Goal: Task Accomplishment & Management: Use online tool/utility

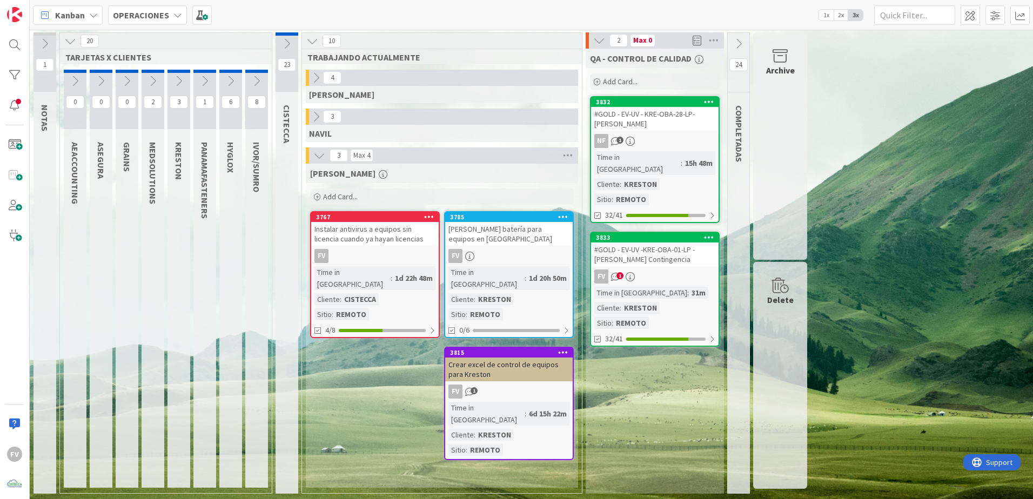
click at [670, 330] on div "QA - CONTROL DE CALIDAD Add Card... 3832 #GOLD - EV-UV - KRE-OBA-28-LP-Leonel Q…" at bounding box center [655, 271] width 138 height 445
click at [392, 238] on div "Instalar antivirus a equipos sin licencia cuando ya hayan licencias" at bounding box center [375, 234] width 128 height 24
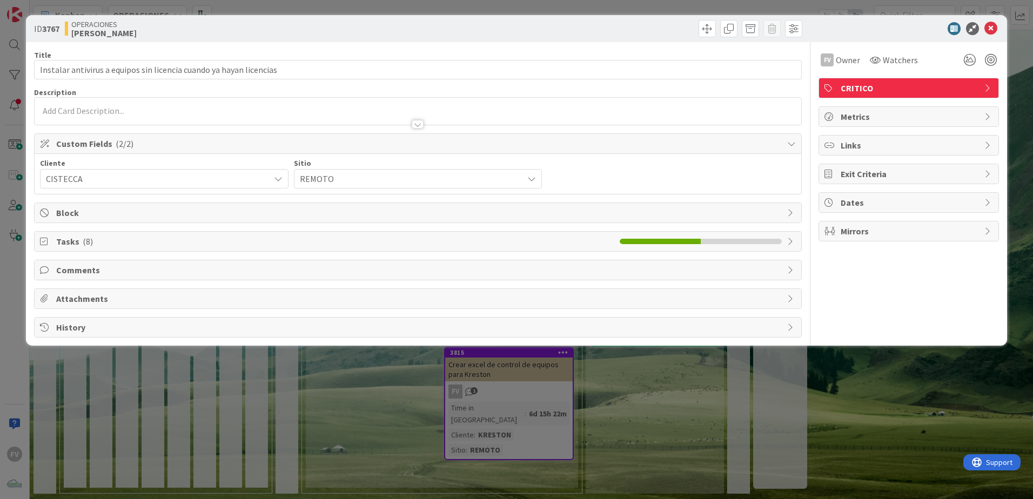
click at [129, 246] on span "Tasks ( 8 )" at bounding box center [335, 241] width 558 height 13
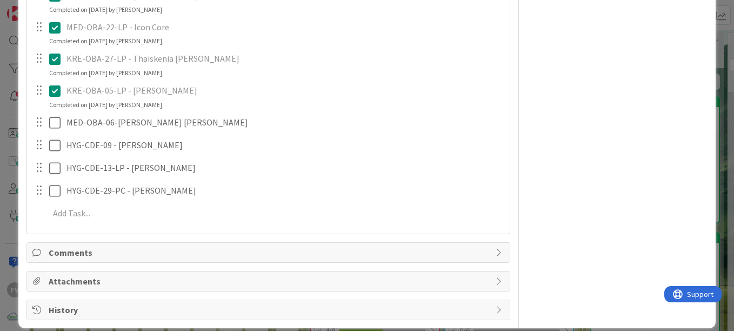
scroll to position [324, 0]
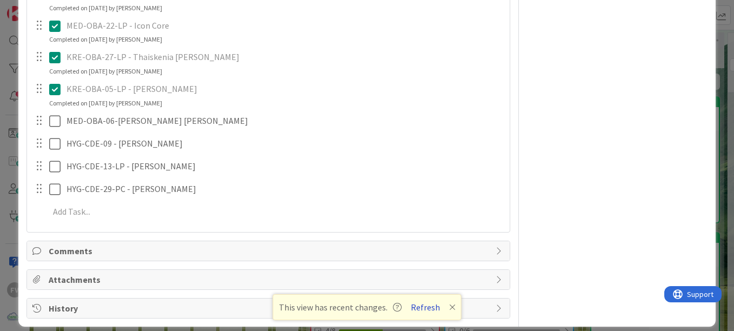
click at [425, 310] on button "Refresh" at bounding box center [425, 307] width 37 height 14
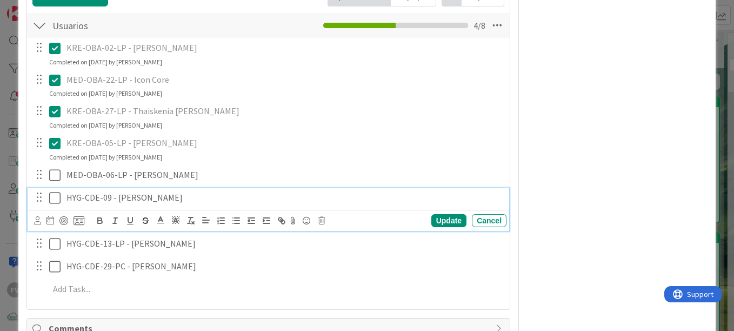
click at [55, 195] on icon at bounding box center [54, 197] width 11 height 13
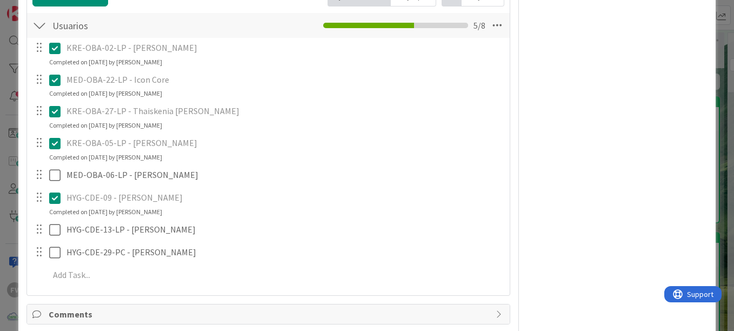
click at [629, 121] on div "FV Owner Watchers CRITICO Metrics Links Exit Criteria Dates Mirrors" at bounding box center [617, 77] width 181 height 610
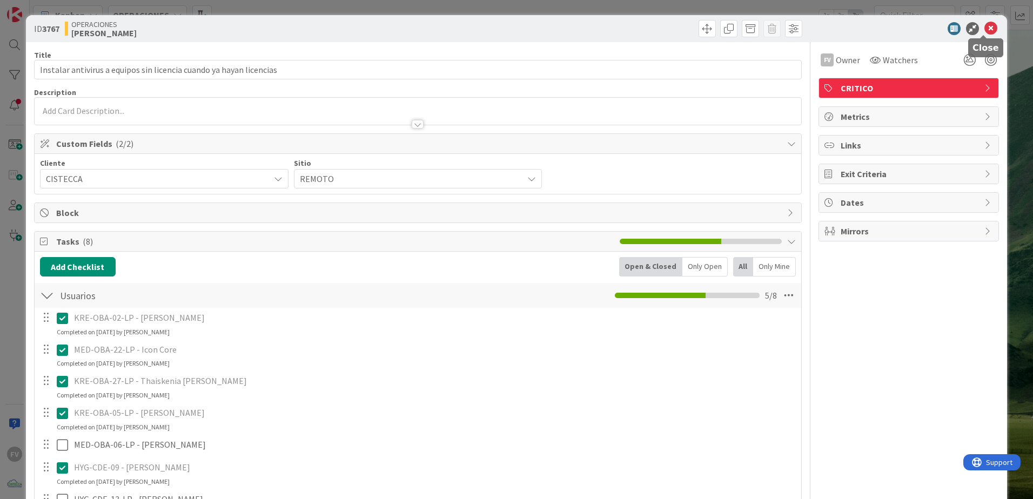
click at [733, 24] on icon at bounding box center [991, 28] width 13 height 13
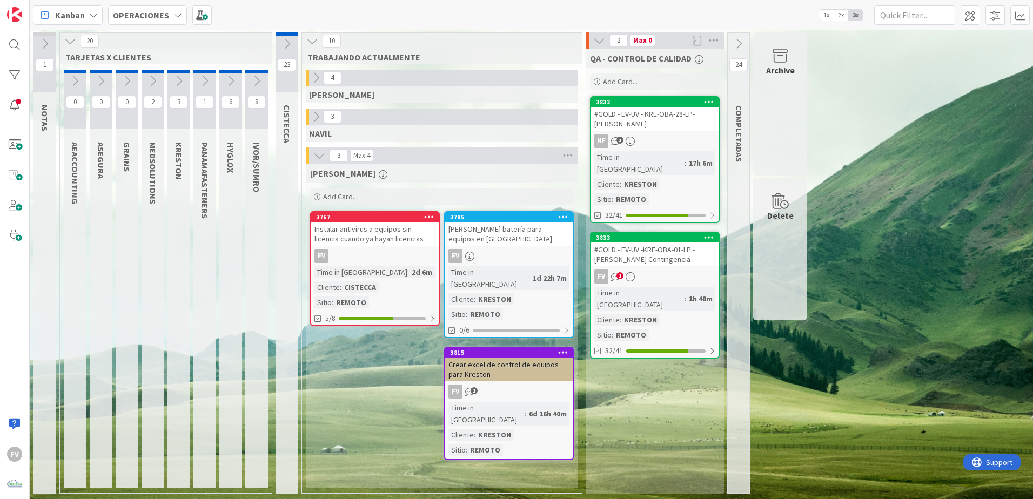
click at [649, 241] on div "3833 #GOLD - EV-UV -KRE-OBA-01-LP - [PERSON_NAME] Contingencia FV 1 Time in [GE…" at bounding box center [655, 295] width 130 height 127
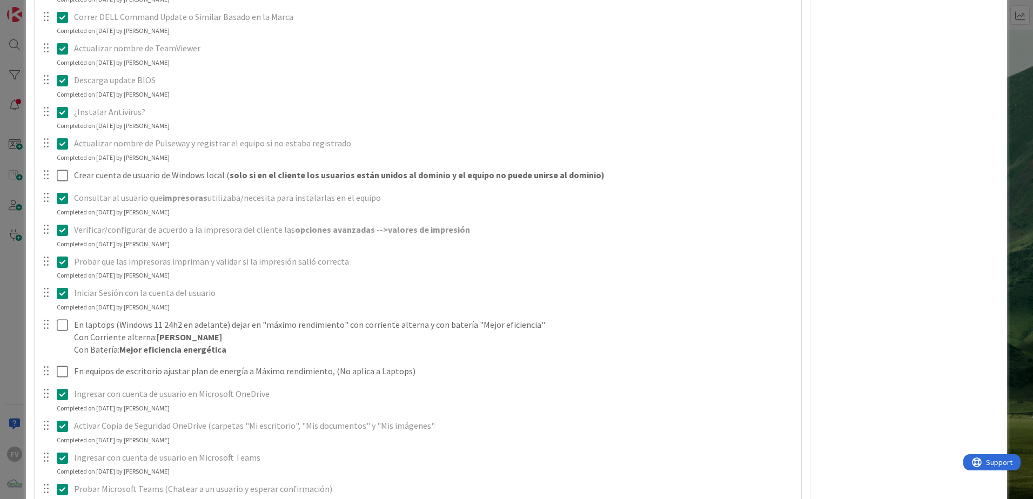
scroll to position [54, 0]
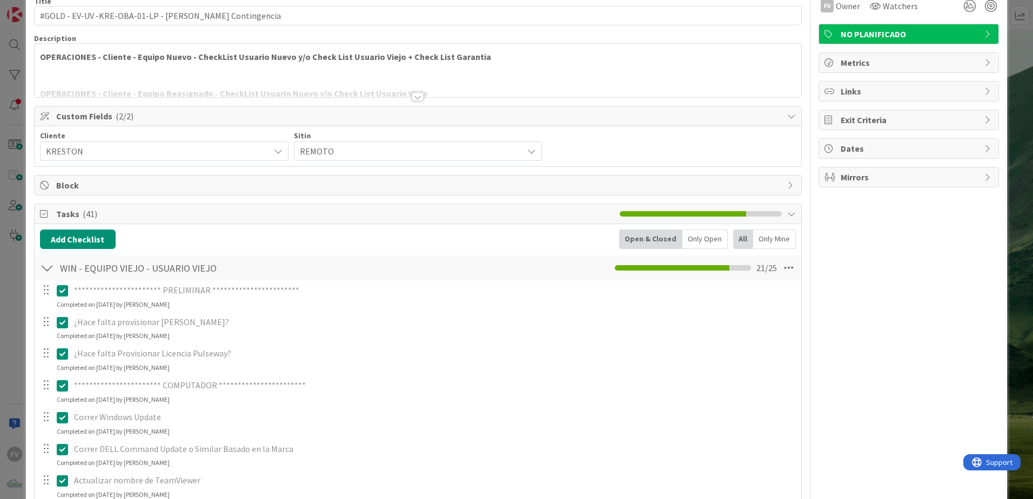
click at [48, 270] on div at bounding box center [47, 267] width 14 height 19
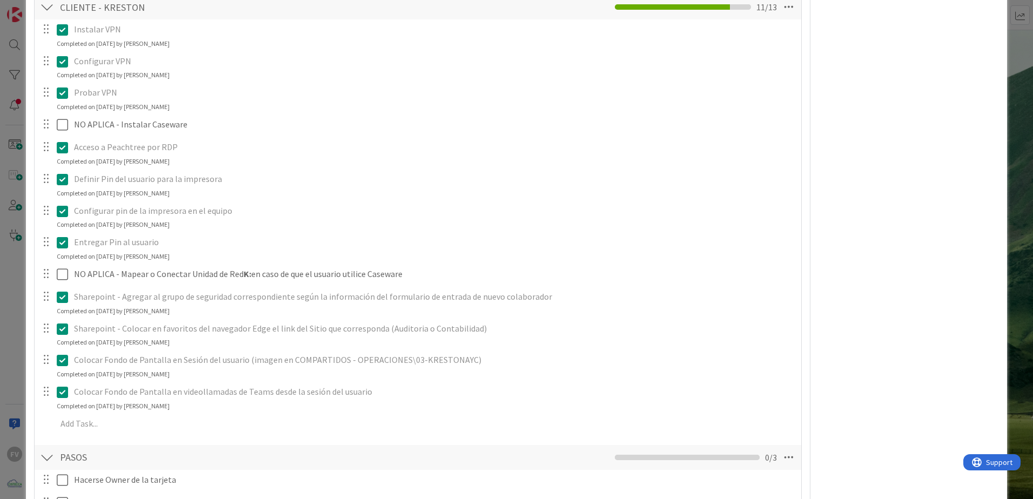
scroll to position [40, 0]
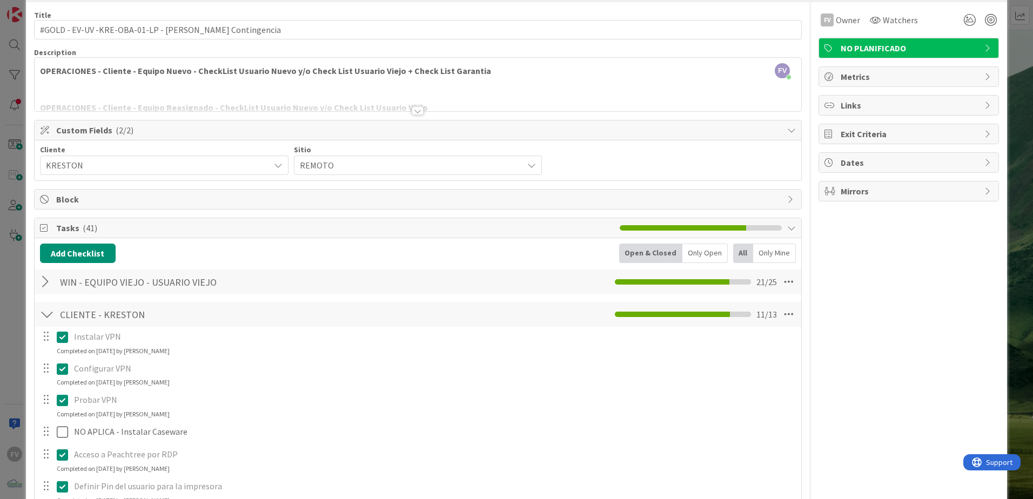
click at [43, 279] on div at bounding box center [47, 281] width 14 height 19
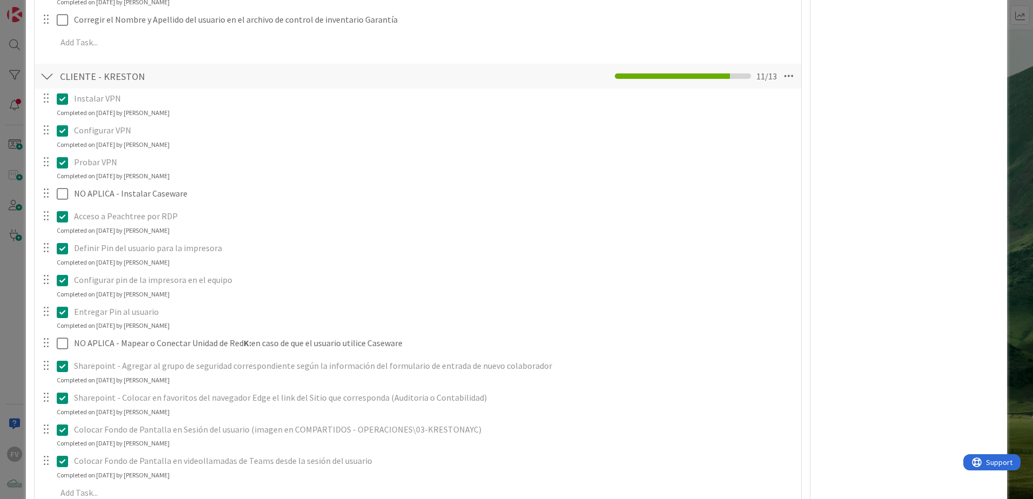
scroll to position [1331, 0]
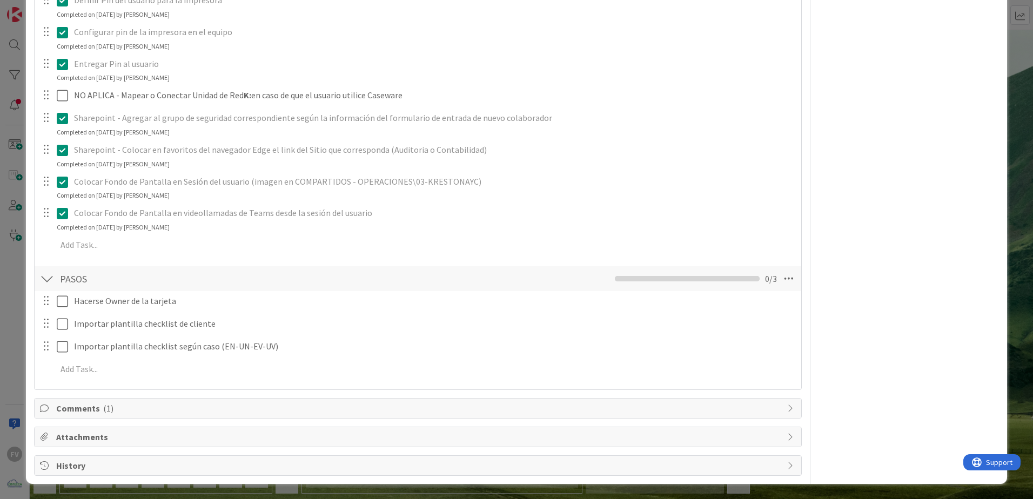
click at [133, 330] on span "Comments ( 1 )" at bounding box center [419, 408] width 726 height 13
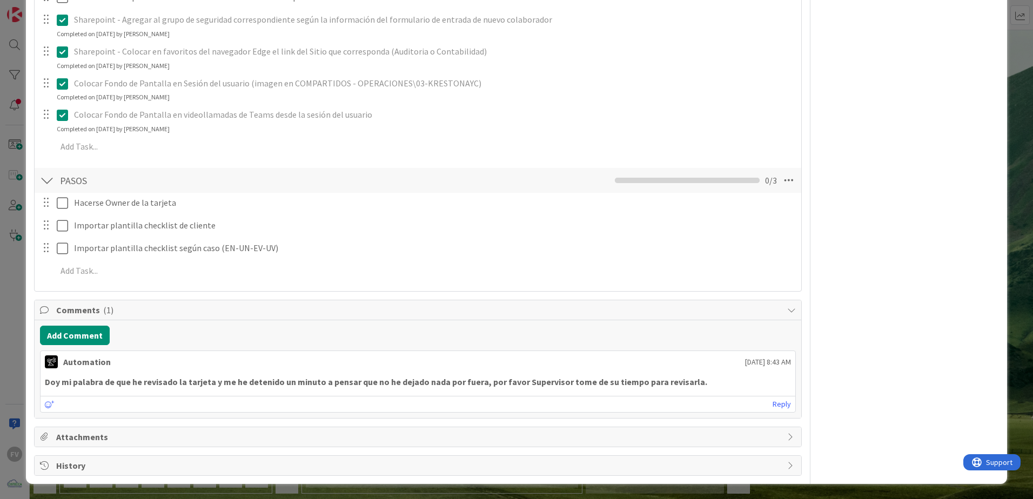
scroll to position [1159, 0]
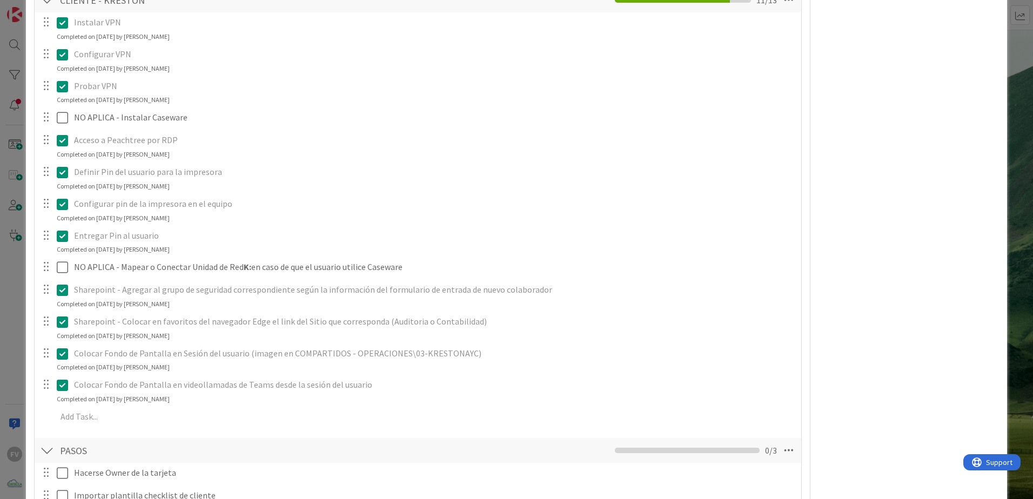
click at [733, 159] on div "**********" at bounding box center [516, 249] width 1033 height 499
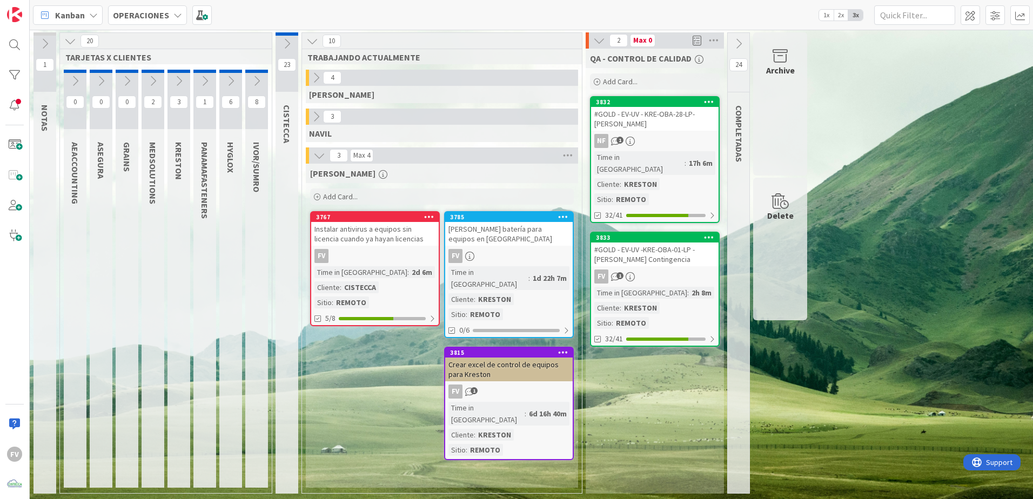
click at [256, 83] on icon at bounding box center [257, 81] width 12 height 12
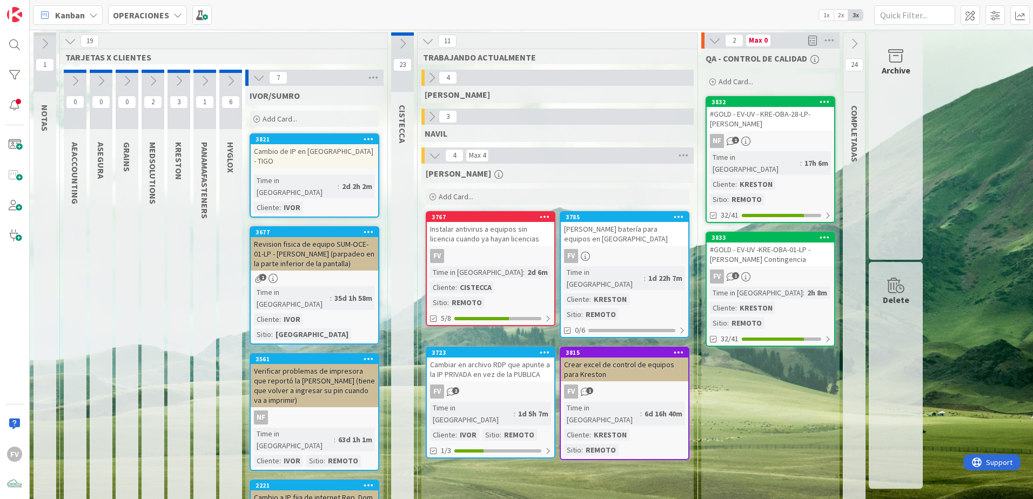
click at [424, 115] on div at bounding box center [423, 117] width 3 height 16
click at [430, 116] on icon at bounding box center [432, 117] width 12 height 12
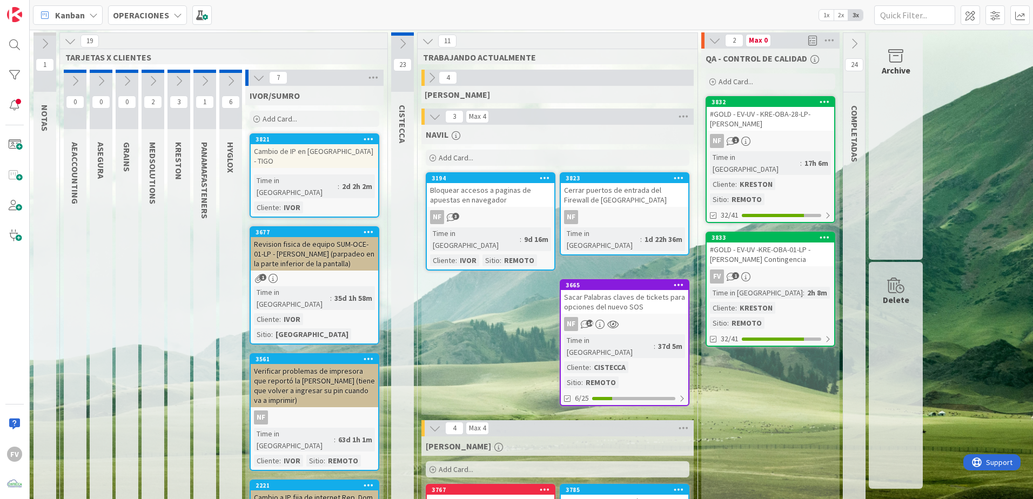
click at [430, 116] on icon at bounding box center [435, 117] width 12 height 12
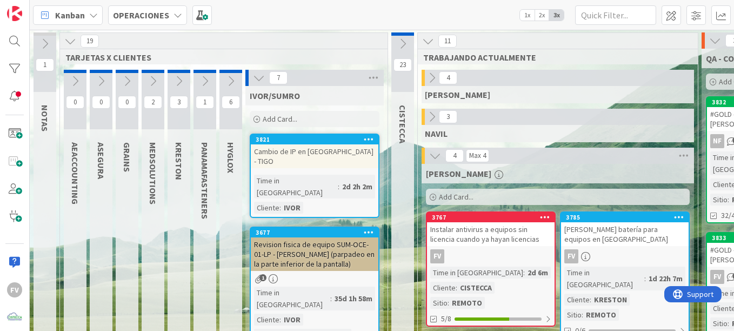
click at [264, 79] on icon at bounding box center [259, 78] width 12 height 12
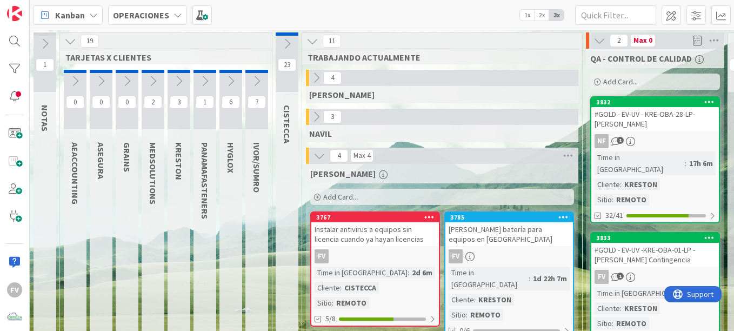
click at [64, 36] on icon at bounding box center [70, 41] width 12 height 12
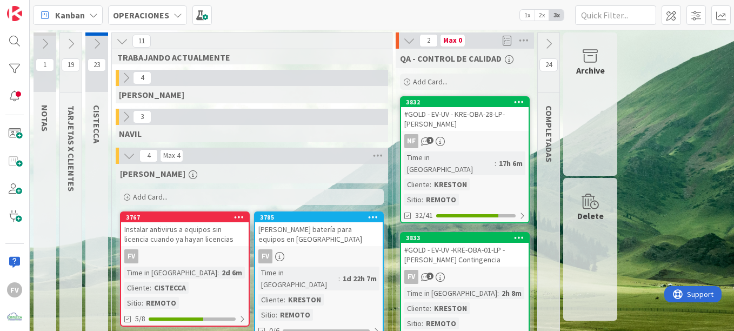
click at [547, 49] on icon at bounding box center [549, 44] width 12 height 12
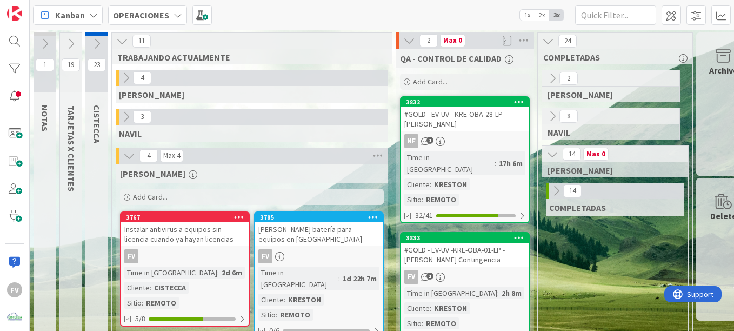
click at [553, 147] on button at bounding box center [552, 154] width 14 height 14
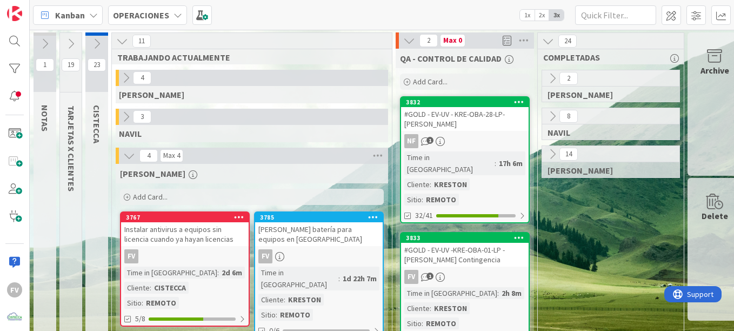
click at [550, 46] on icon at bounding box center [548, 41] width 12 height 12
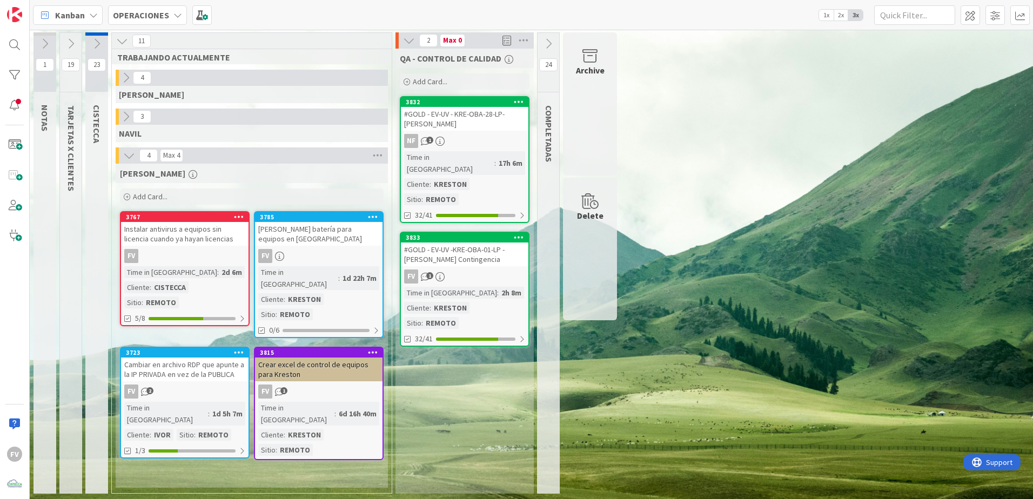
click at [64, 44] on button at bounding box center [71, 44] width 22 height 16
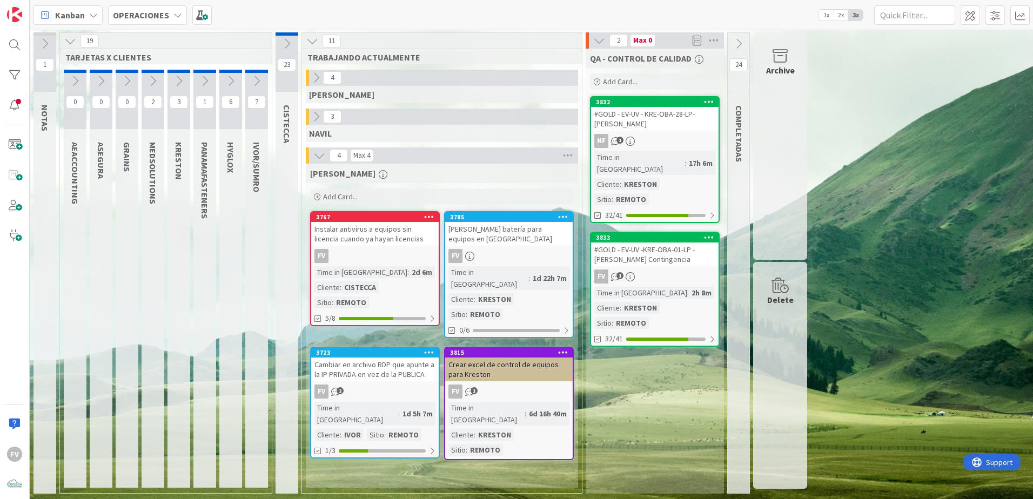
click at [226, 75] on button at bounding box center [230, 81] width 23 height 16
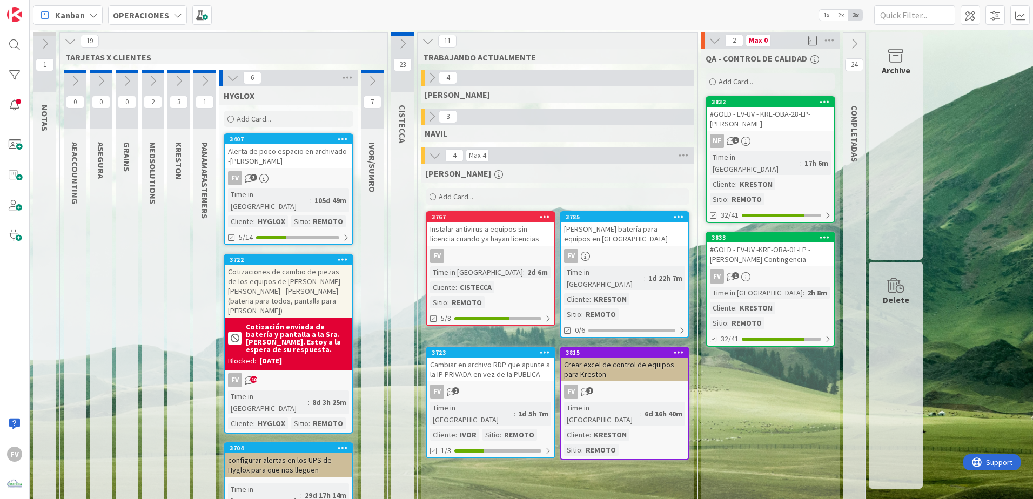
click at [263, 171] on div "3407 Alerta de poco espacio en archivado -[PERSON_NAME] FV 3 Time in [GEOGRAPHI…" at bounding box center [289, 189] width 130 height 112
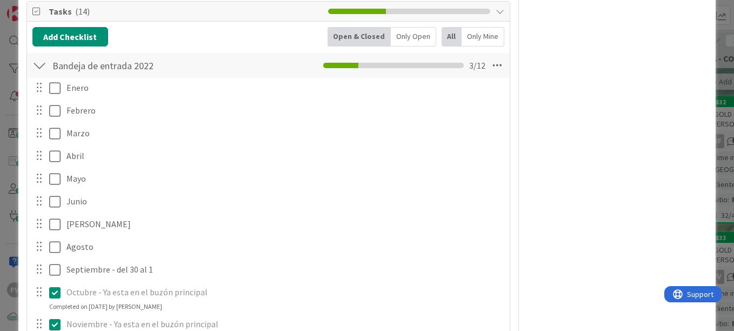
scroll to position [270, 0]
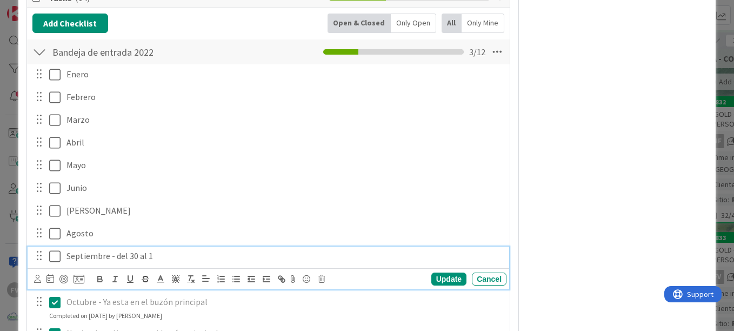
click at [50, 253] on icon at bounding box center [54, 256] width 11 height 13
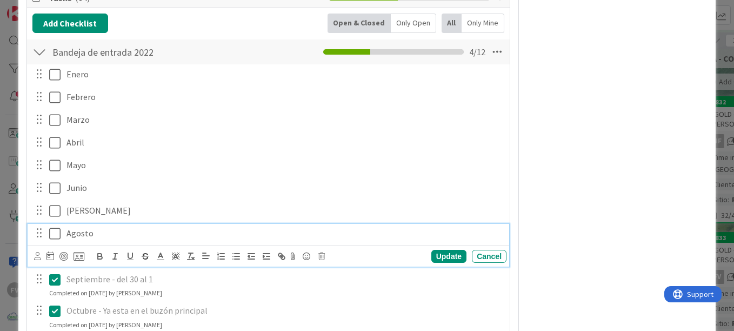
click at [115, 231] on p "Agosto" at bounding box center [284, 233] width 436 height 12
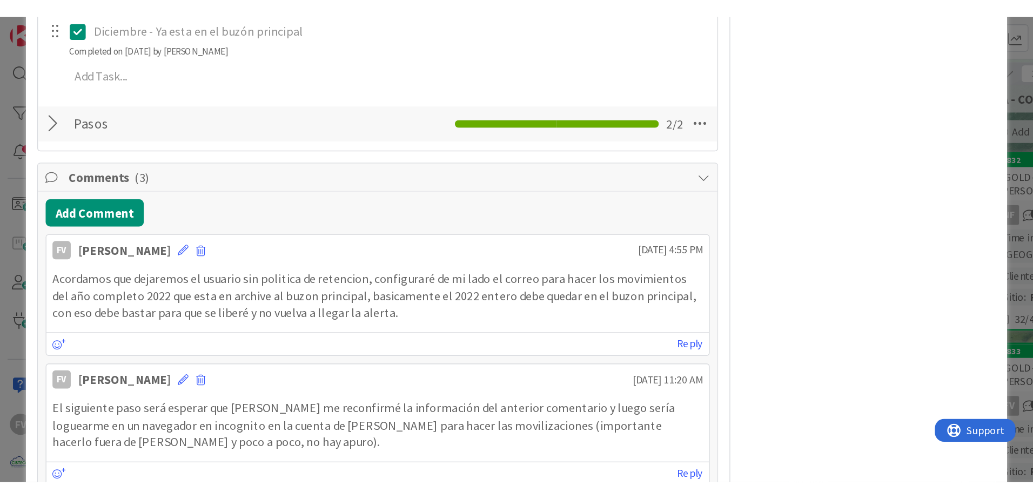
scroll to position [594, 0]
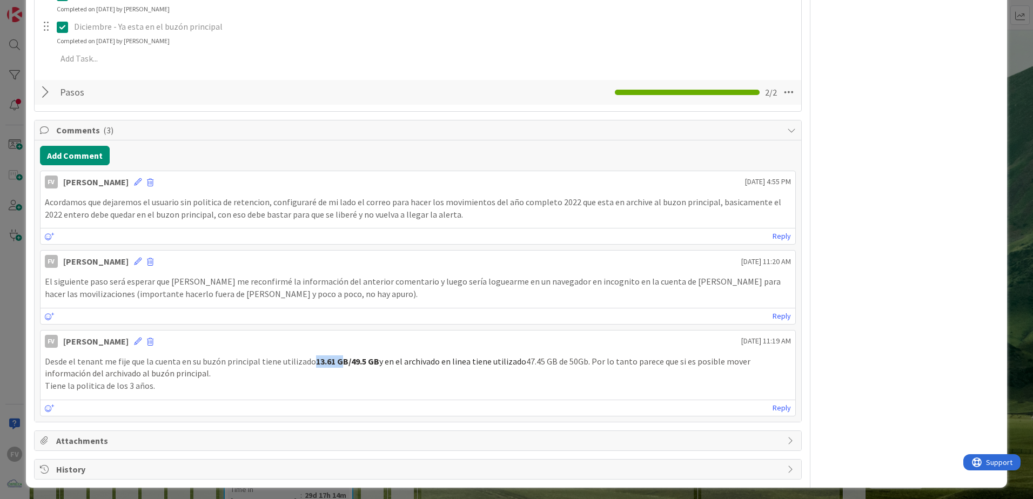
drag, startPoint x: 311, startPoint y: 359, endPoint x: 338, endPoint y: 363, distance: 27.3
click at [338, 330] on strong "13.61 GB‎/‎49.5 GB‎" at bounding box center [347, 361] width 63 height 11
click at [352, 330] on strong "13.61 GB‎/‎49.5 GB‎" at bounding box center [347, 361] width 63 height 11
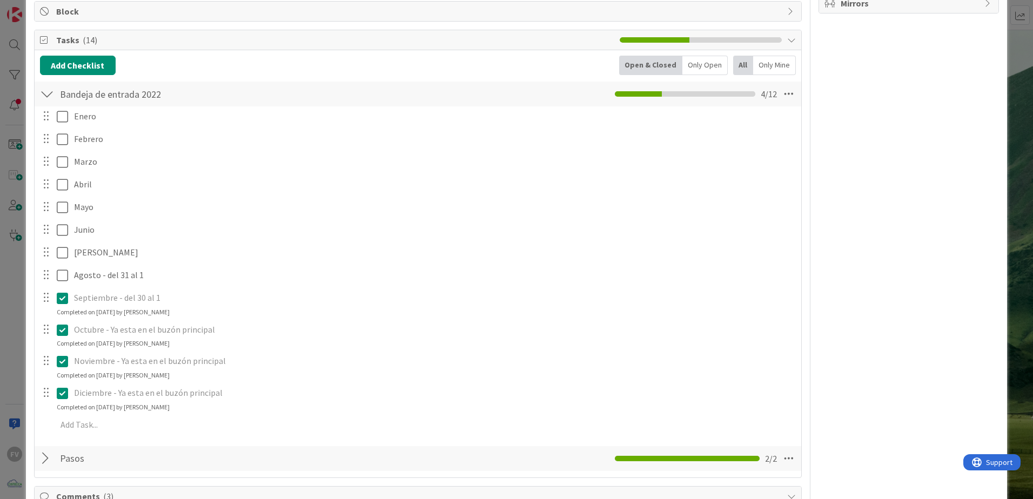
scroll to position [162, 0]
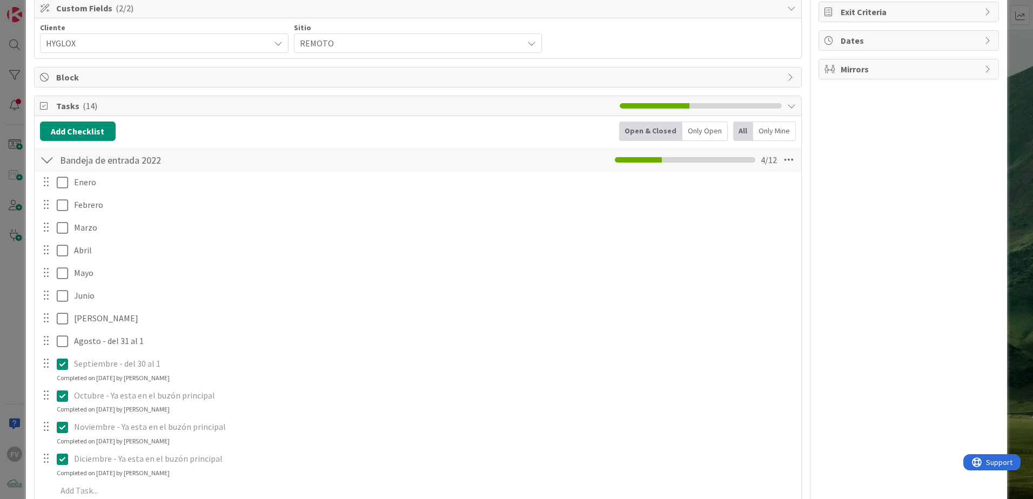
click at [21, 266] on div "ID 3407 OPERACIONES HYGLOX Title 49 / 128 Alerta de poco espacio en archivado -…" at bounding box center [516, 249] width 1033 height 499
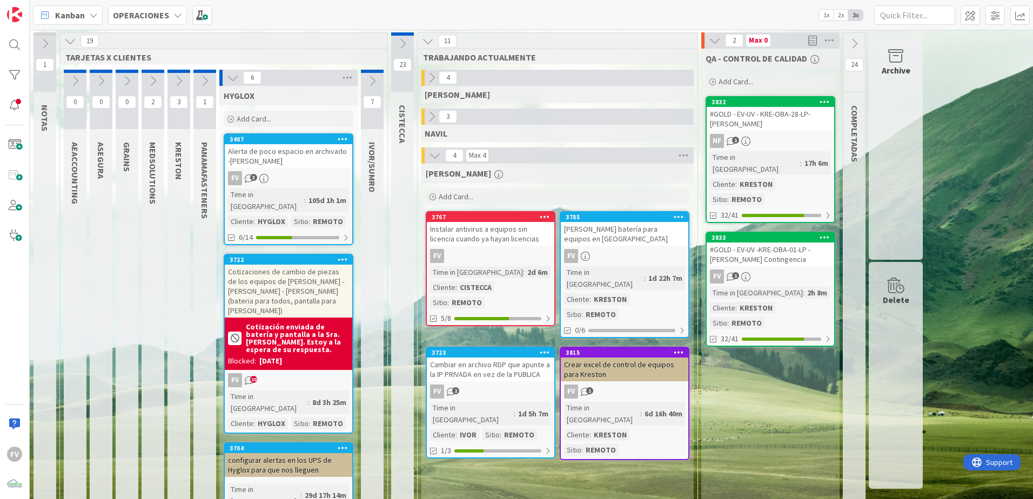
click at [195, 79] on button at bounding box center [204, 81] width 23 height 16
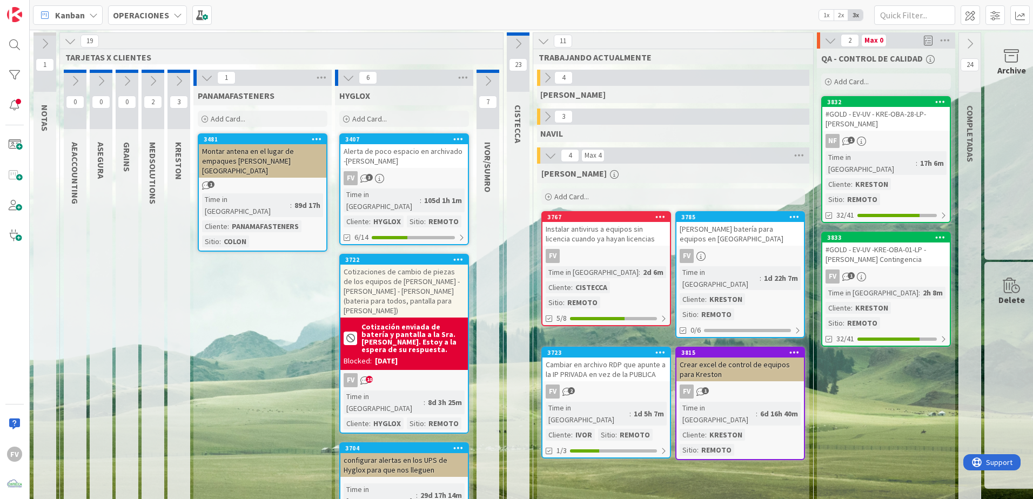
click at [204, 81] on icon at bounding box center [207, 78] width 12 height 12
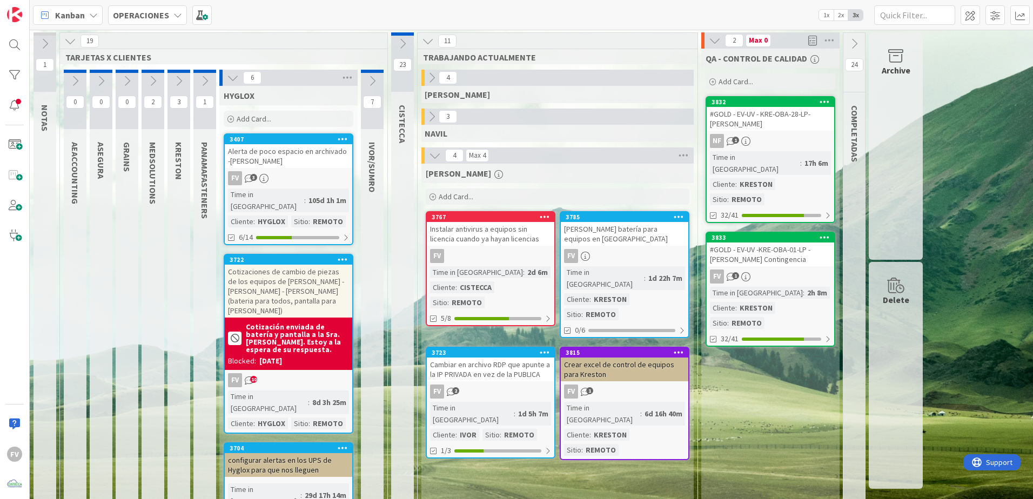
click at [177, 83] on icon at bounding box center [179, 81] width 12 height 12
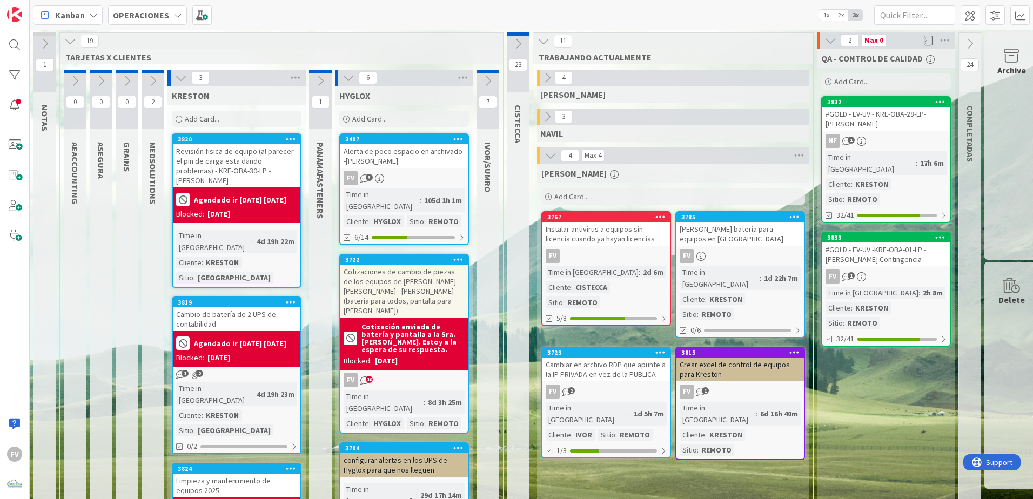
click at [238, 172] on div "Revisión fisica de equipo (al parecer el pin de carga esta dando problemas) - K…" at bounding box center [237, 165] width 128 height 43
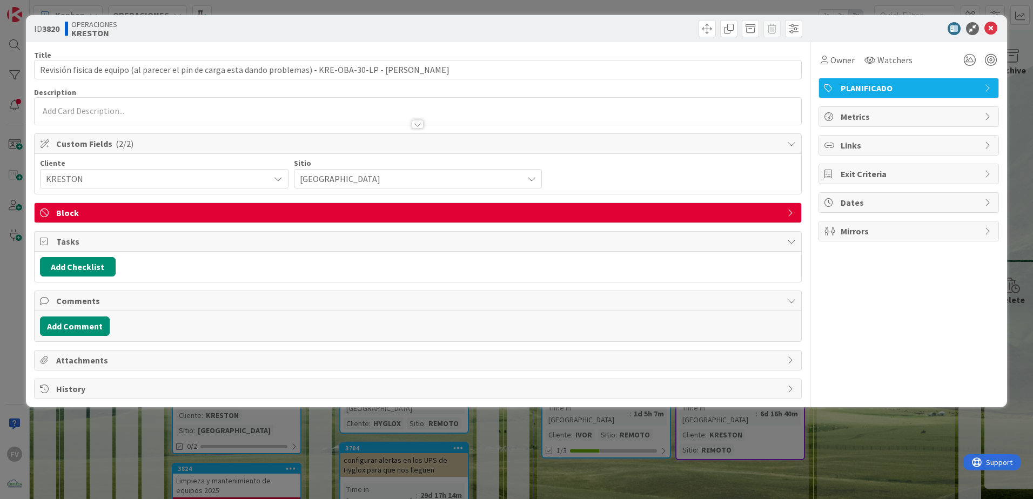
click at [389, 210] on span "Block" at bounding box center [419, 212] width 726 height 13
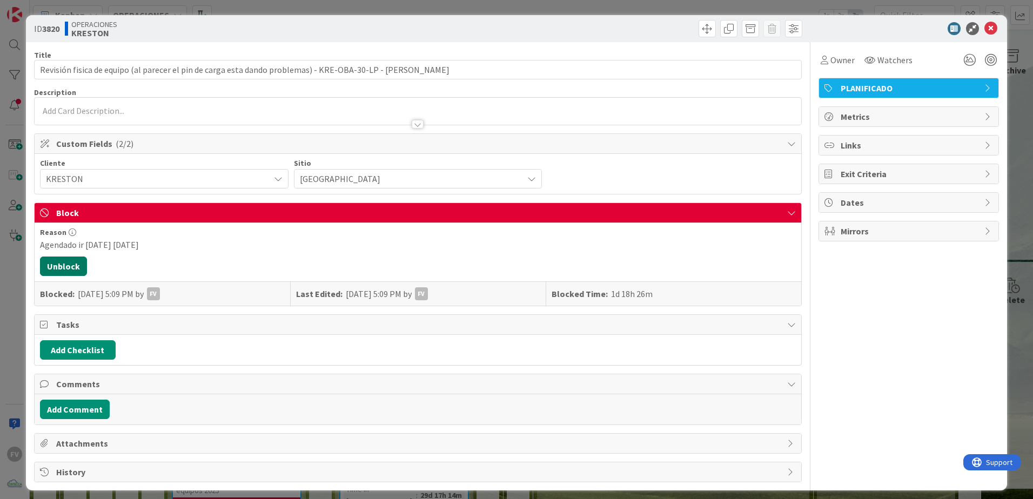
click at [43, 268] on button "Unblock" at bounding box center [63, 266] width 47 height 19
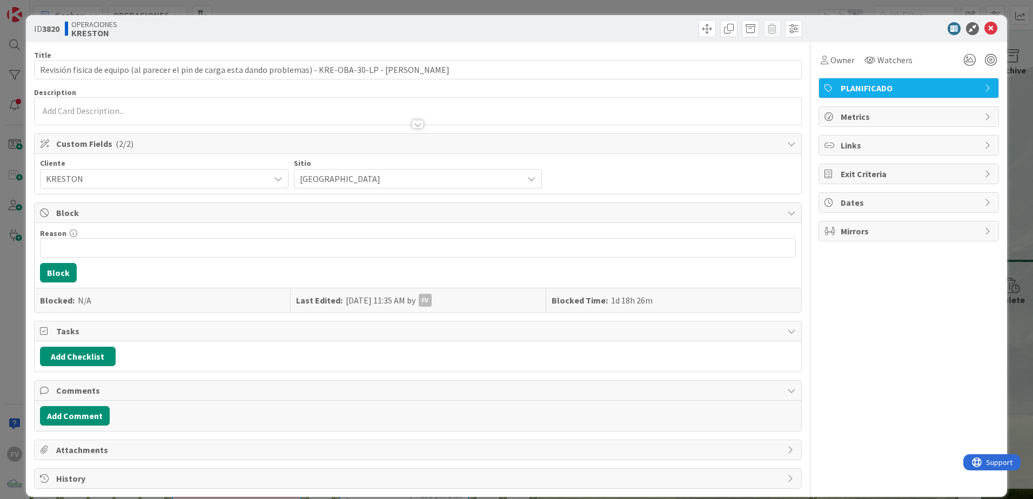
click at [122, 217] on span "Block" at bounding box center [419, 212] width 726 height 13
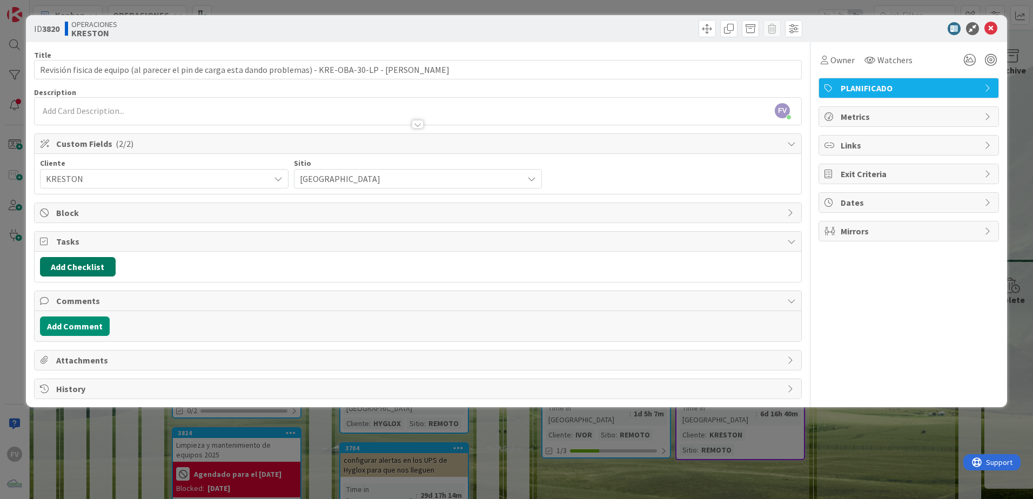
click at [92, 268] on button "Add Checklist" at bounding box center [78, 266] width 76 height 19
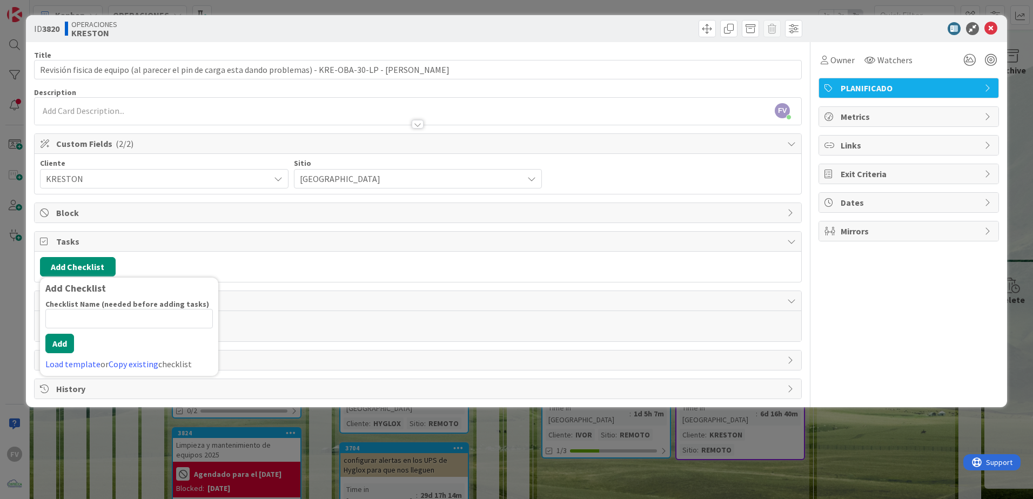
click at [90, 318] on input at bounding box center [129, 318] width 168 height 19
type input "R"
click at [88, 330] on link "Load template" at bounding box center [72, 364] width 55 height 11
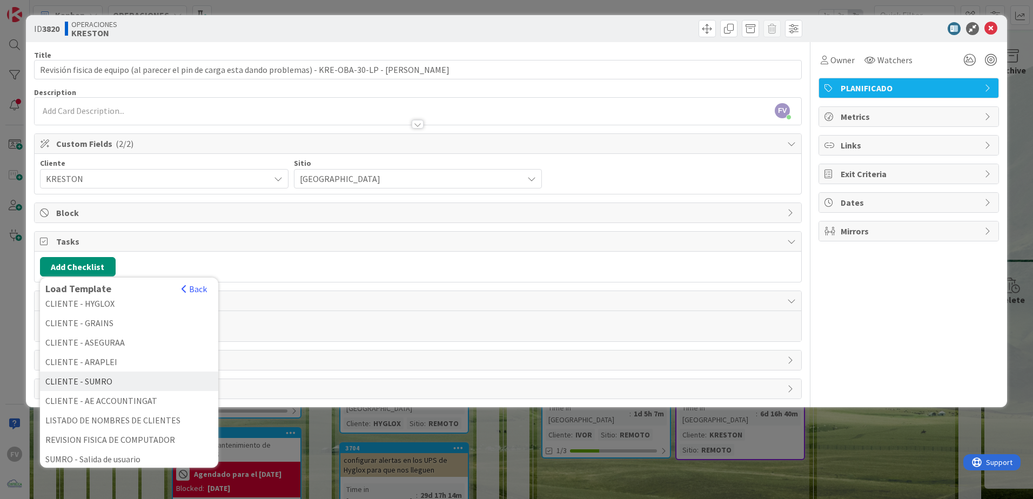
scroll to position [216, 0]
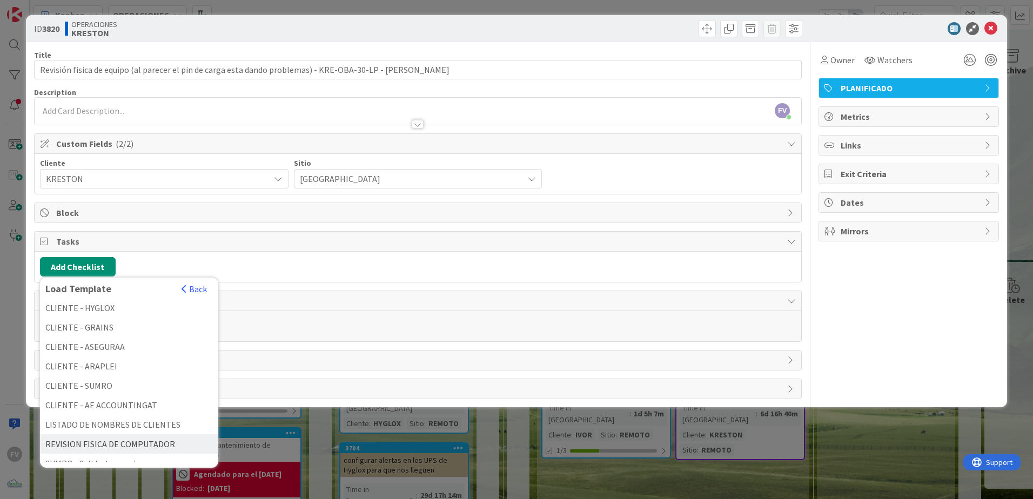
click at [128, 330] on div "REVISION FISICA DE COMPUTADOR" at bounding box center [129, 444] width 178 height 19
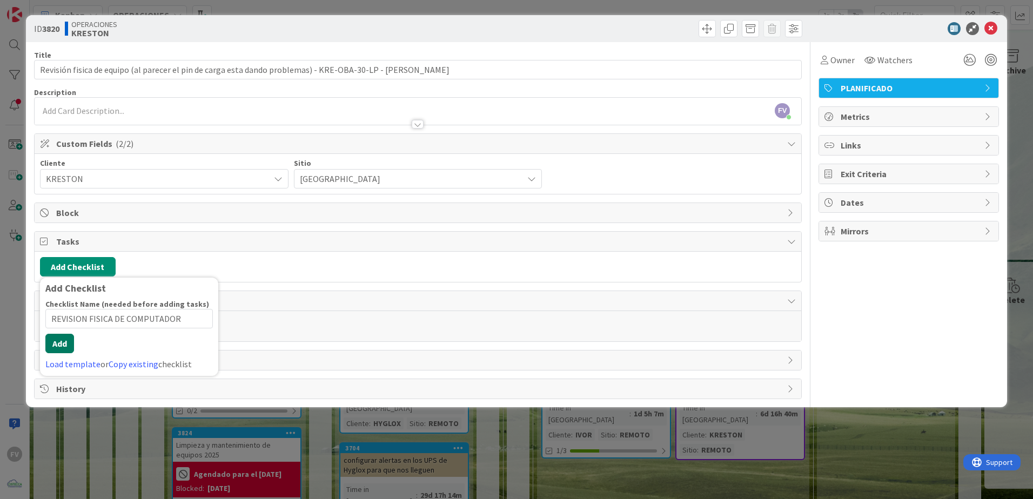
click at [58, 330] on button "Add" at bounding box center [59, 343] width 29 height 19
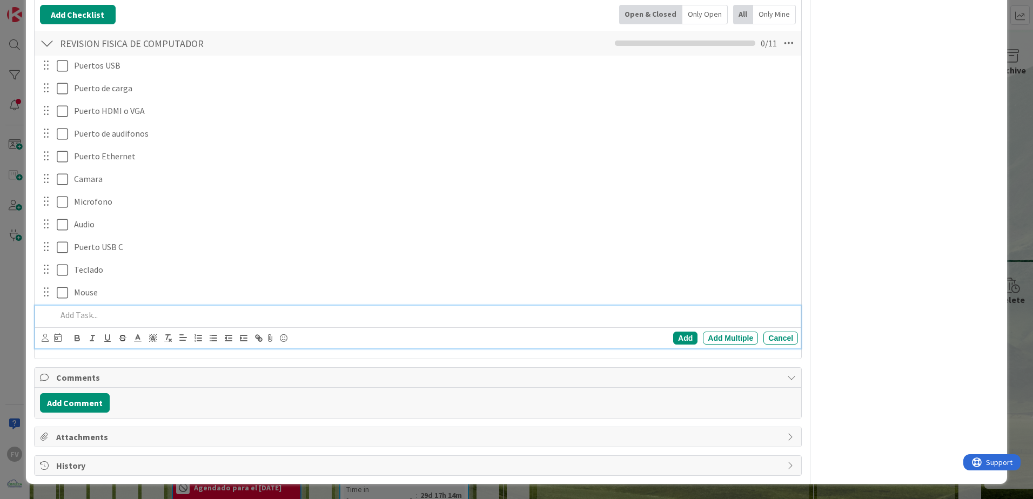
click at [155, 330] on div "Comments Add Comment" at bounding box center [418, 392] width 768 height 51
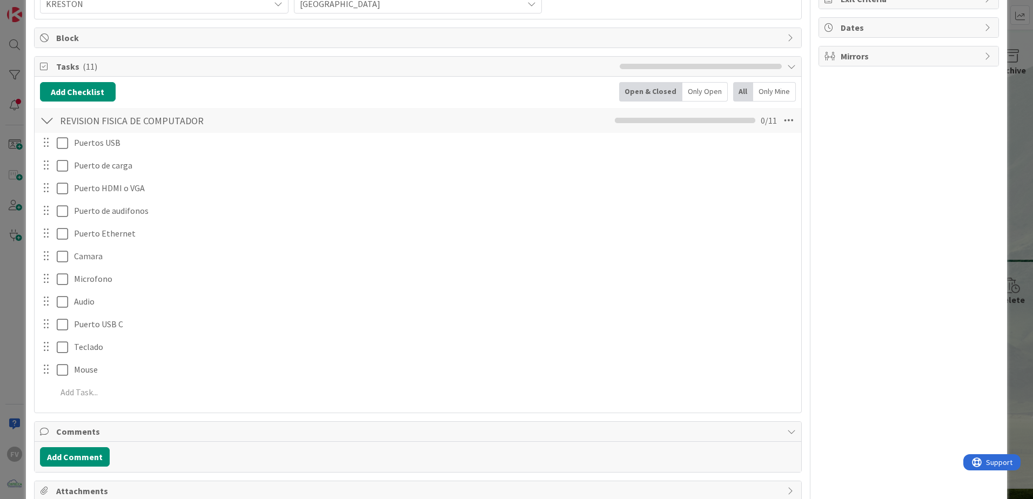
click at [136, 330] on span "Comments" at bounding box center [419, 431] width 726 height 13
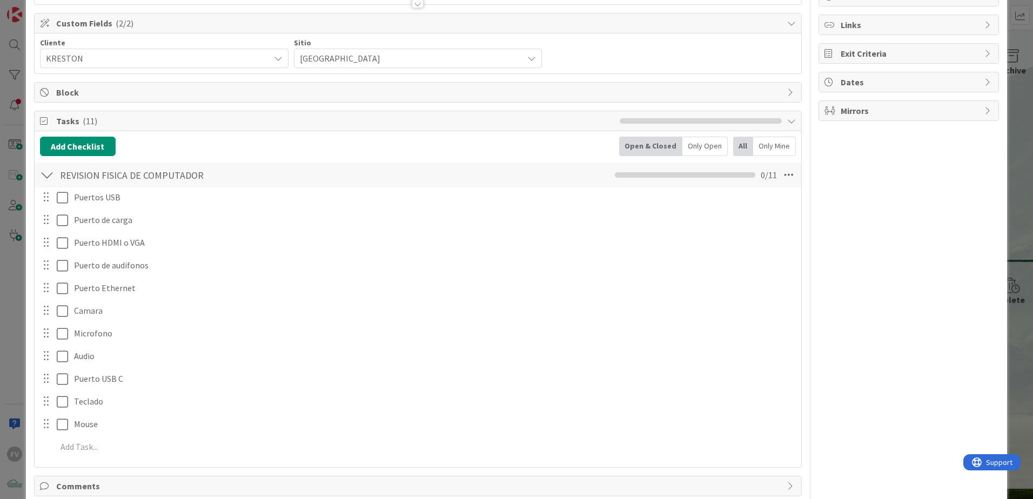
scroll to position [175, 0]
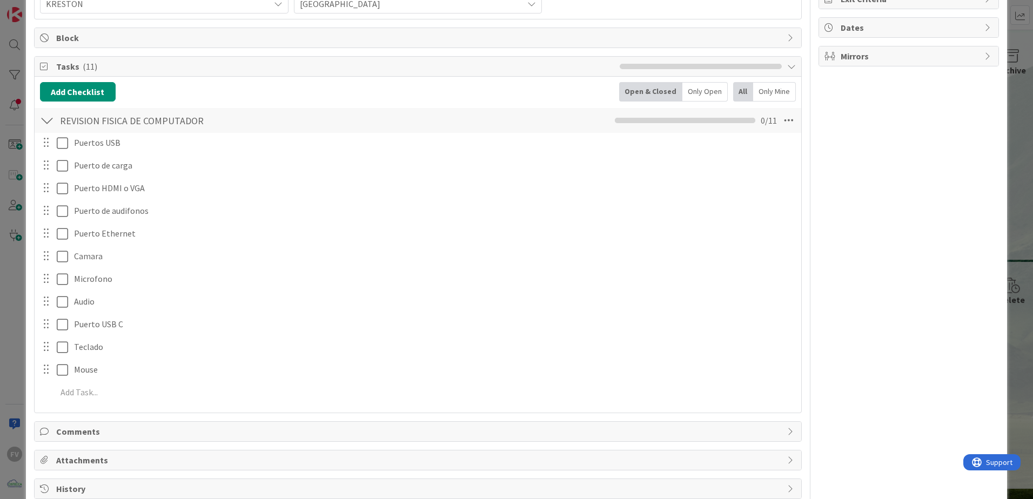
click at [98, 330] on span "Comments" at bounding box center [419, 431] width 726 height 13
click at [103, 330] on button "Add Comment" at bounding box center [75, 456] width 70 height 19
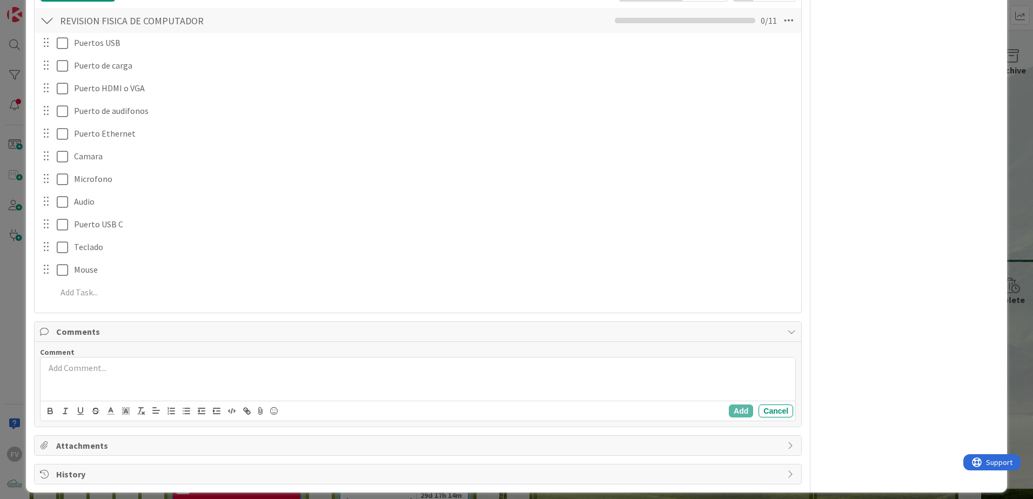
scroll to position [283, 0]
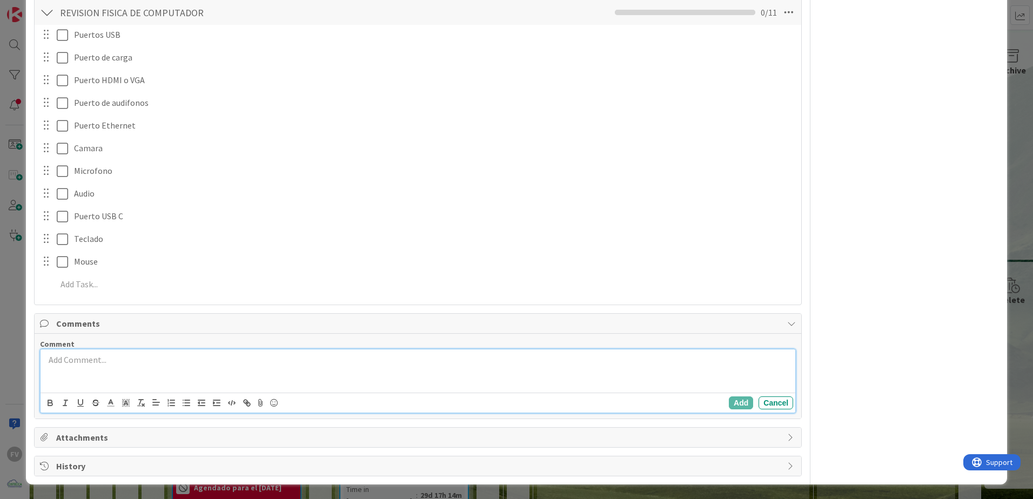
drag, startPoint x: 71, startPoint y: 359, endPoint x: 92, endPoint y: 345, distance: 24.9
click at [71, 330] on p at bounding box center [418, 360] width 746 height 12
click at [14, 229] on div "ID 3820 OPERACIONES [PERSON_NAME] Title 107 / 128 Revisión fisica de equipo (al…" at bounding box center [516, 249] width 1033 height 499
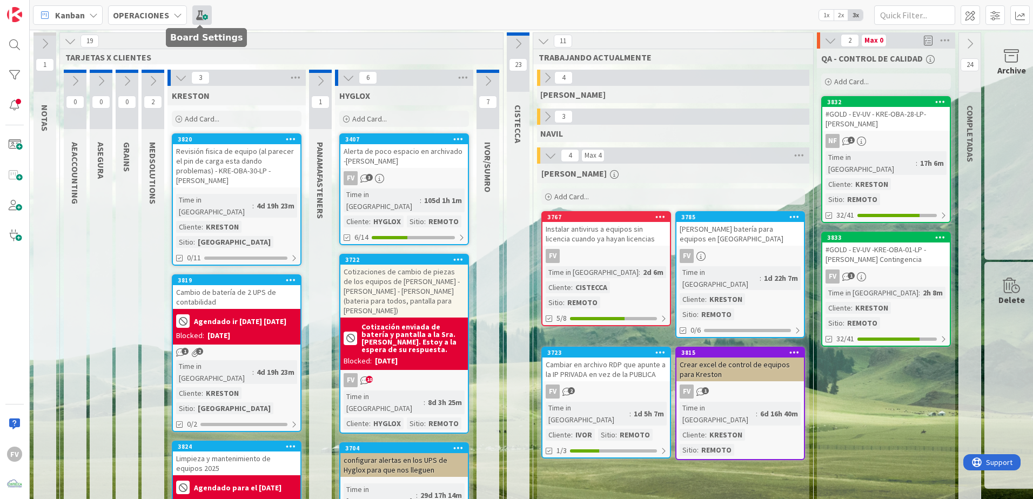
click at [210, 12] on span at bounding box center [201, 14] width 19 height 19
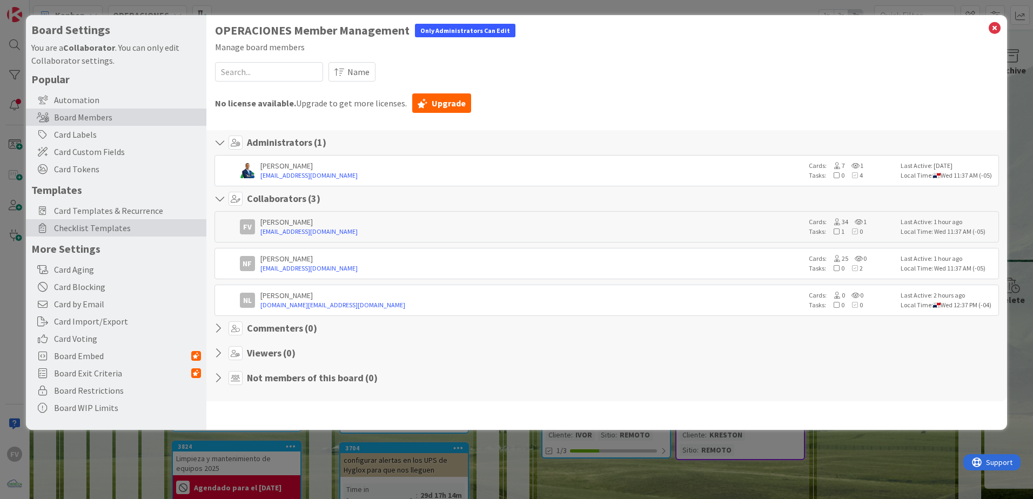
click at [119, 223] on span "Checklist Templates" at bounding box center [127, 228] width 147 height 13
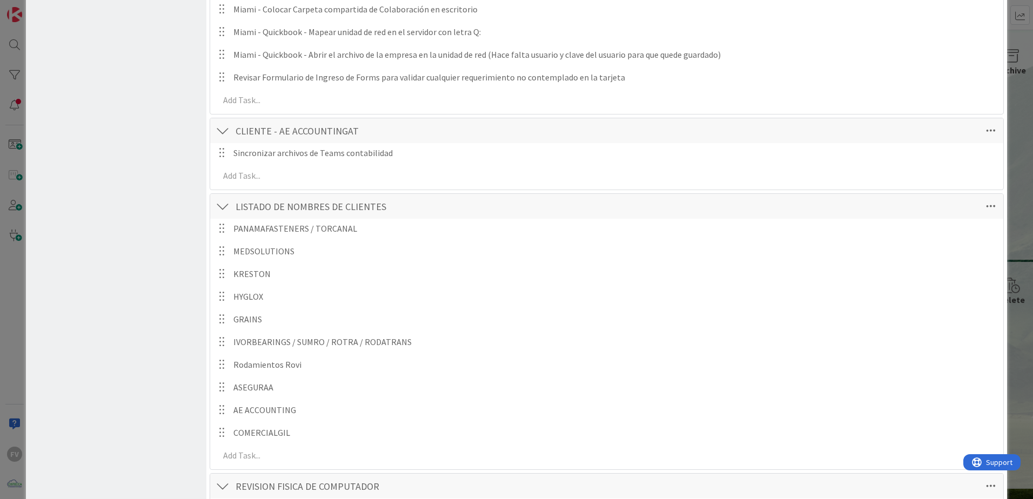
scroll to position [8052, 0]
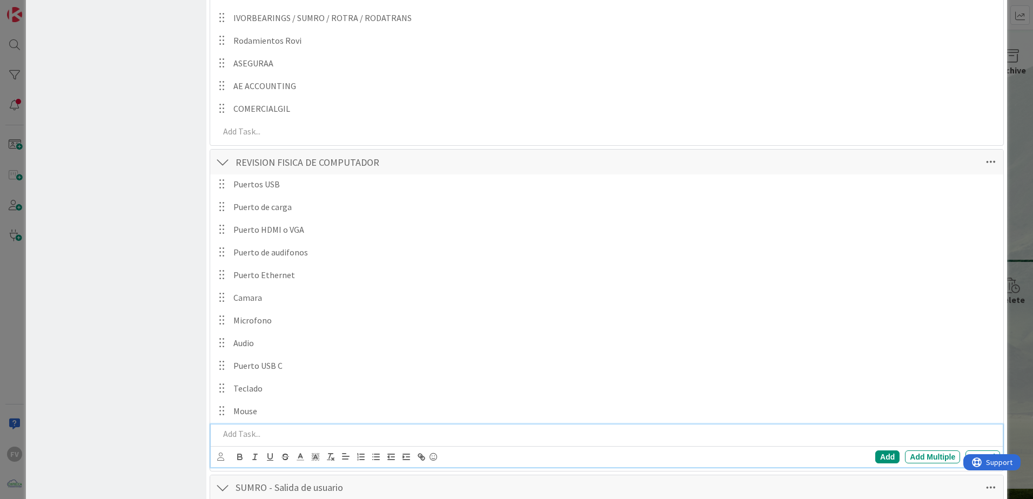
click at [291, 330] on div at bounding box center [607, 434] width 785 height 19
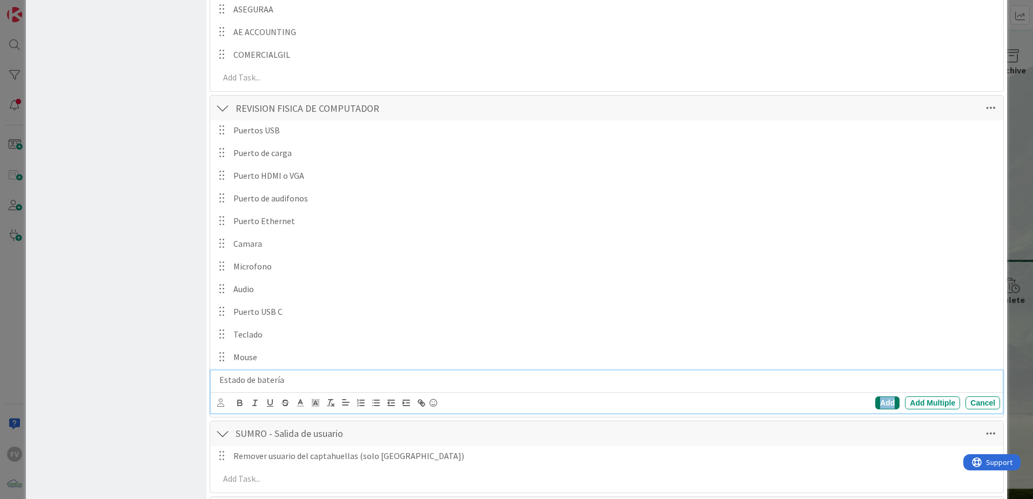
click at [733, 330] on div "Add" at bounding box center [887, 403] width 24 height 13
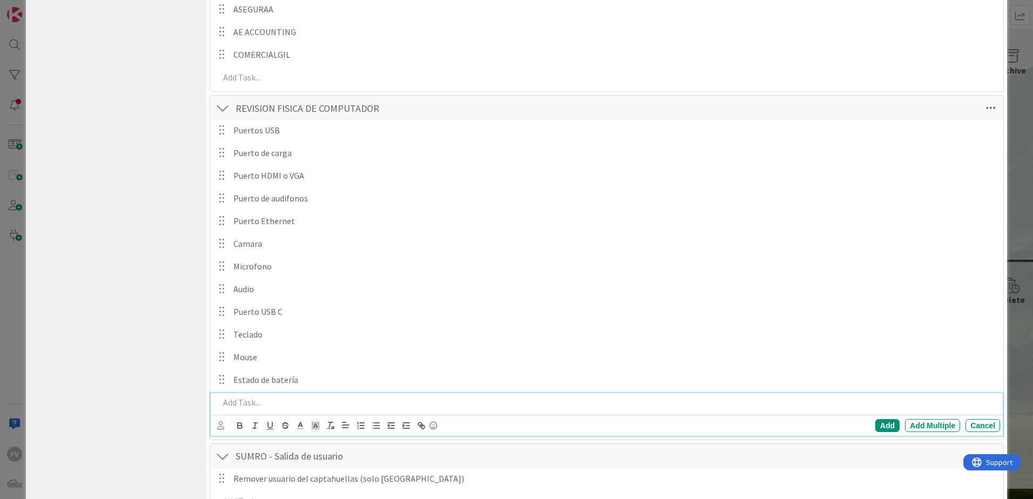
click at [414, 330] on p at bounding box center [607, 403] width 777 height 12
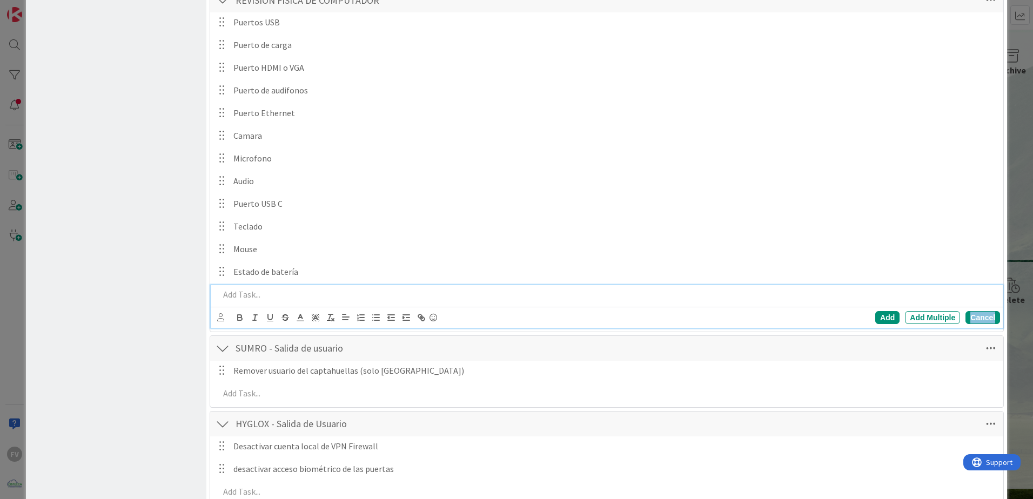
click at [733, 317] on div "Cancel" at bounding box center [983, 317] width 35 height 13
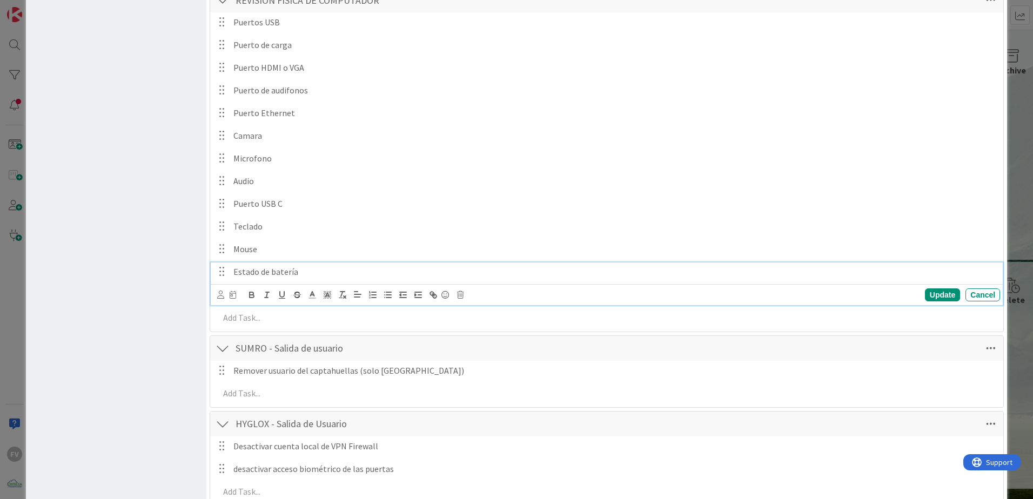
click at [336, 279] on div "Estado de batería" at bounding box center [614, 272] width 771 height 19
click at [733, 293] on div "Update" at bounding box center [942, 295] width 35 height 13
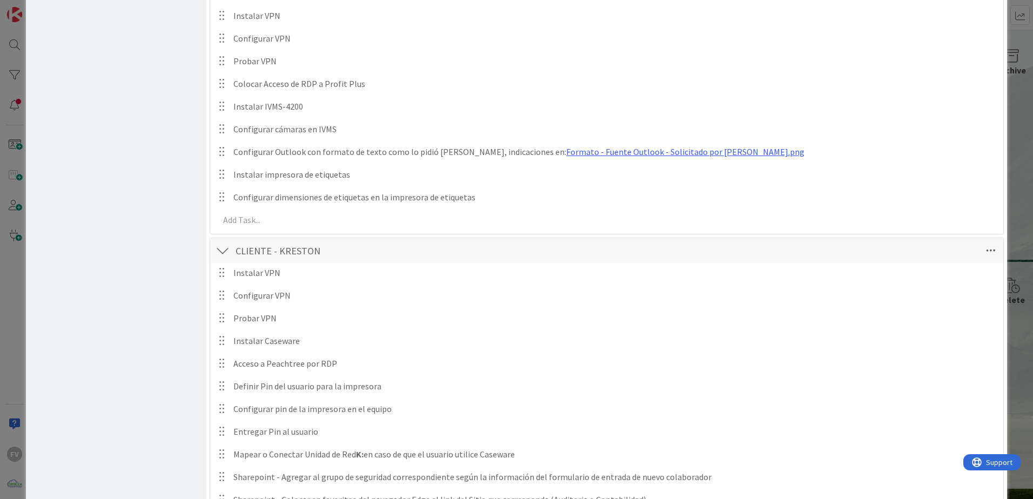
scroll to position [6235, 0]
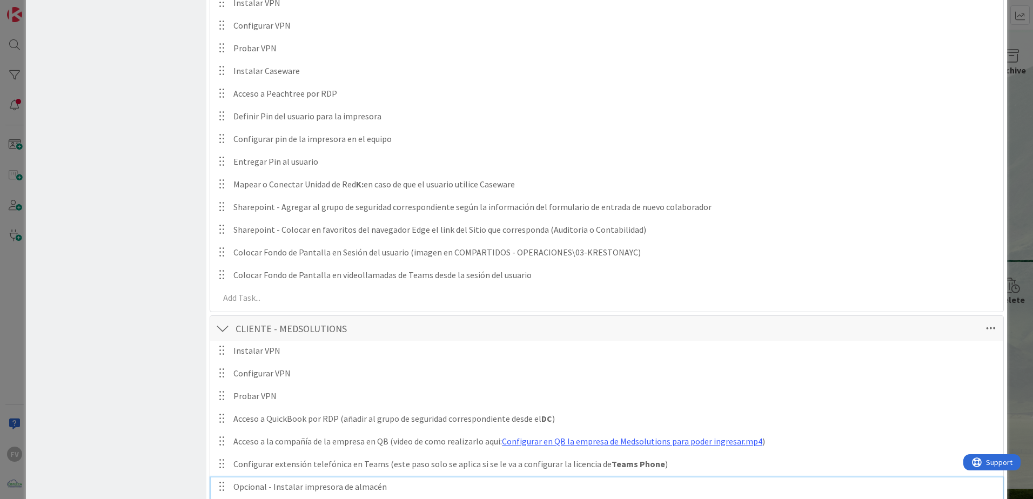
click at [733, 330] on p "Opcional - Instalar impresora de almacén" at bounding box center [614, 487] width 763 height 12
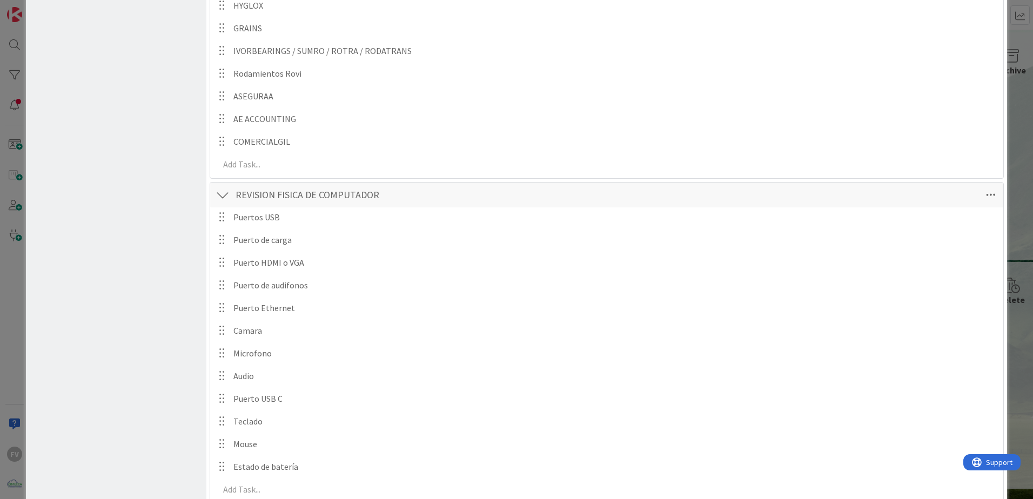
scroll to position [8127, 0]
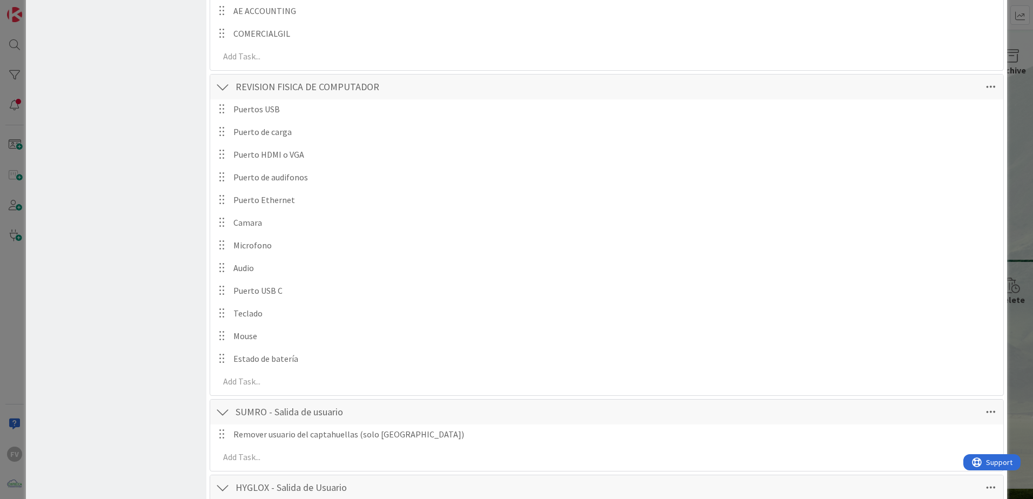
click at [8, 193] on div "**********" at bounding box center [516, 249] width 1033 height 499
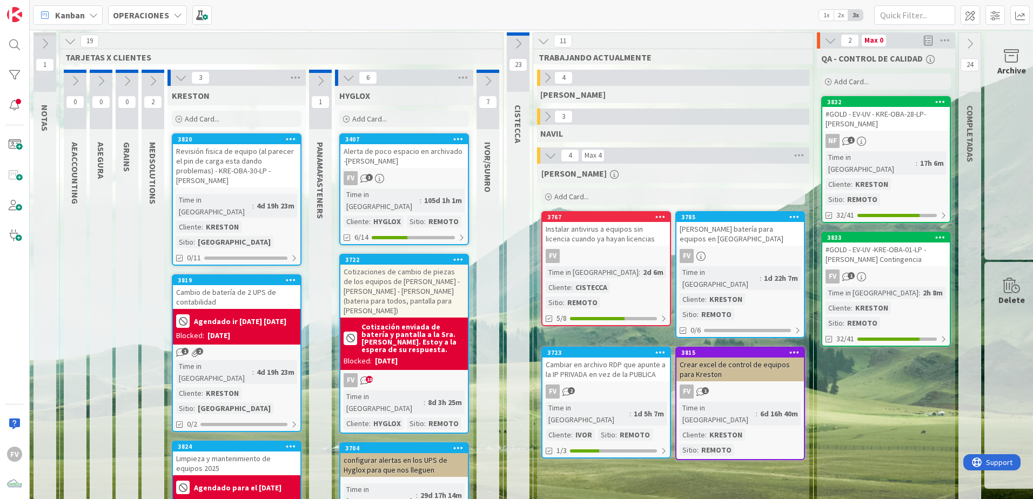
click at [323, 75] on icon at bounding box center [321, 81] width 12 height 12
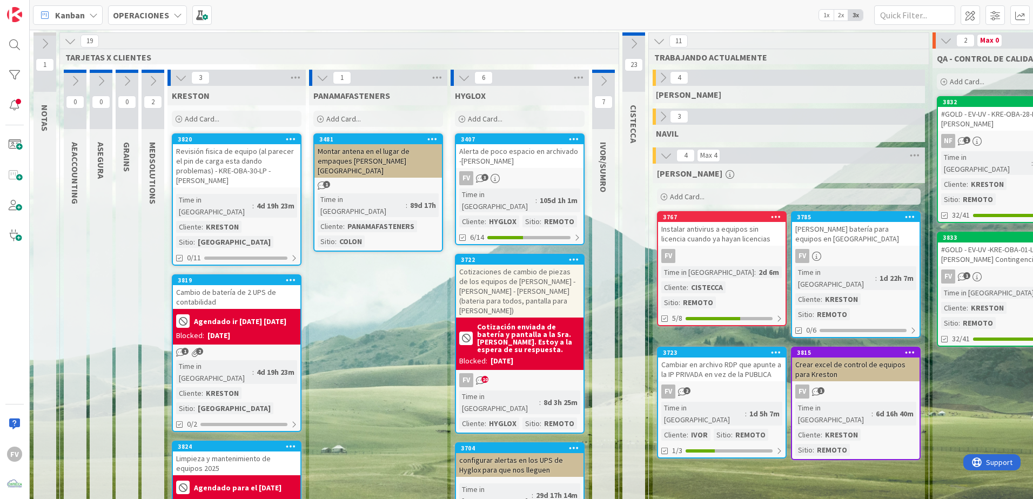
click at [155, 84] on icon at bounding box center [153, 81] width 12 height 12
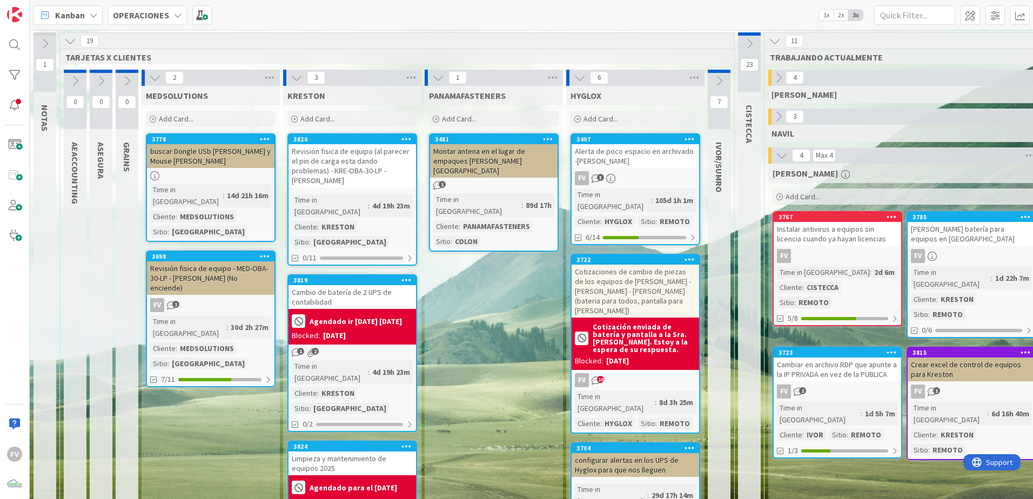
click at [718, 85] on icon at bounding box center [719, 81] width 12 height 12
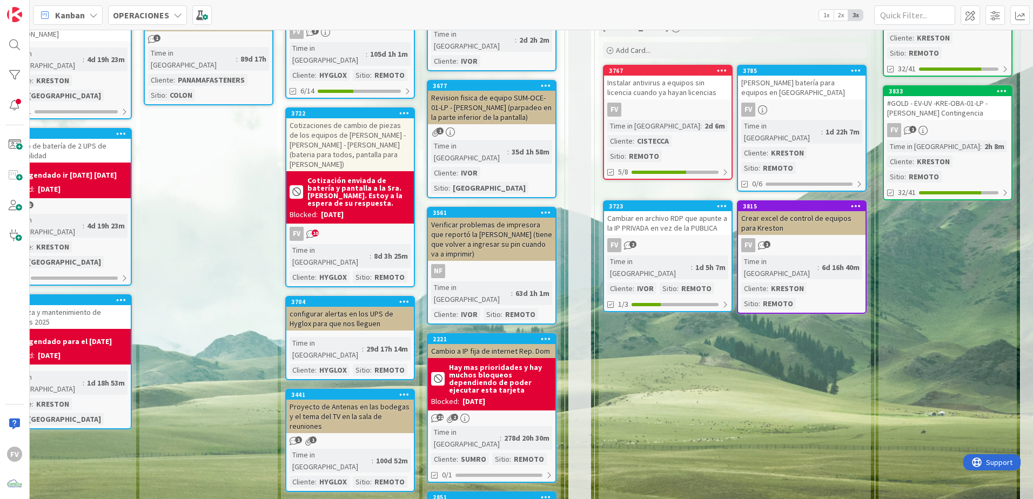
scroll to position [378, 285]
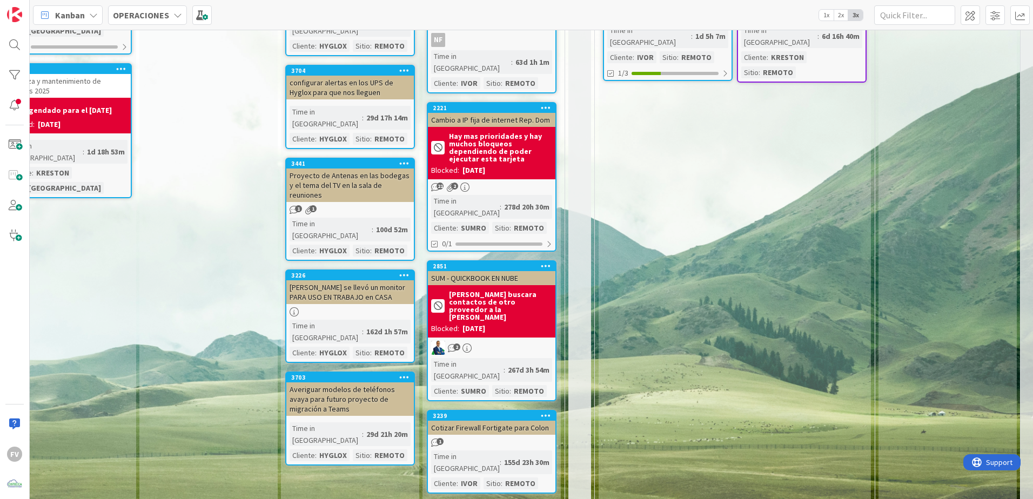
click at [542, 330] on icon at bounding box center [546, 508] width 10 height 8
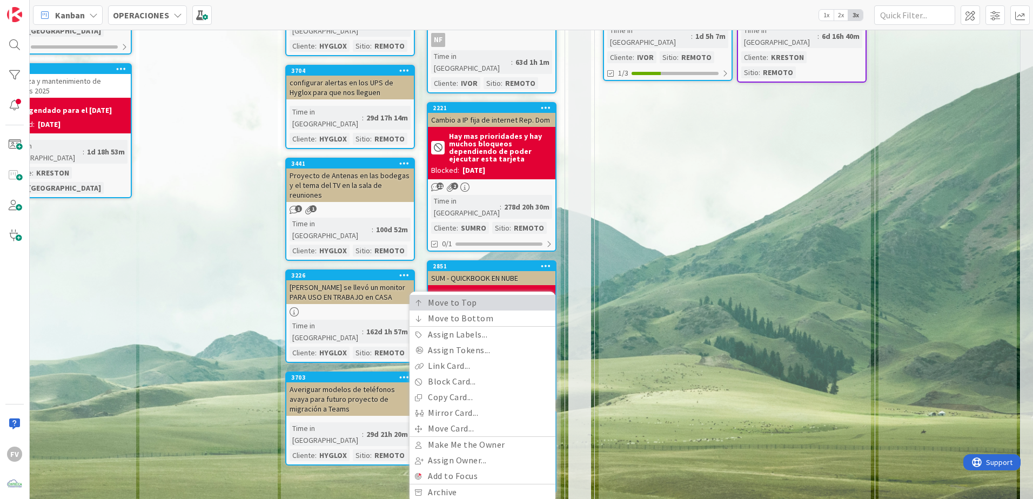
click at [457, 295] on link "Move to Top" at bounding box center [483, 303] width 146 height 16
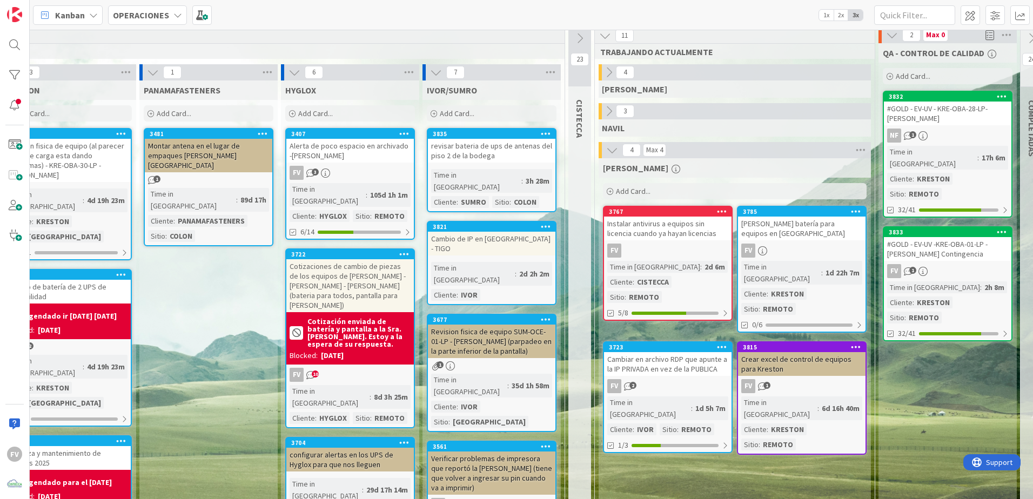
scroll to position [0, 285]
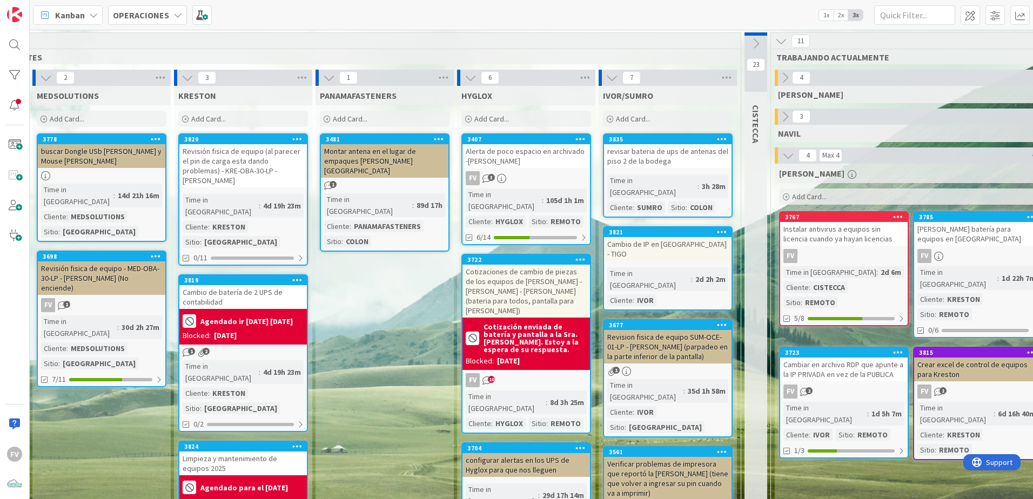
scroll to position [0, 0]
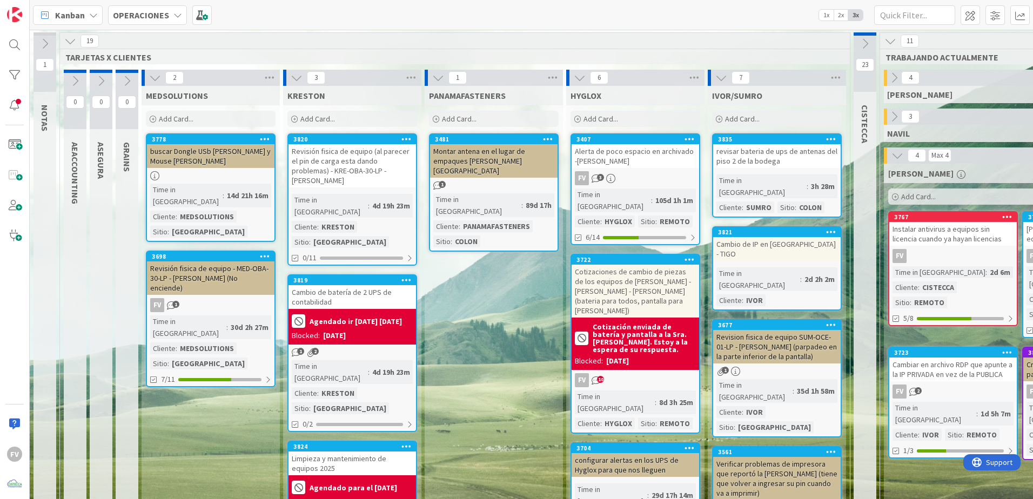
click at [151, 82] on icon at bounding box center [155, 78] width 12 height 12
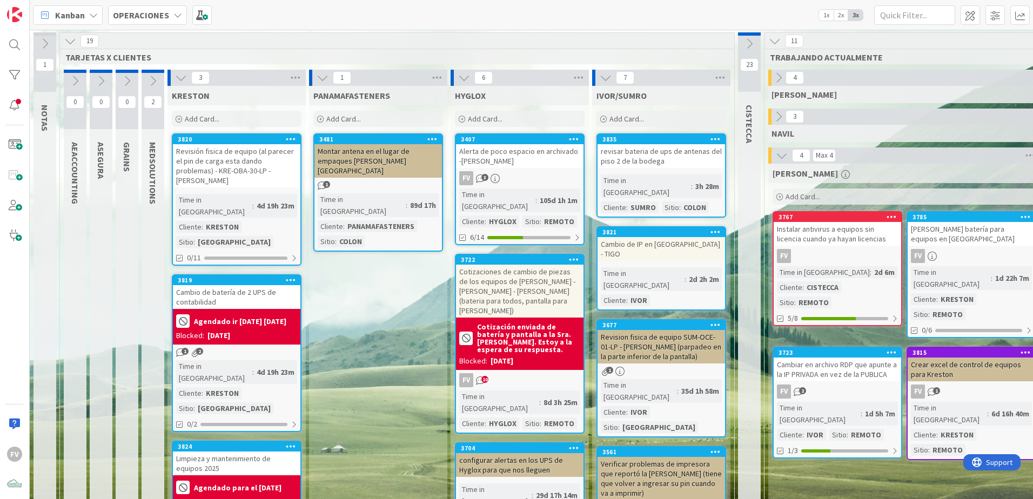
click at [175, 83] on icon at bounding box center [181, 78] width 12 height 12
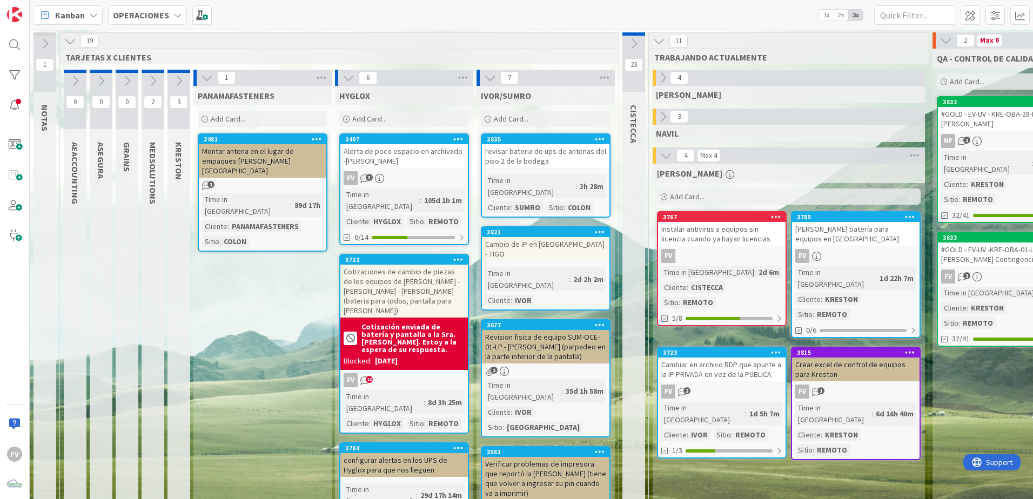
click at [211, 80] on icon at bounding box center [207, 78] width 12 height 12
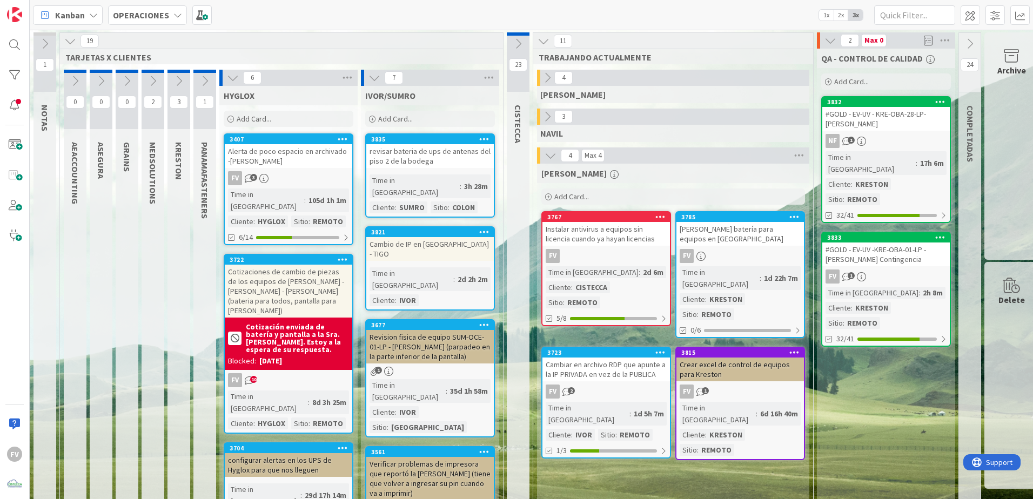
click at [232, 77] on icon at bounding box center [233, 78] width 12 height 12
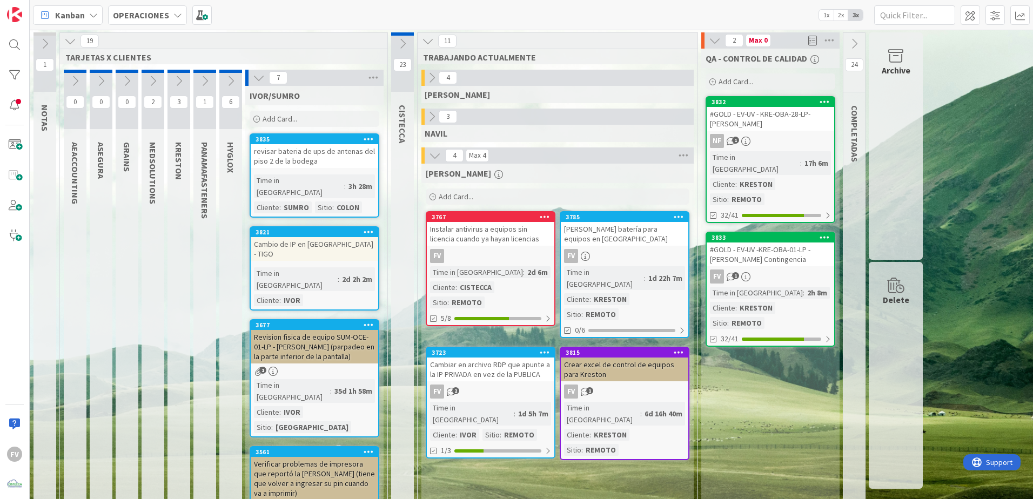
click at [254, 74] on icon at bounding box center [259, 78] width 12 height 12
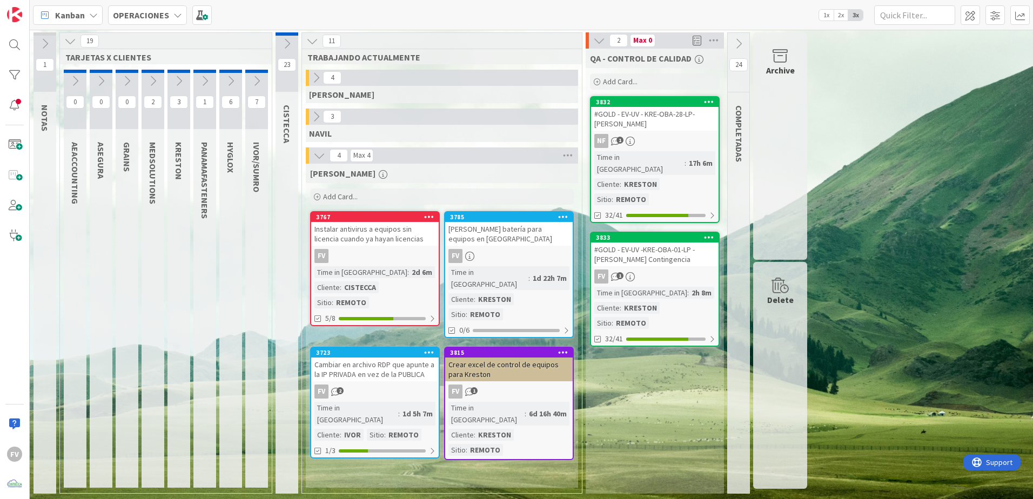
click at [175, 81] on icon at bounding box center [179, 81] width 12 height 12
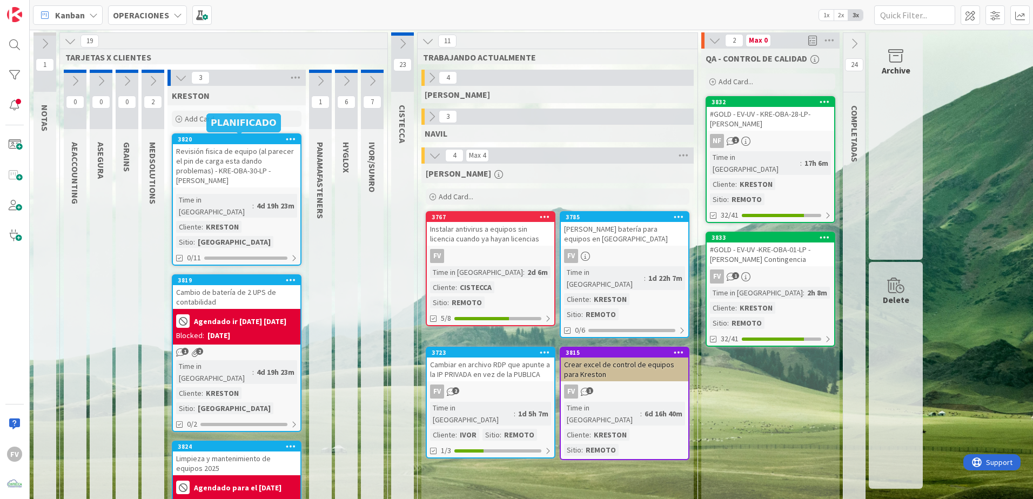
click at [220, 178] on div "3820 Revisión fisica de equipo (al parecer el pin de carga esta dando problemas…" at bounding box center [237, 199] width 130 height 132
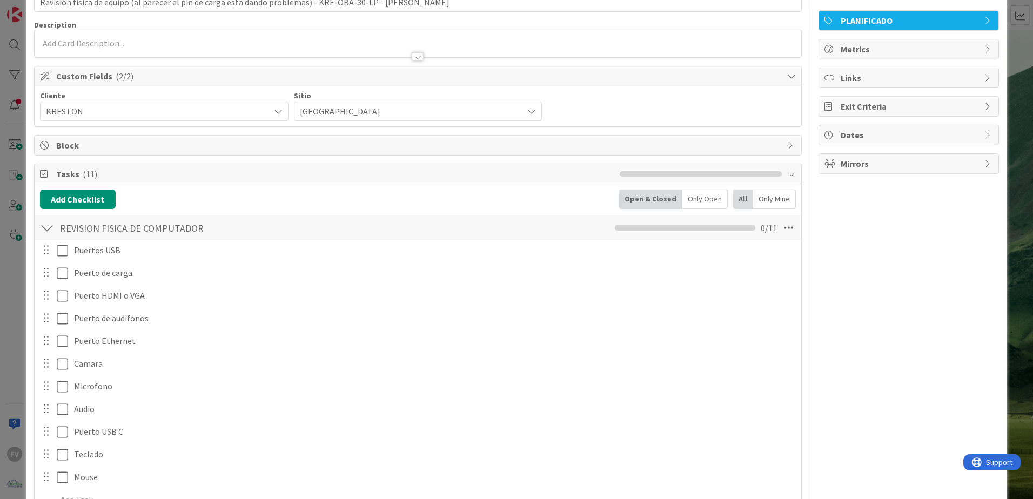
click at [119, 182] on div "Tasks ( 11 )" at bounding box center [418, 174] width 767 height 20
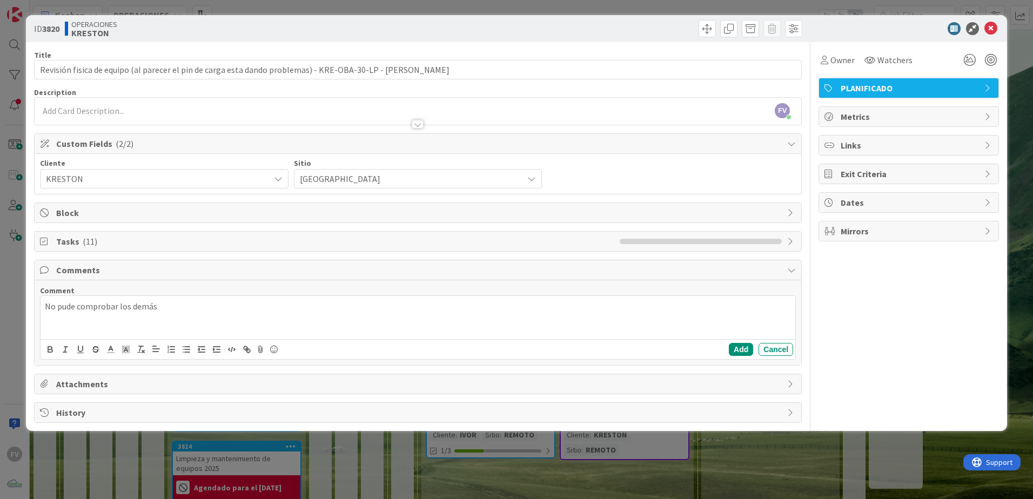
click at [119, 248] on div "Tasks ( 11 )" at bounding box center [418, 241] width 767 height 19
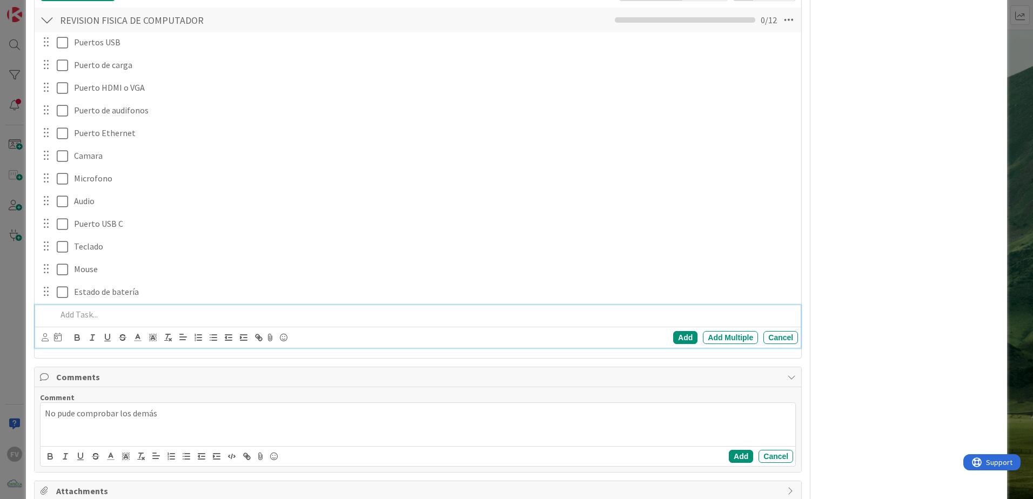
scroll to position [222, 0]
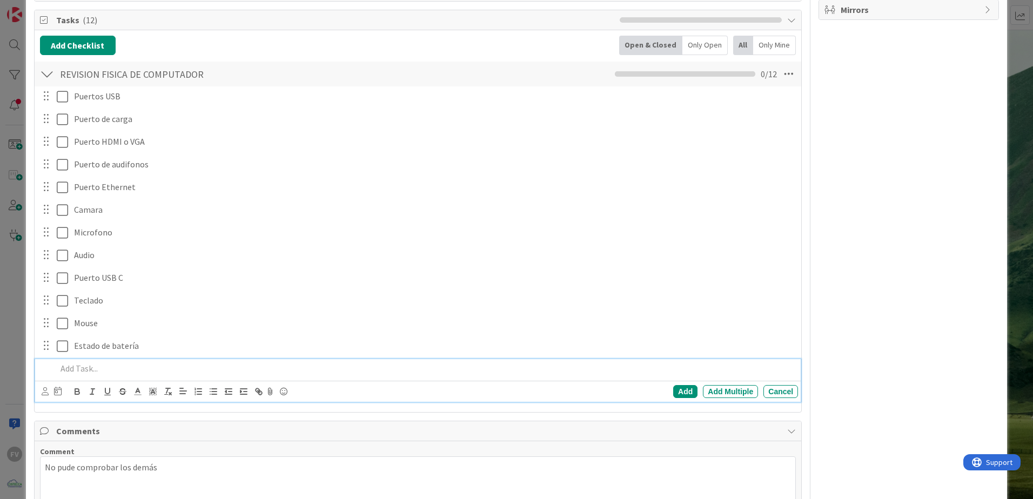
click at [48, 74] on div at bounding box center [47, 73] width 14 height 19
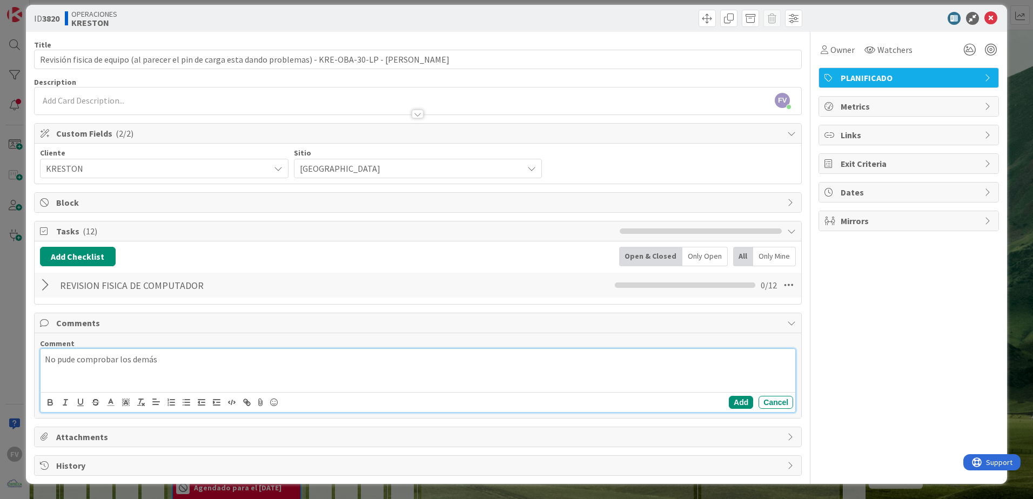
click at [191, 330] on p "No pude comprobar los demás" at bounding box center [418, 359] width 746 height 12
click at [24, 277] on div "ID 3820 OPERACIONES [PERSON_NAME] Title 107 / 128 Revisión fisica de equipo (al…" at bounding box center [516, 249] width 1033 height 499
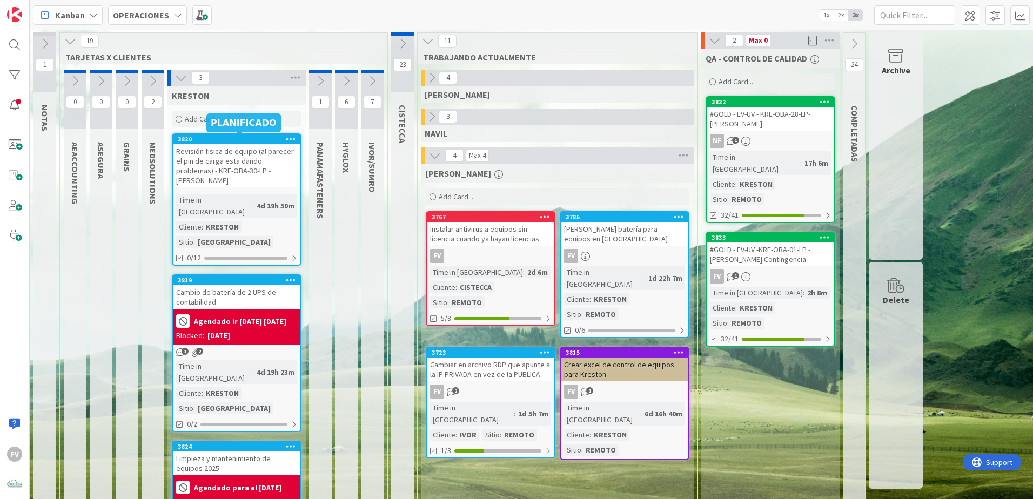
click at [257, 165] on div "Revisión fisica de equipo (al parecer el pin de carga esta dando problemas) - K…" at bounding box center [237, 165] width 128 height 43
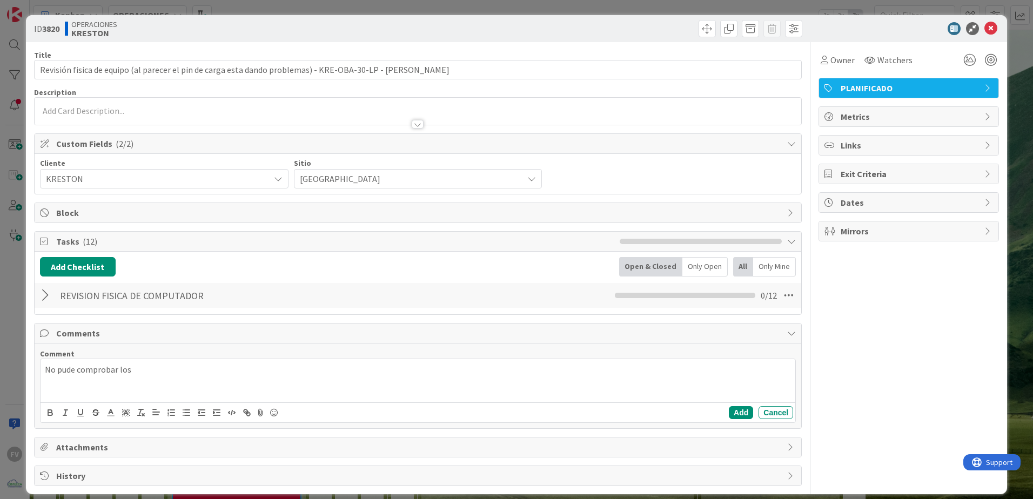
click at [45, 294] on div at bounding box center [47, 295] width 14 height 19
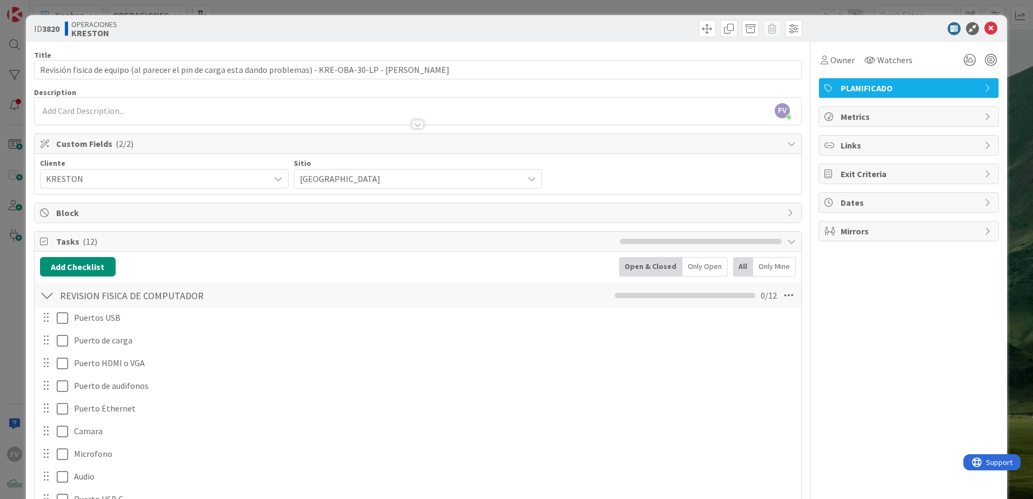
click at [45, 294] on div at bounding box center [47, 295] width 14 height 19
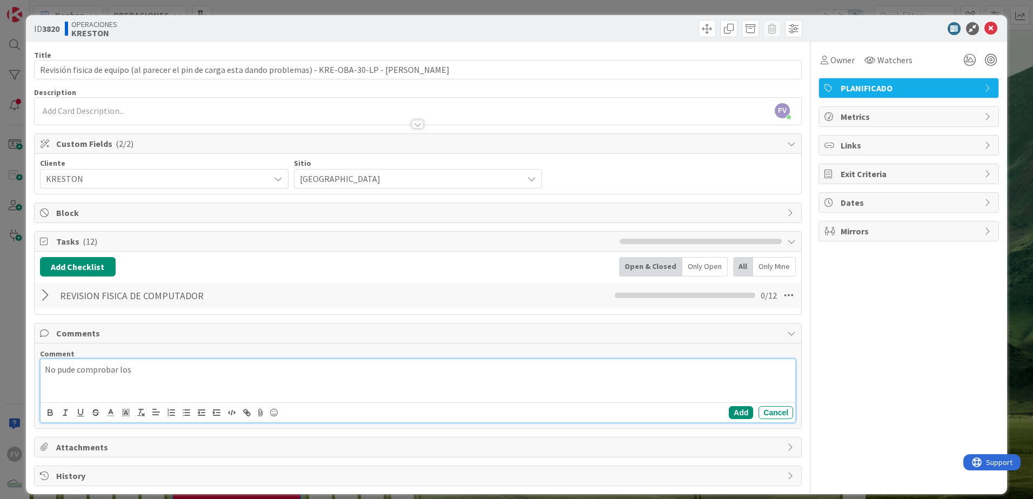
click at [223, 330] on p "No pude comprobar los" at bounding box center [418, 370] width 746 height 12
drag, startPoint x: 223, startPoint y: 368, endPoint x: 79, endPoint y: 364, distance: 143.3
click at [79, 330] on p "No pude comprobar los" at bounding box center [418, 370] width 746 height 12
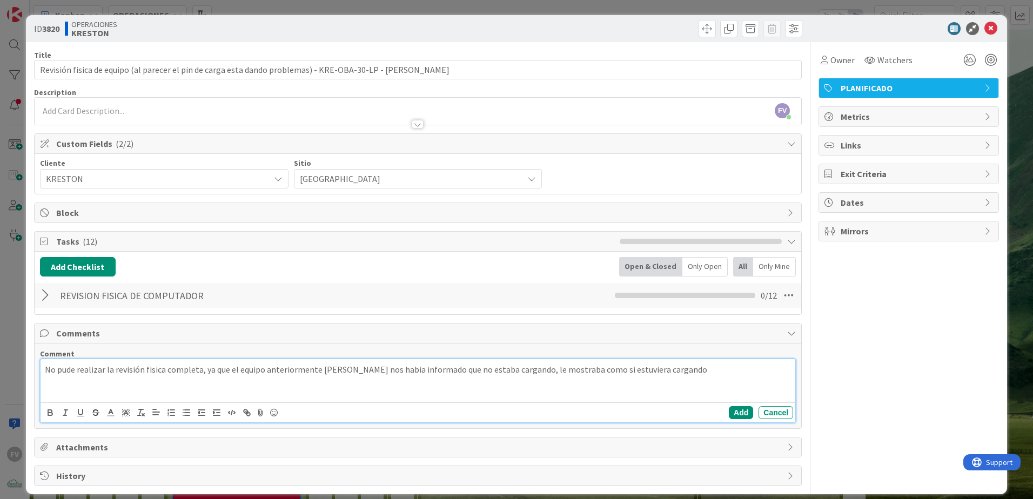
drag, startPoint x: 709, startPoint y: 370, endPoint x: 721, endPoint y: 363, distance: 14.0
click at [709, 330] on p "No pude realizar la revisión fisica completa, ya que el equipo anteriormente [P…" at bounding box center [418, 370] width 746 height 12
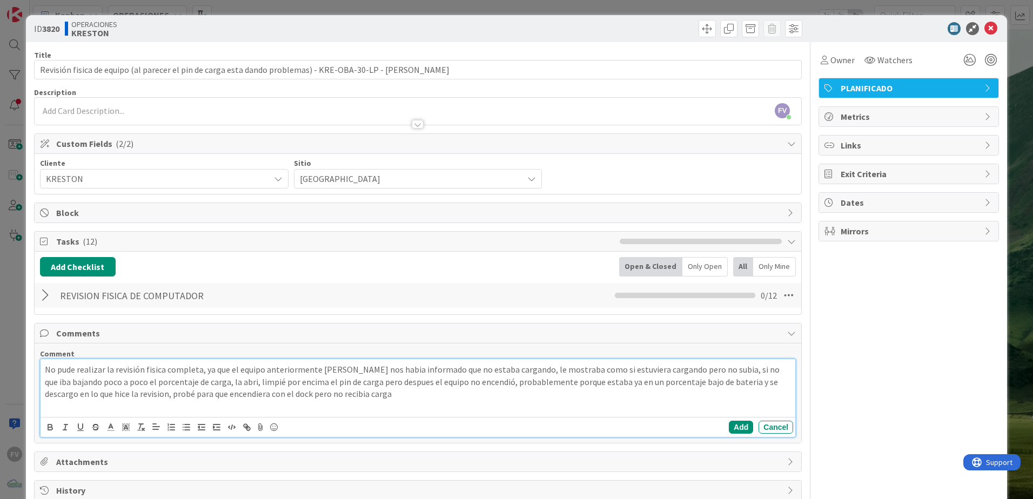
click at [733, 330] on div "No pude realizar la revisión fisica completa, ya que el equipo anteriormente [P…" at bounding box center [418, 388] width 755 height 58
click at [733, 330] on button "Add" at bounding box center [741, 427] width 24 height 13
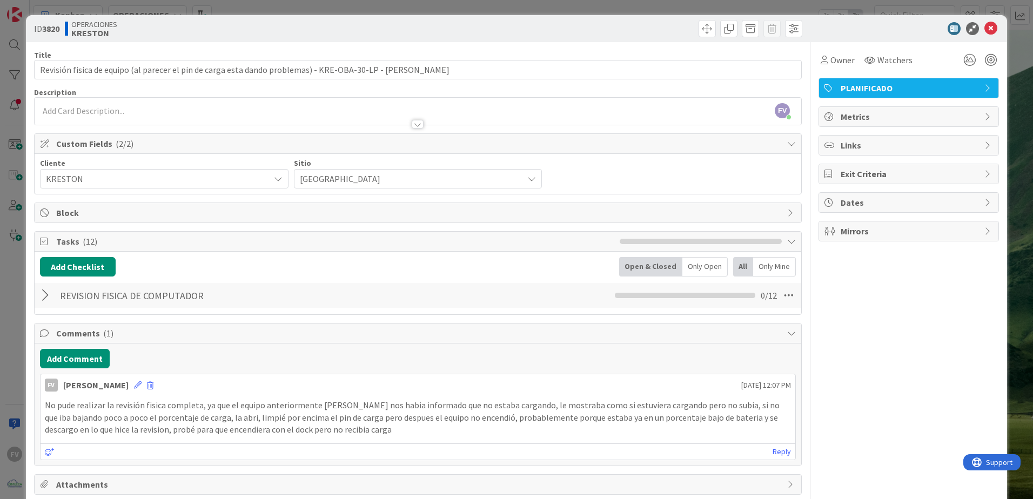
click at [54, 297] on div "REVISION FISICA DE COMPUTADOR Checklist Name 29 / 64 REVISION FISICA DE COMPUTA…" at bounding box center [418, 295] width 767 height 25
click at [47, 295] on div at bounding box center [47, 295] width 14 height 19
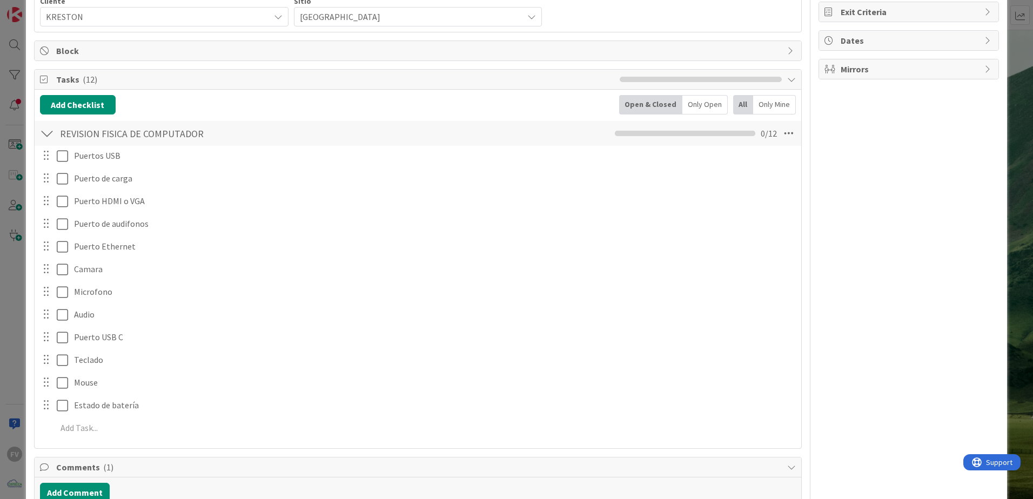
scroll to position [108, 0]
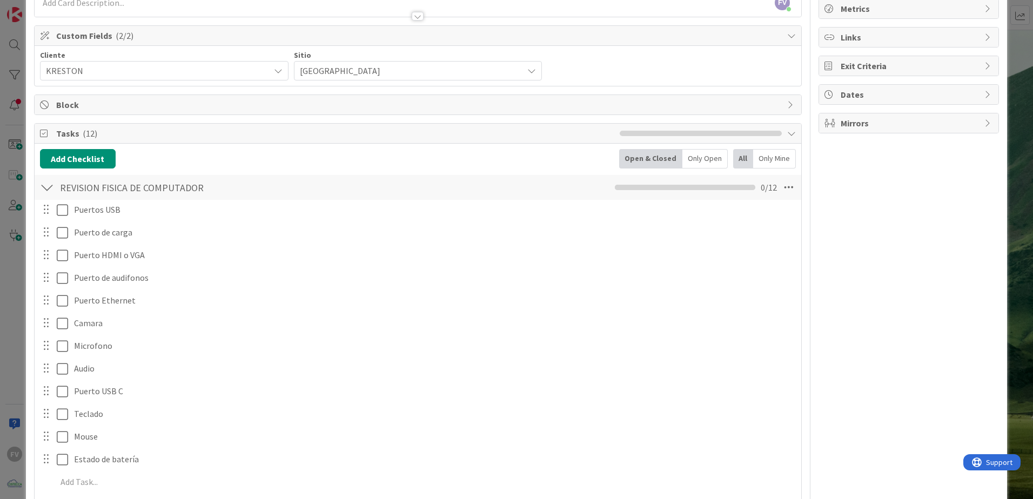
click at [52, 185] on div at bounding box center [47, 187] width 14 height 19
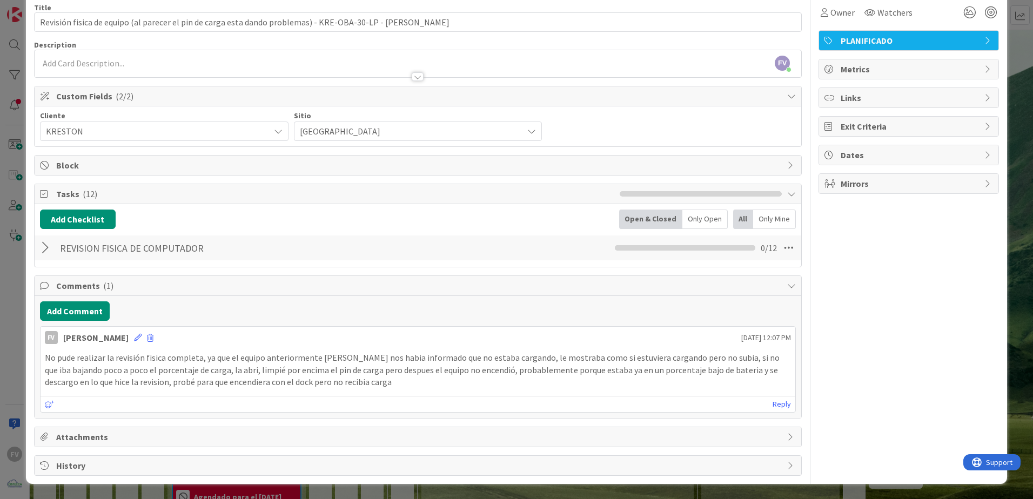
scroll to position [48, 0]
click at [21, 195] on div "ID 3820 OPERACIONES [PERSON_NAME] Title 107 / 128 Revisión fisica de equipo (al…" at bounding box center [516, 249] width 1033 height 499
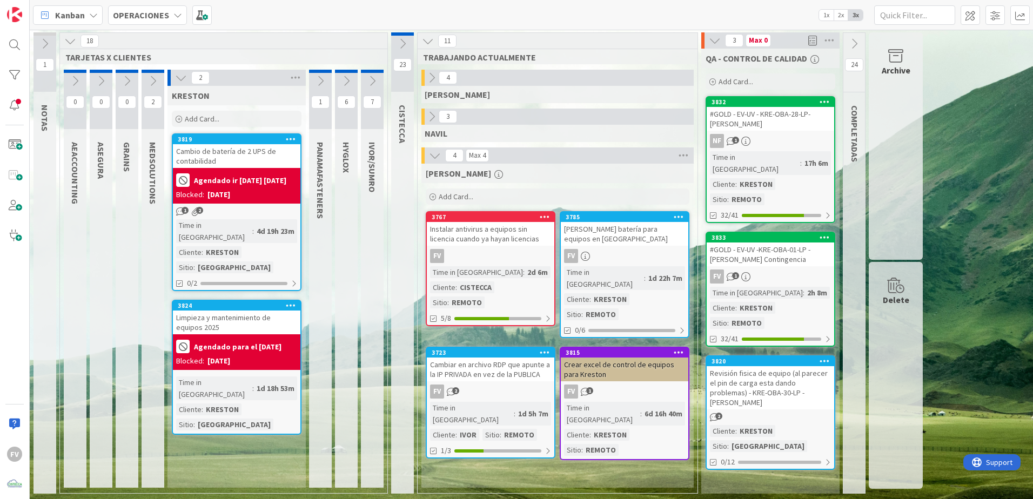
click at [733, 330] on div "Revisión fisica de equipo (al parecer el pin de carga esta dando problemas) - K…" at bounding box center [771, 387] width 128 height 43
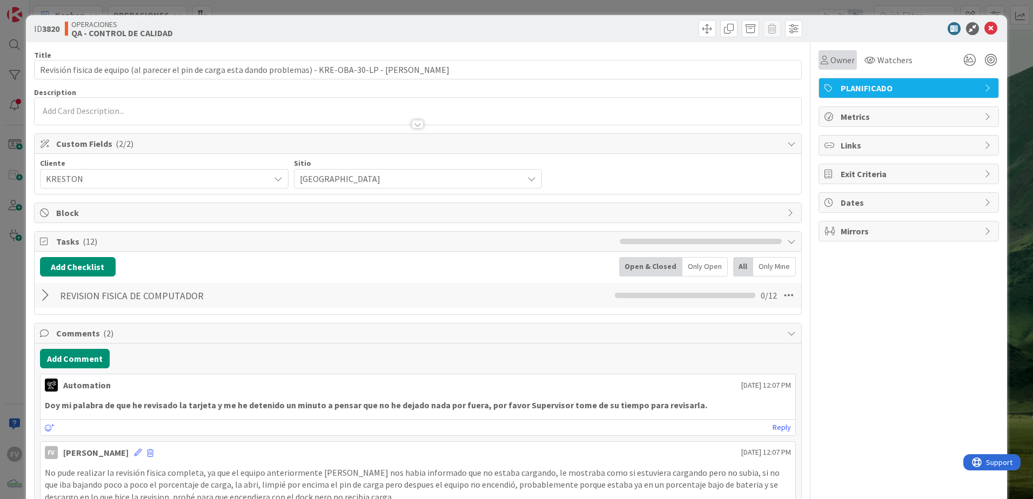
click at [733, 56] on span "Owner" at bounding box center [843, 60] width 24 height 13
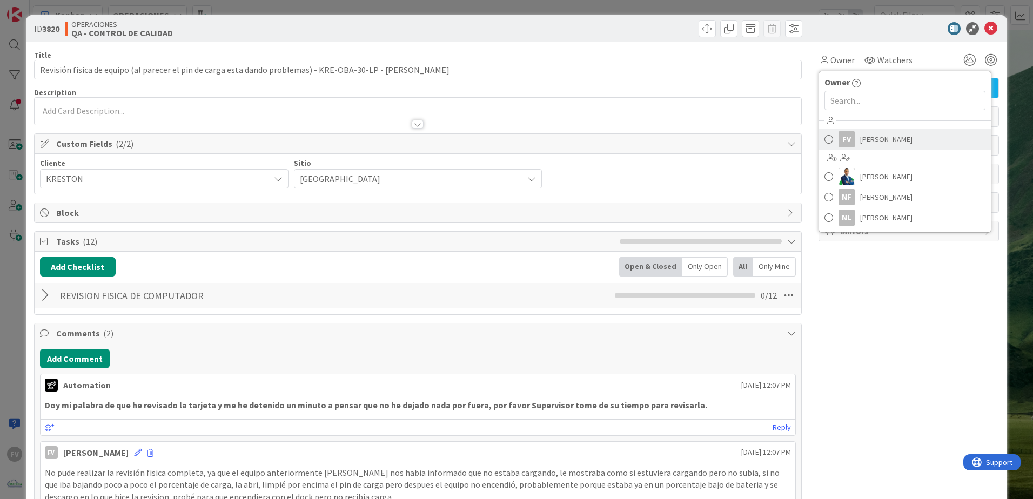
click at [733, 134] on span "[PERSON_NAME]" at bounding box center [886, 139] width 52 height 16
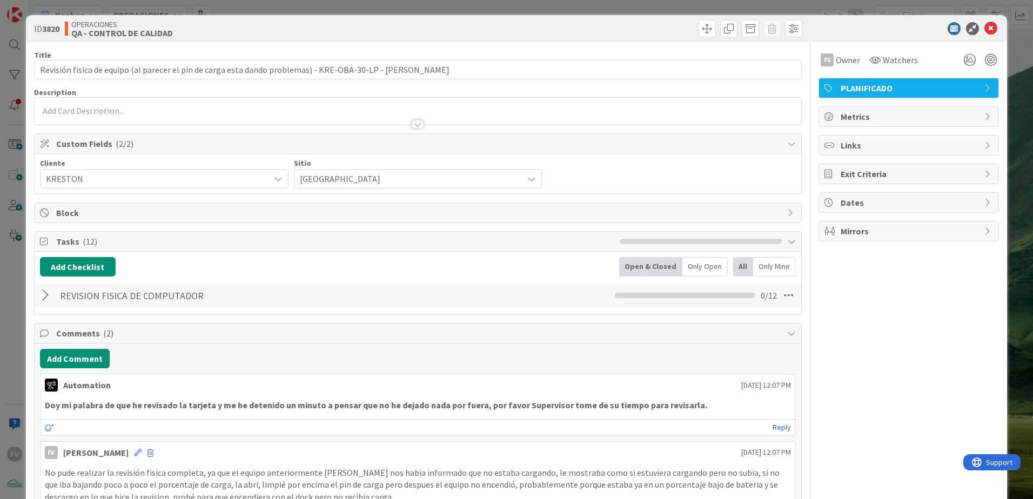
click at [733, 5] on div "ID 3820 OPERACIONES QA - CONTROL DE CALIDAD Title 107 / 128 Revisión fisica de …" at bounding box center [516, 249] width 1033 height 499
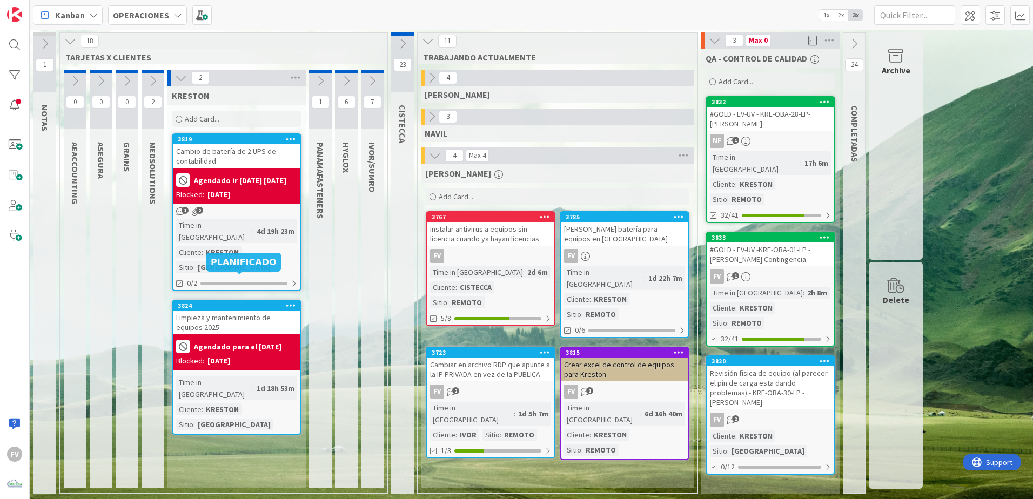
click at [265, 184] on b "Agendado ir [DATE] [DATE]" at bounding box center [240, 181] width 92 height 8
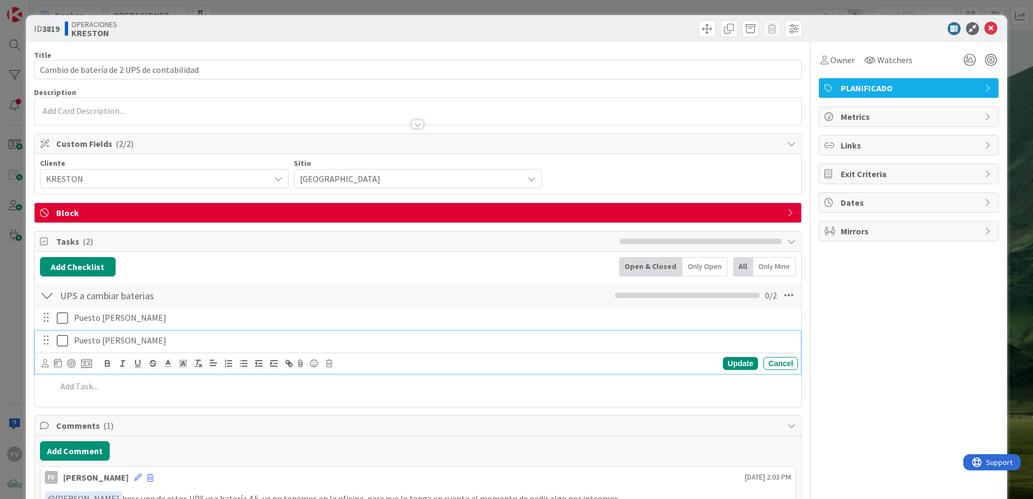
click at [160, 330] on p "Puesto [PERSON_NAME]" at bounding box center [434, 341] width 720 height 12
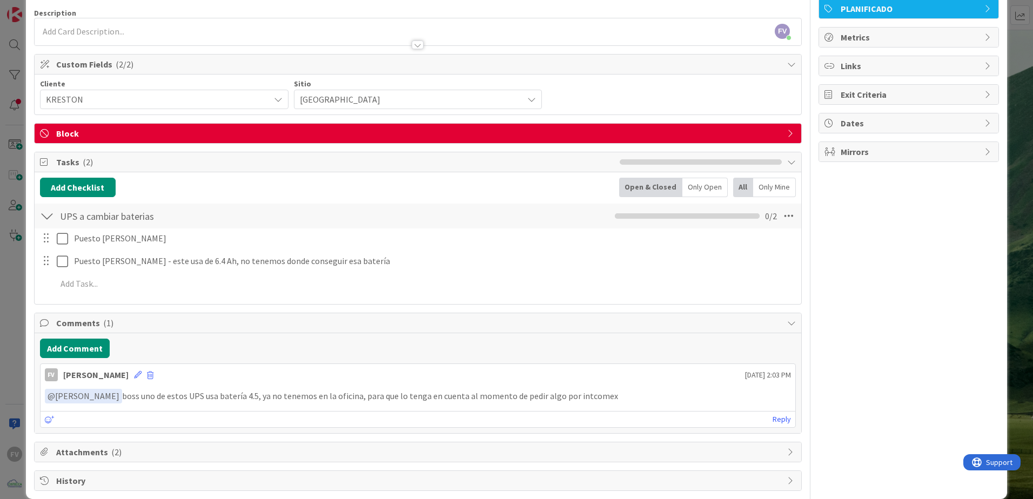
scroll to position [95, 0]
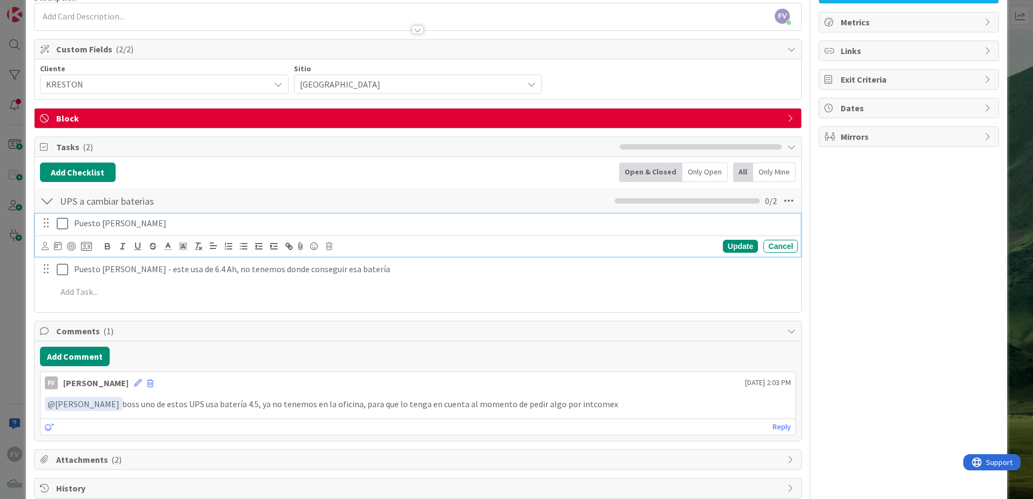
click at [164, 226] on p "Puesto [PERSON_NAME]" at bounding box center [434, 223] width 720 height 12
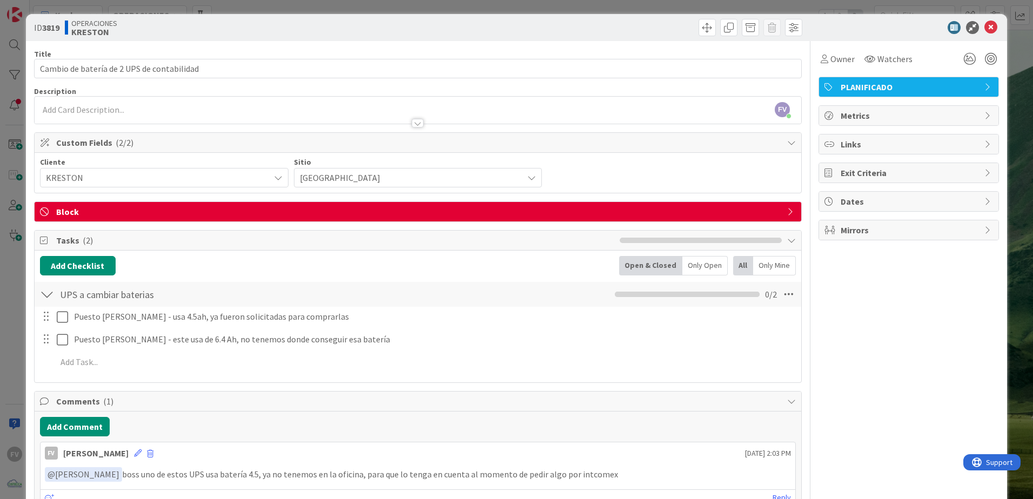
scroll to position [0, 0]
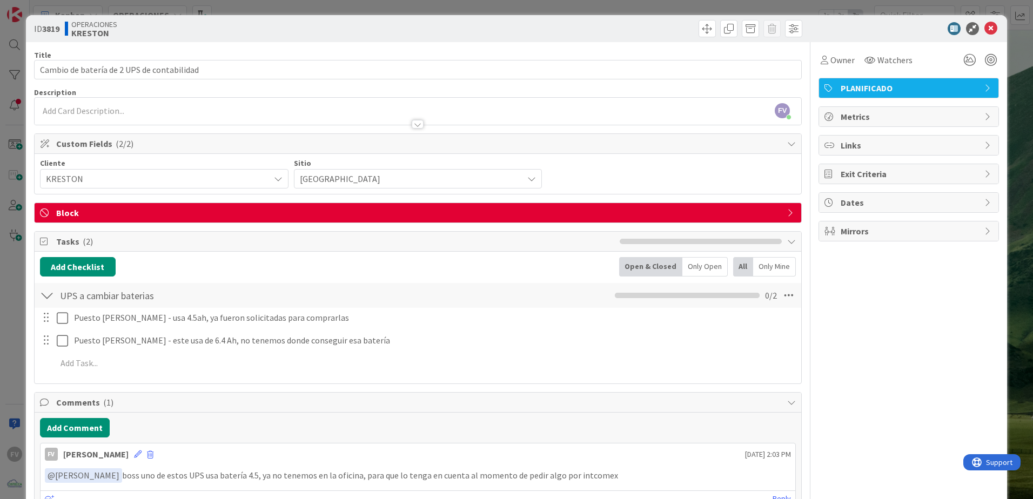
click at [16, 273] on div "ID 3819 OPERACIONES [PERSON_NAME] Title 42 / 128 Cambio de batería de 2 UPS de …" at bounding box center [516, 249] width 1033 height 499
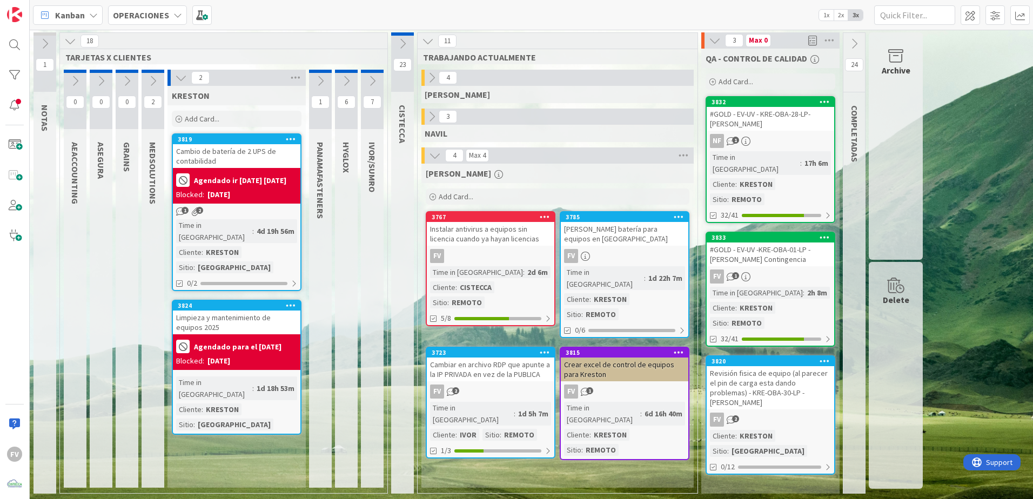
click at [222, 219] on div "3819 [PERSON_NAME] de batería de 2 UPS de contabilidad Agendado ir [DATE] [DATE…" at bounding box center [237, 212] width 130 height 158
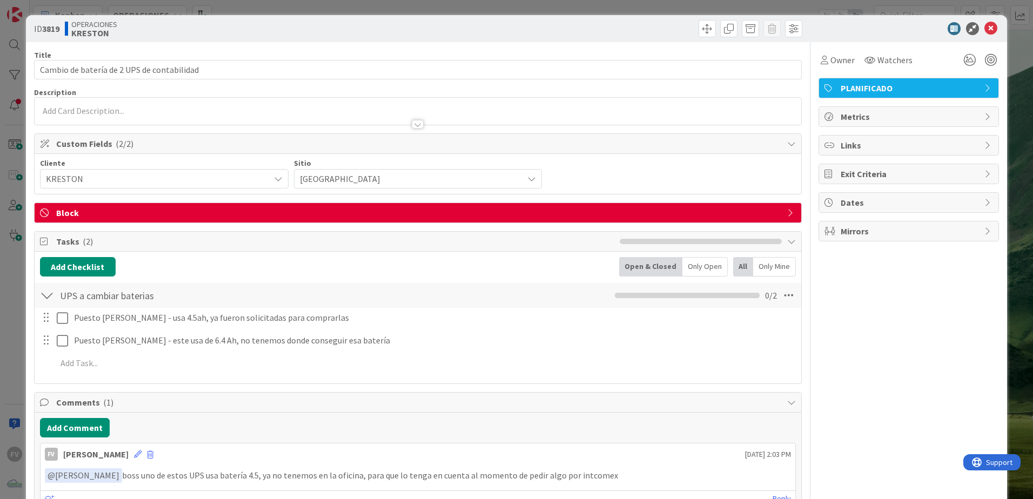
click at [116, 213] on span "Block" at bounding box center [419, 212] width 726 height 13
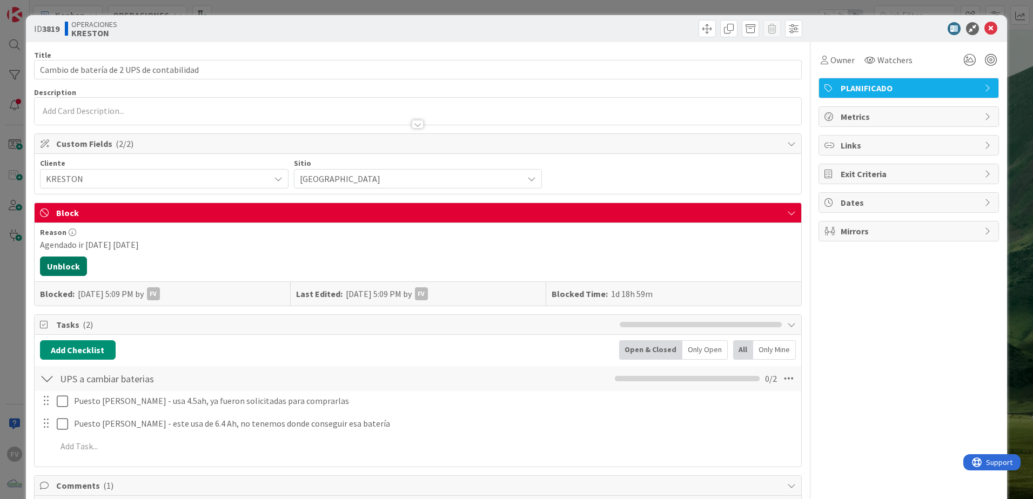
click at [70, 262] on button "Unblock" at bounding box center [63, 266] width 47 height 19
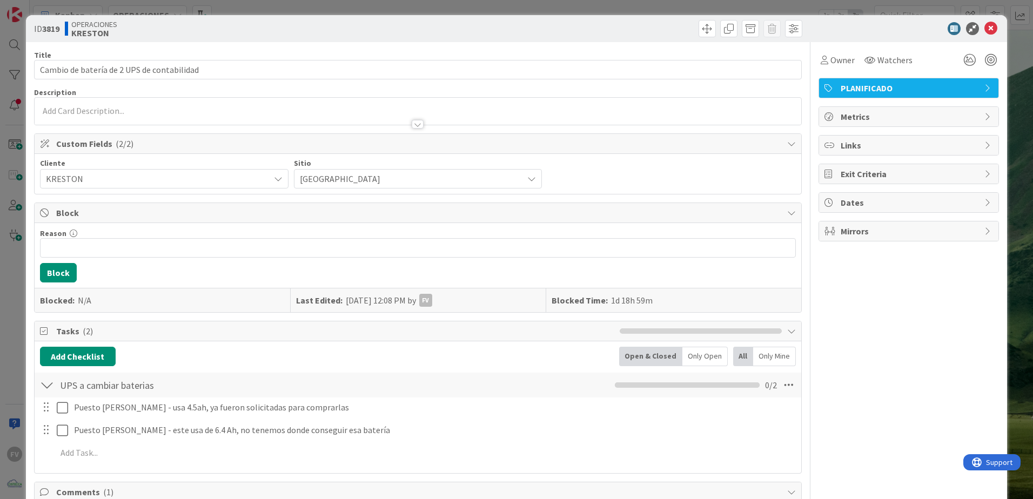
click at [152, 212] on span "Block" at bounding box center [419, 212] width 726 height 13
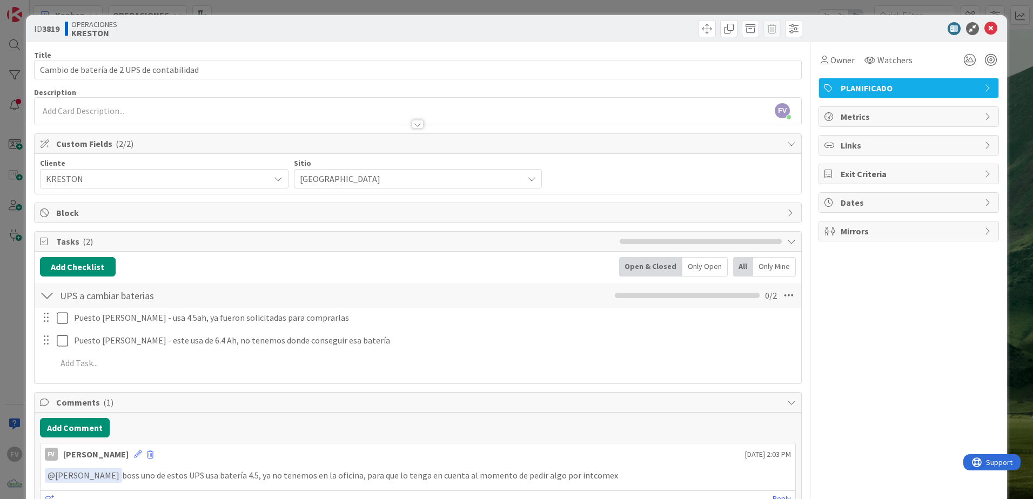
click at [12, 193] on div "ID 3819 OPERACIONES [PERSON_NAME] Title 42 / 128 Cambio de batería de 2 UPS de …" at bounding box center [516, 249] width 1033 height 499
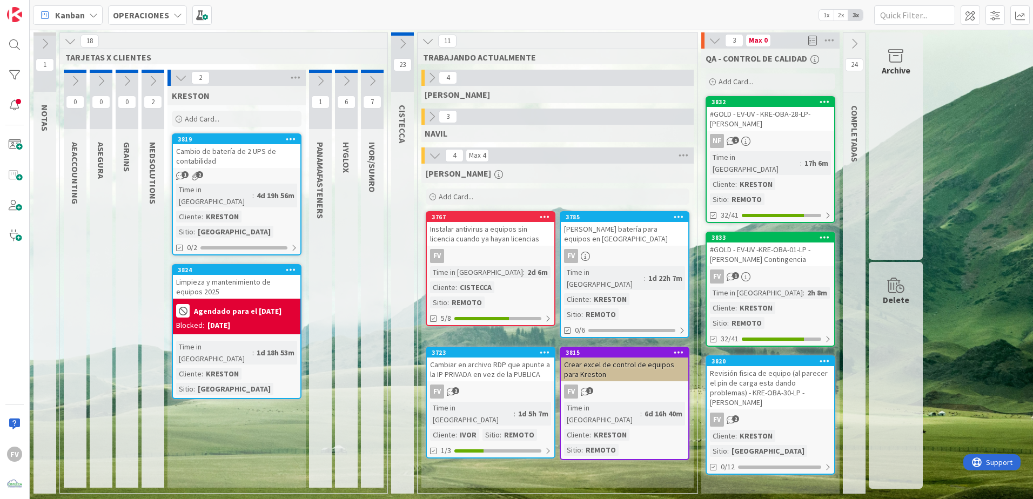
click at [543, 248] on div "3767 Instalar antivirus a equipos sin licencia cuando ya hayan licencias FV Tim…" at bounding box center [491, 268] width 130 height 115
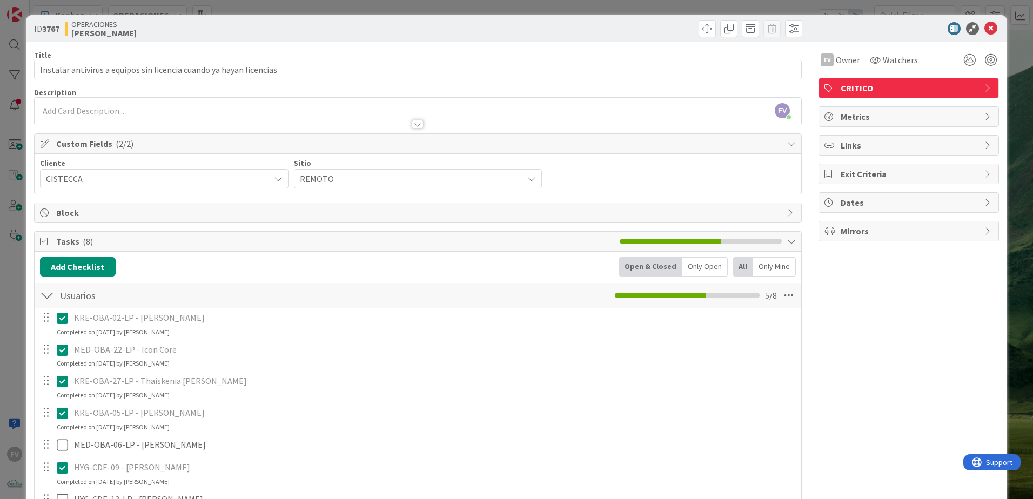
scroll to position [206, 0]
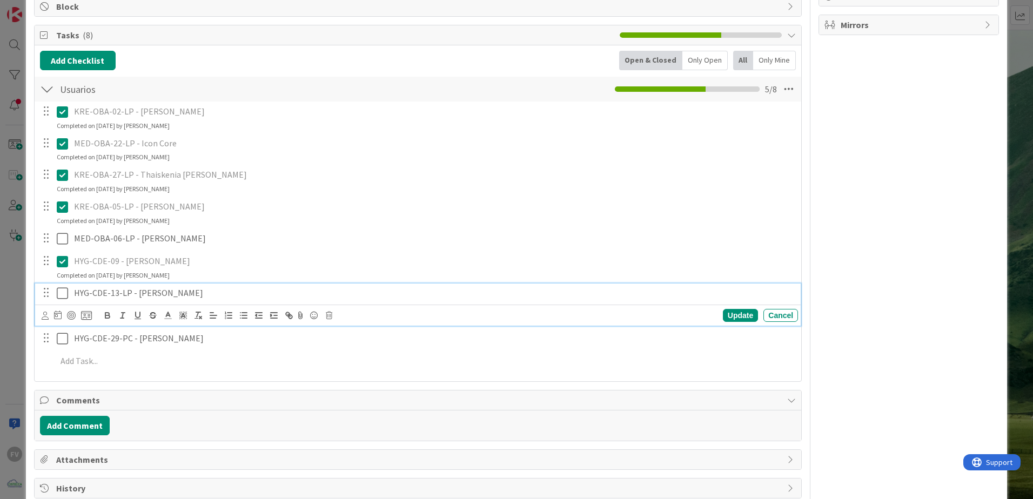
click at [57, 298] on icon at bounding box center [62, 293] width 11 height 13
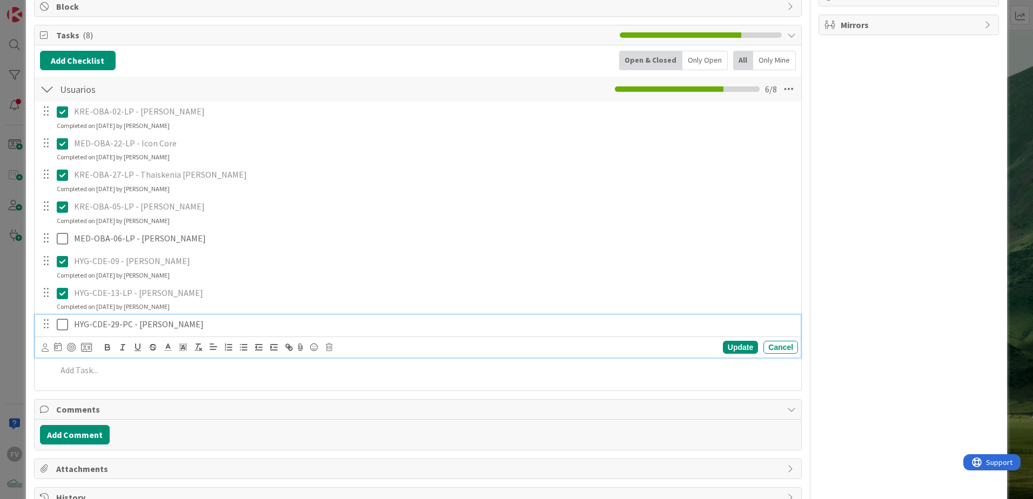
click at [242, 330] on div "HYG-CDE-29-PC - [PERSON_NAME]" at bounding box center [434, 324] width 728 height 19
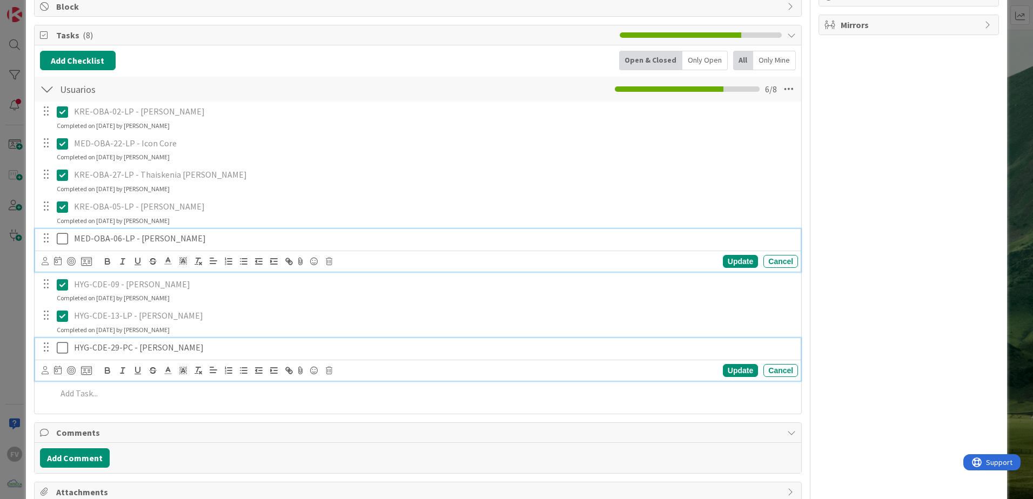
click at [249, 246] on div "MED-OBA-06-LP - [PERSON_NAME]" at bounding box center [434, 238] width 728 height 19
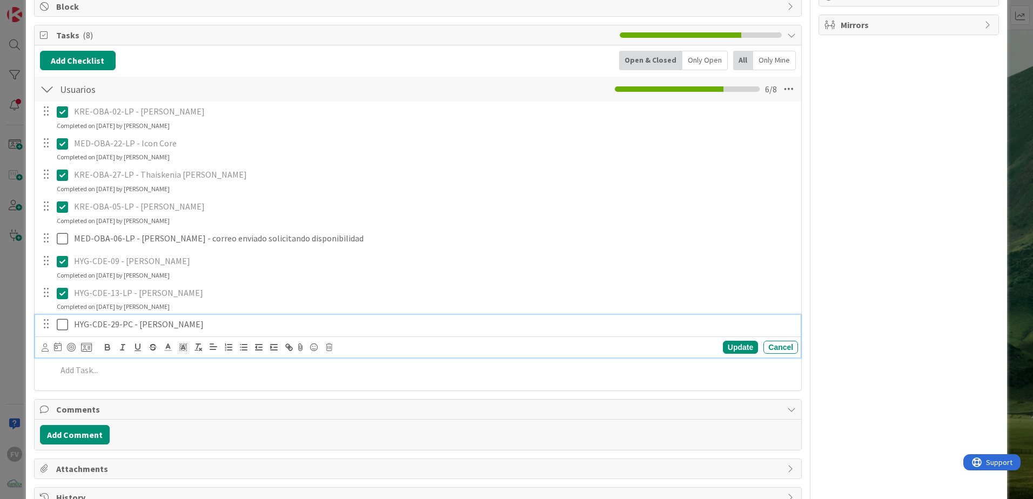
click at [229, 326] on p "HYG-CDE-29-PC - [PERSON_NAME]" at bounding box center [434, 324] width 720 height 12
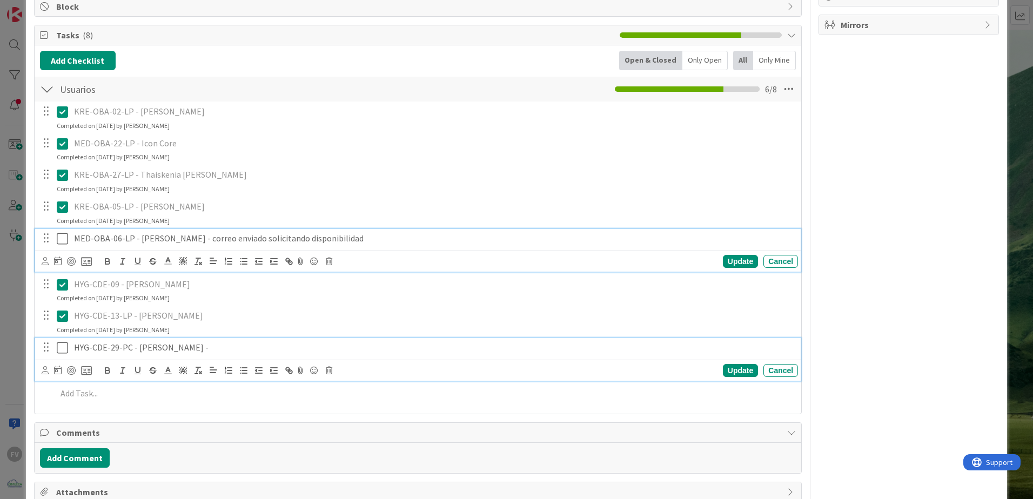
scroll to position [230, 0]
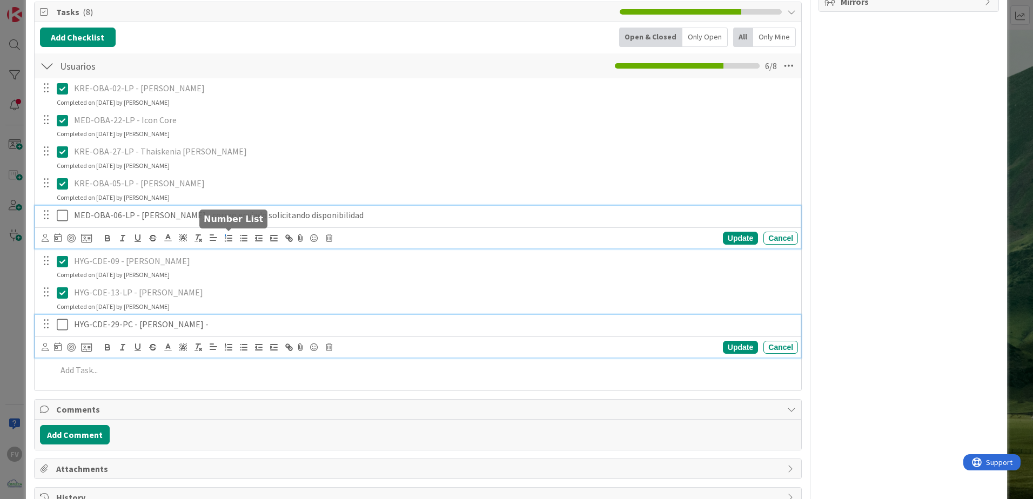
drag, startPoint x: 401, startPoint y: 239, endPoint x: 228, endPoint y: 231, distance: 173.1
click at [229, 231] on div "MED-OBA-06-LP - [PERSON_NAME] - correo enviado solicitando disponibilidad Updat…" at bounding box center [418, 227] width 766 height 43
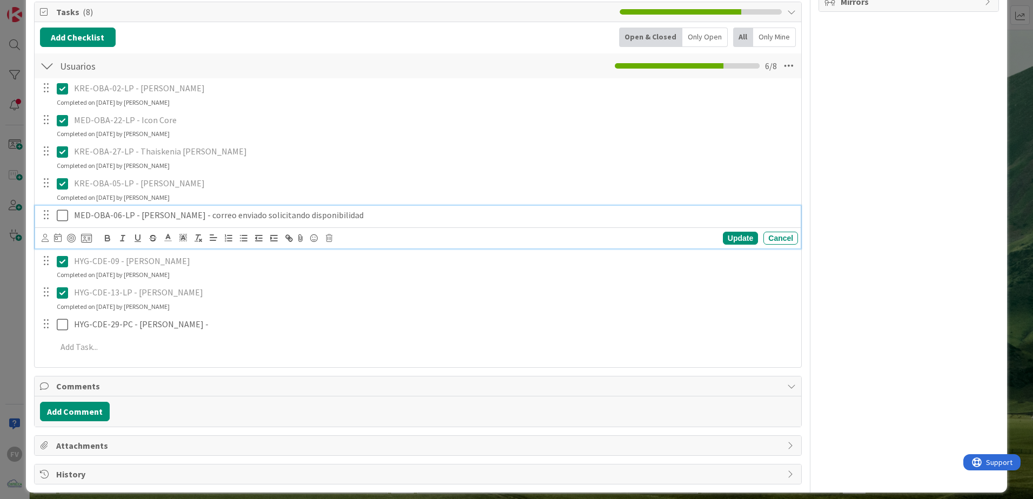
click at [394, 214] on p "MED-OBA-06-LP - [PERSON_NAME] - correo enviado solicitando disponibilidad" at bounding box center [434, 215] width 720 height 12
drag, startPoint x: 394, startPoint y: 215, endPoint x: 229, endPoint y: 216, distance: 164.8
click at [229, 216] on p "MED-OBA-06-LP - [PERSON_NAME] - correo enviado solicitando disponibilidad" at bounding box center [434, 215] width 720 height 12
copy p "correo enviado solicitando disponibilidad"
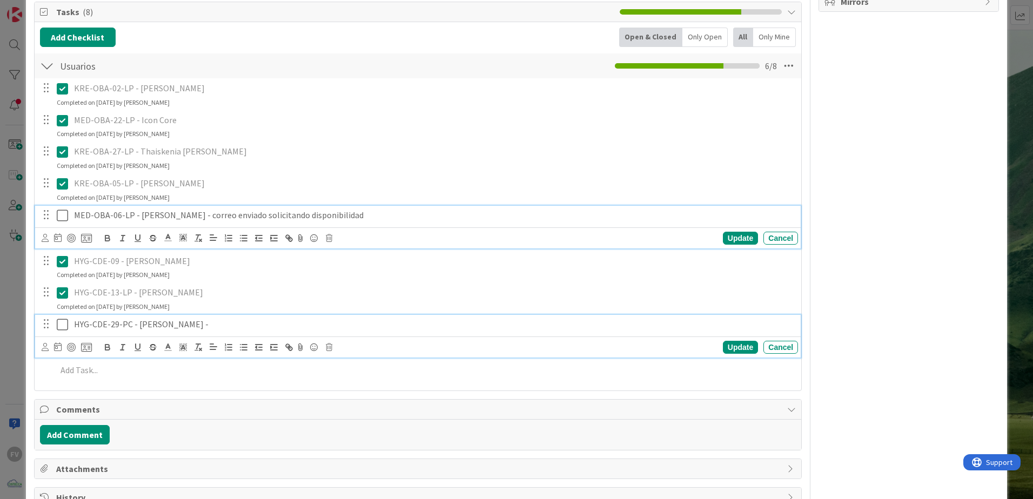
click at [213, 327] on p "HYG-CDE-29-PC - [PERSON_NAME] -" at bounding box center [434, 324] width 720 height 12
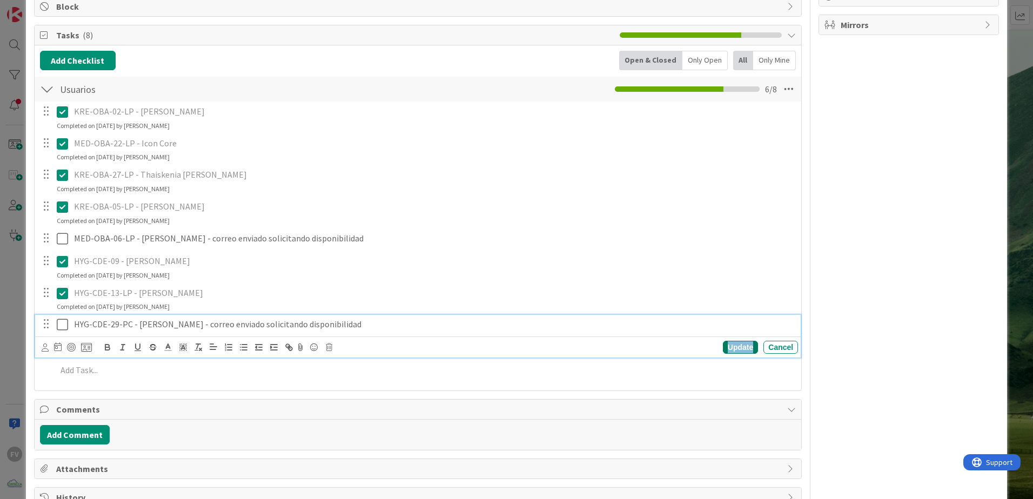
click at [730, 330] on div "Update" at bounding box center [740, 347] width 35 height 13
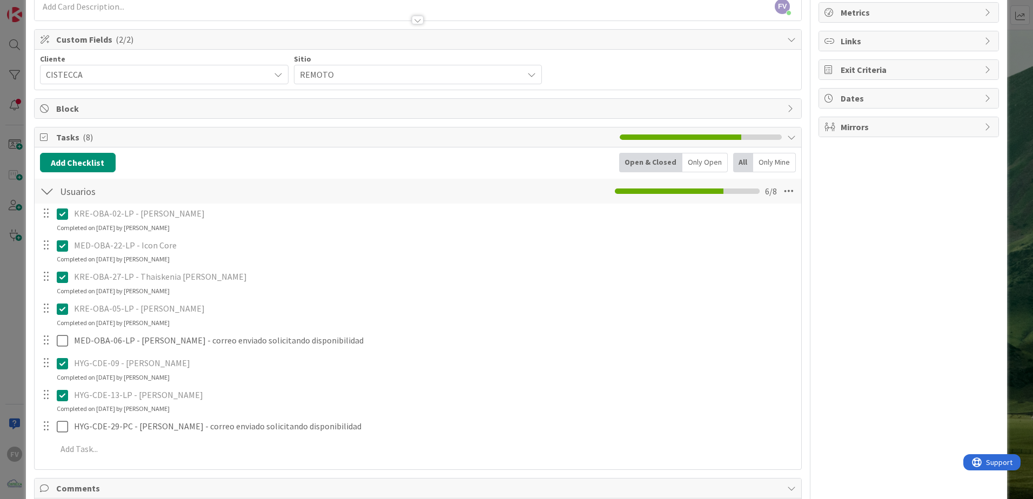
scroll to position [98, 0]
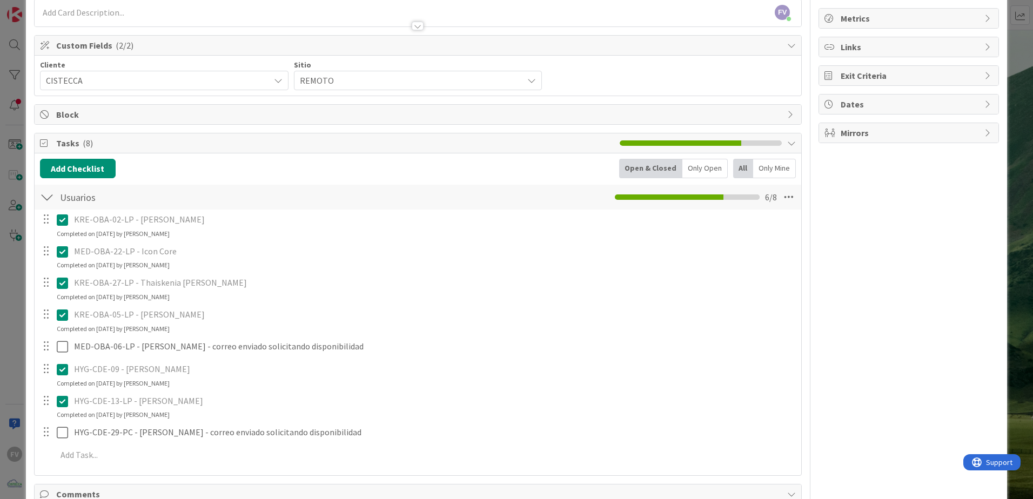
click at [15, 161] on div "ID 3767 OPERACIONES [PERSON_NAME] Title 67 / 128 Instalar antivirus a equipos s…" at bounding box center [516, 249] width 1033 height 499
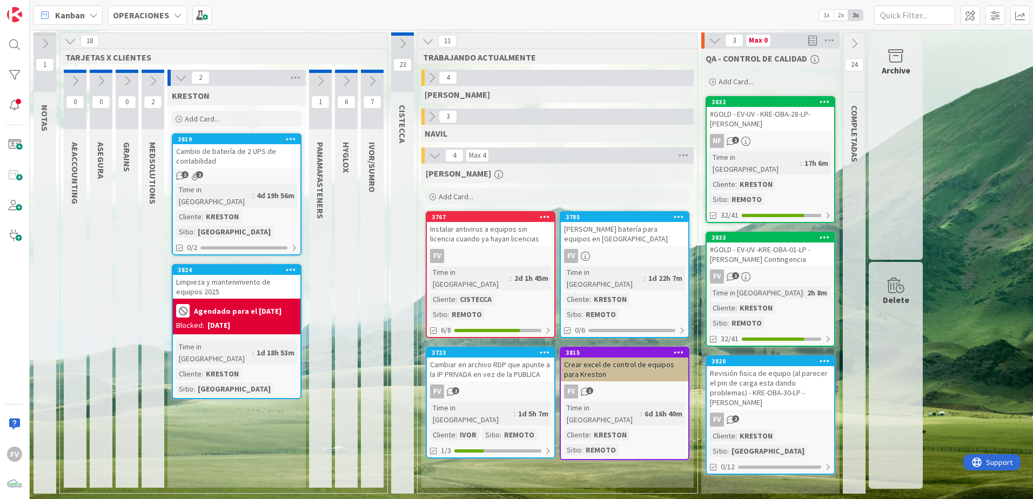
click at [176, 77] on icon at bounding box center [181, 78] width 12 height 12
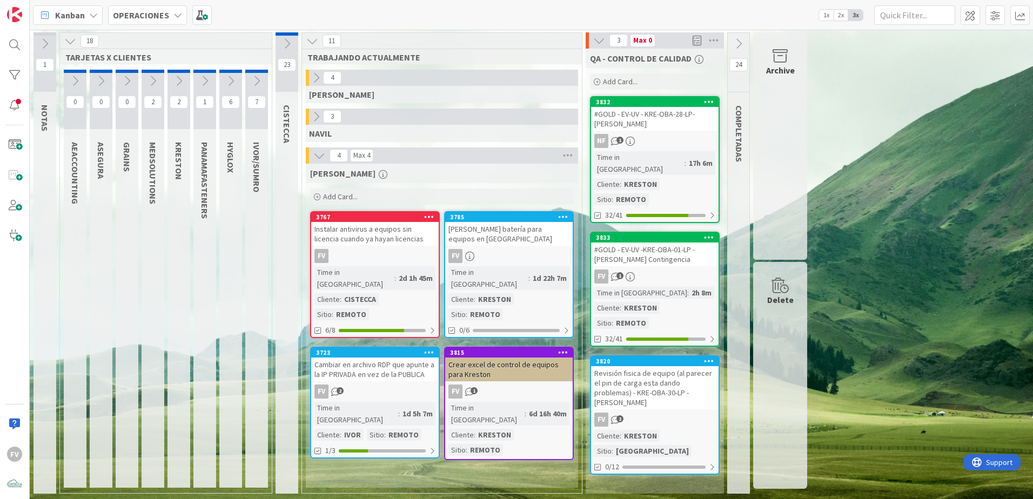
click at [203, 82] on icon at bounding box center [205, 81] width 12 height 12
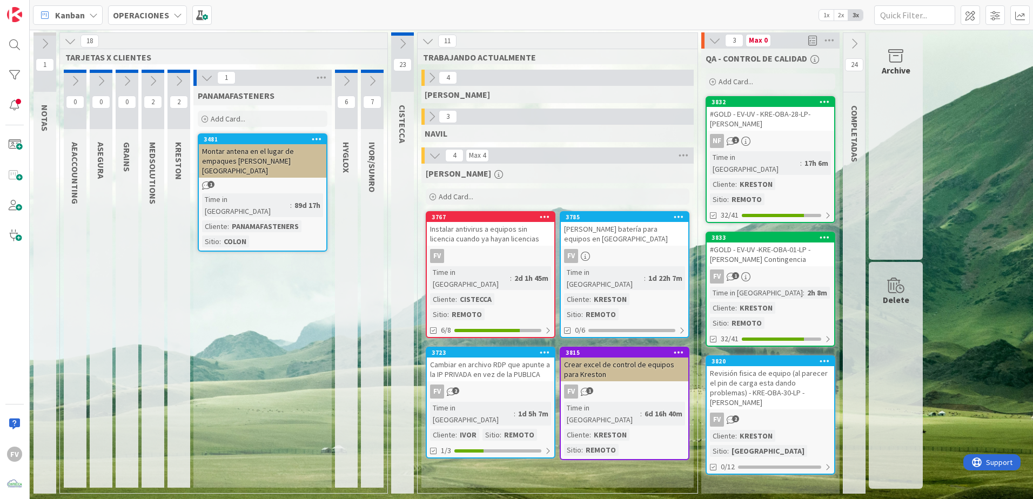
click at [203, 82] on icon at bounding box center [207, 78] width 12 height 12
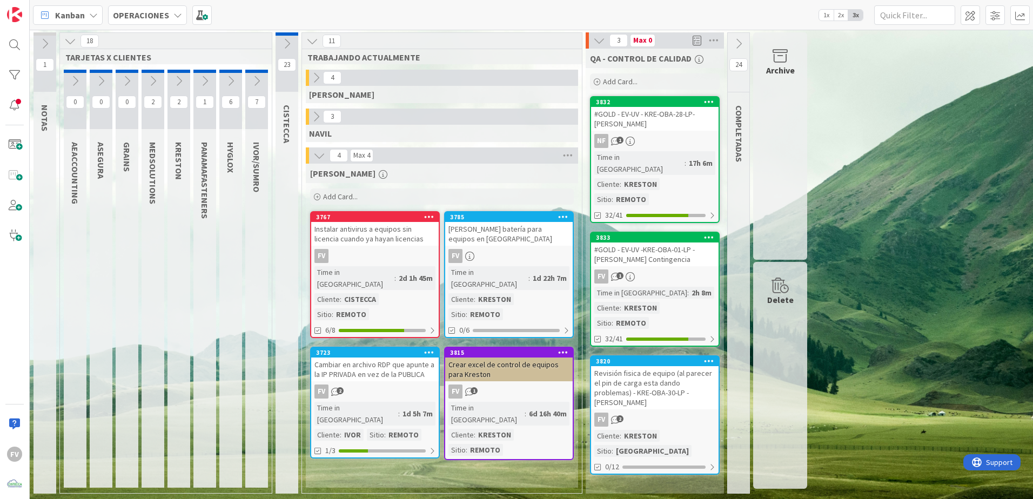
click at [225, 84] on icon at bounding box center [231, 81] width 12 height 12
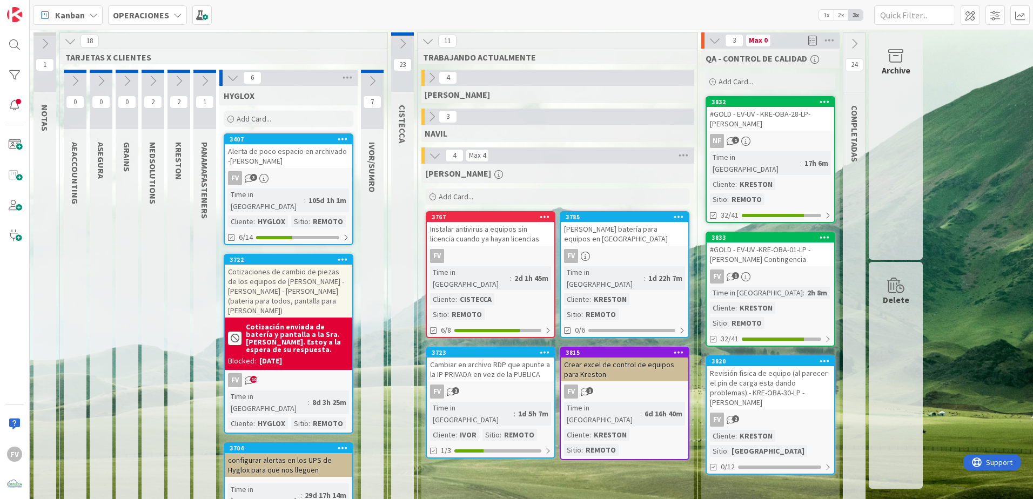
click at [228, 79] on icon at bounding box center [233, 78] width 12 height 12
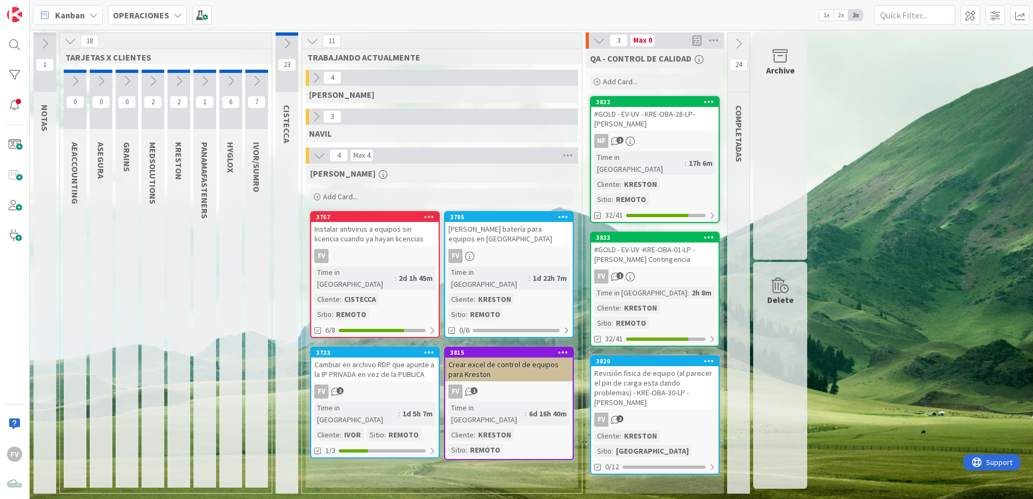
click at [158, 82] on icon at bounding box center [153, 81] width 12 height 12
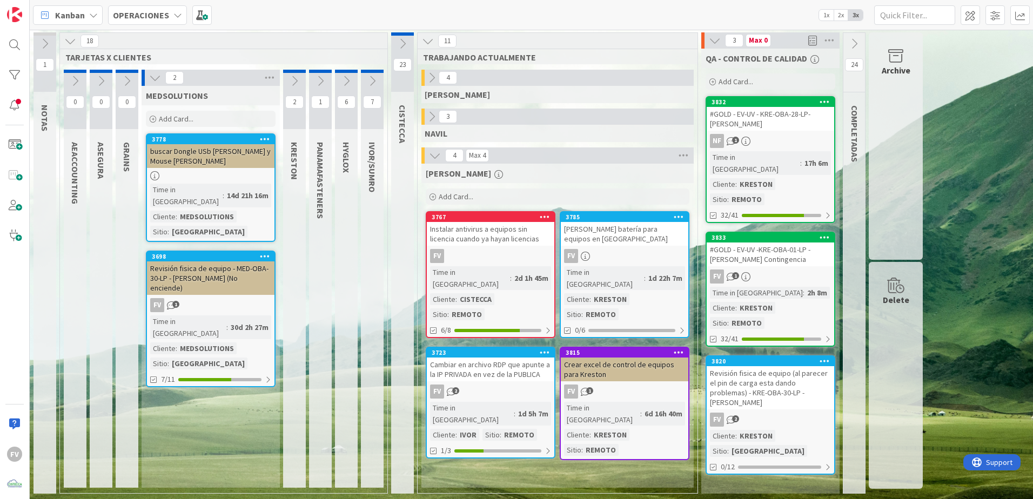
click at [156, 80] on icon at bounding box center [155, 78] width 12 height 12
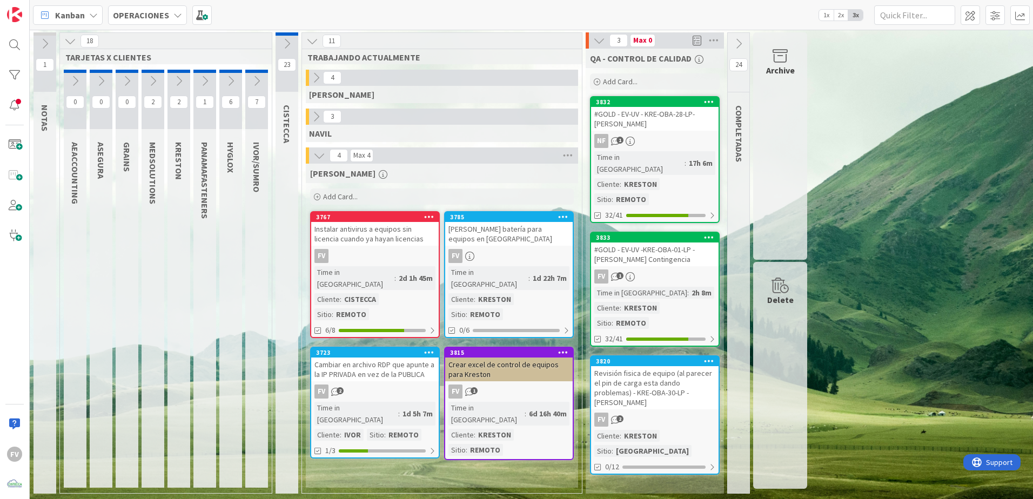
click at [182, 83] on icon at bounding box center [179, 81] width 12 height 12
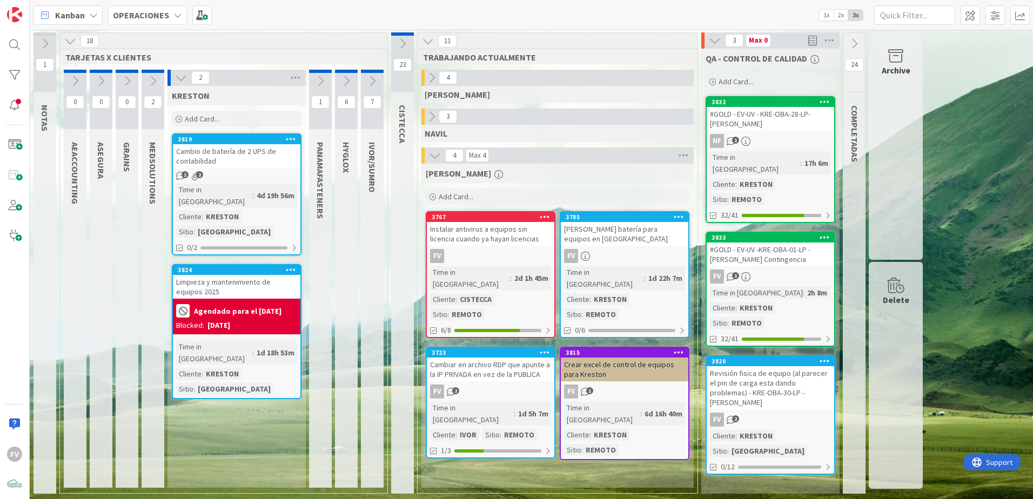
click at [182, 83] on icon at bounding box center [181, 78] width 12 height 12
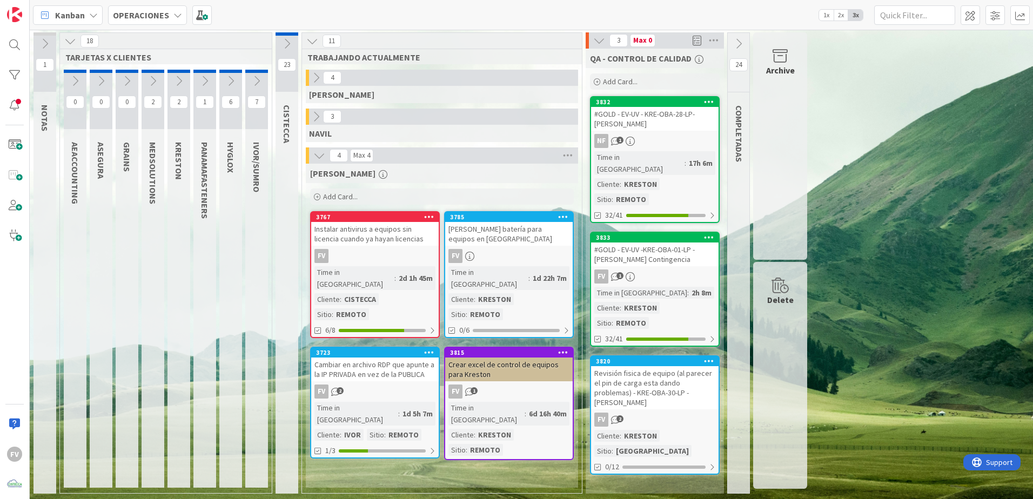
click at [69, 41] on icon at bounding box center [70, 41] width 12 height 12
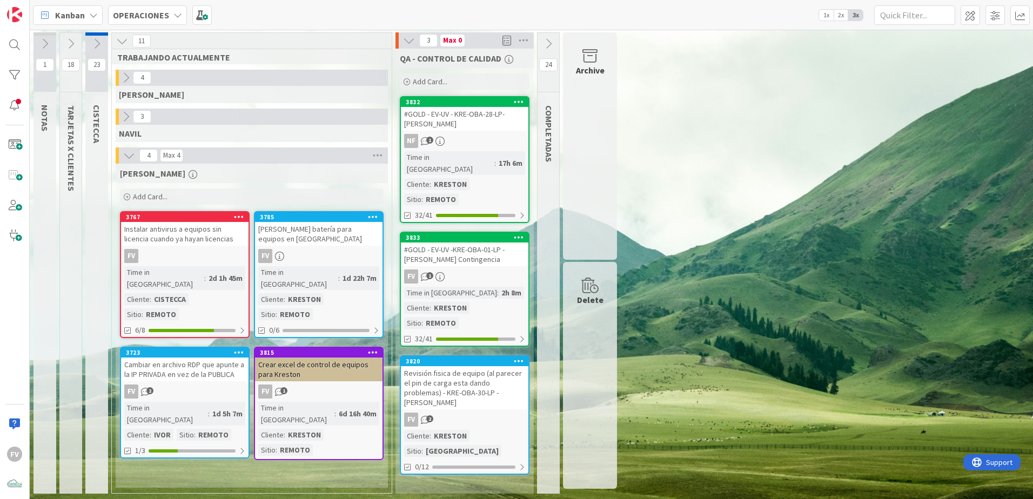
click at [325, 330] on div "[PERSON_NAME] Add Card... 3785 [PERSON_NAME] batería para equipos en [PERSON_NA…" at bounding box center [252, 326] width 272 height 324
click at [730, 330] on div "1 NOTAS 18 TARJETAS X CLIENTES 23 CISTECCA 11 TRABAJANDO ACTUALMENTE 4 [PERSON_…" at bounding box center [531, 265] width 999 height 467
click at [364, 330] on div "[PERSON_NAME] Add Card... 3785 [PERSON_NAME] batería para equipos en [PERSON_NA…" at bounding box center [252, 326] width 272 height 324
click at [18, 97] on div at bounding box center [15, 106] width 22 height 22
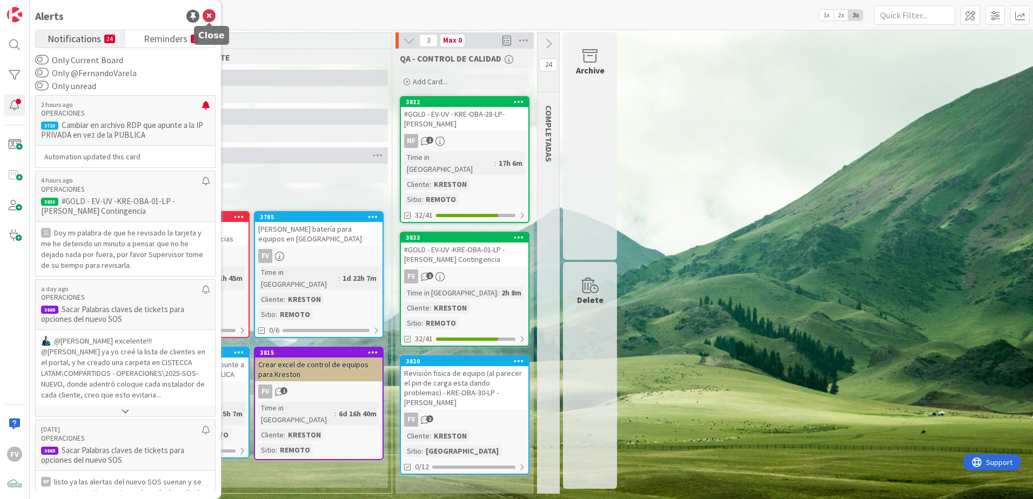
click at [205, 17] on icon at bounding box center [209, 16] width 13 height 13
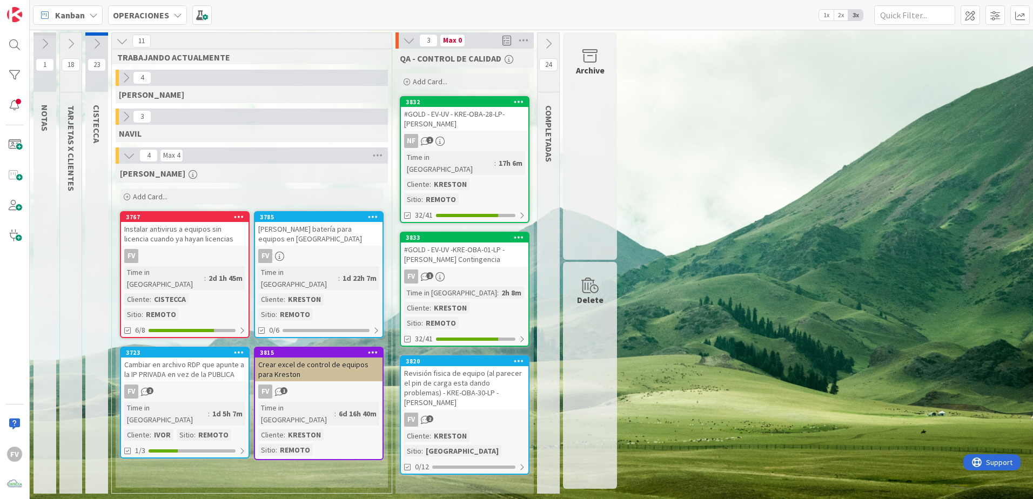
click at [67, 38] on icon at bounding box center [71, 44] width 12 height 12
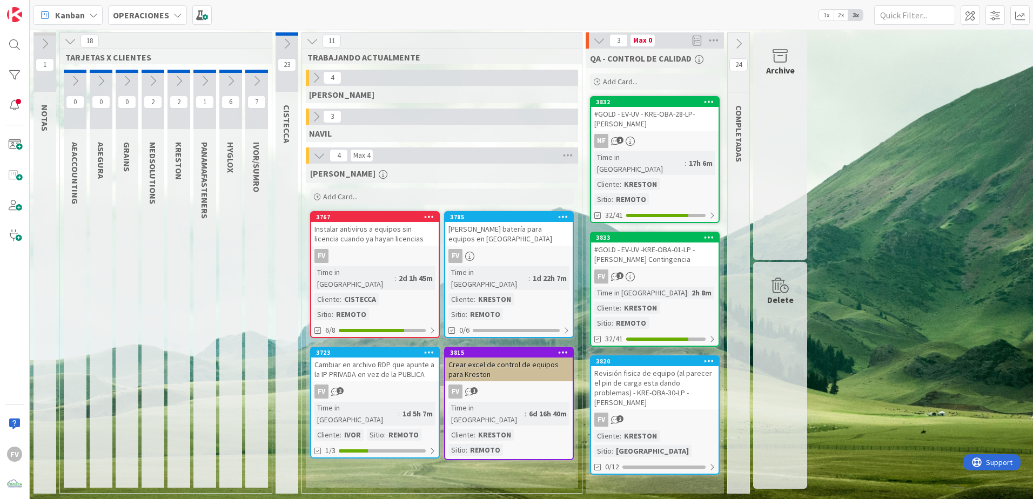
click at [66, 36] on icon at bounding box center [70, 41] width 12 height 12
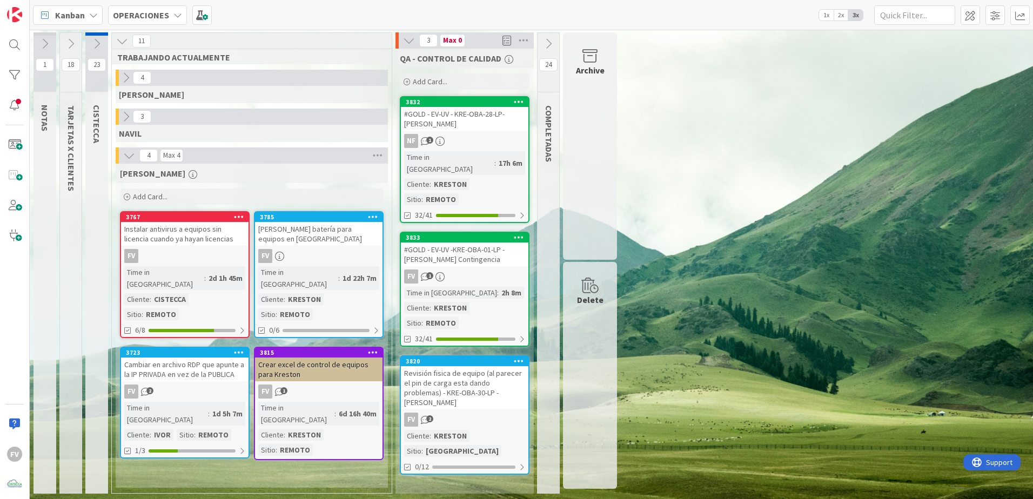
click at [703, 275] on div "1 NOTAS 18 TARJETAS X CLIENTES 23 CISTECCA 11 TRABAJANDO ACTUALMENTE 4 [PERSON_…" at bounding box center [531, 265] width 999 height 467
click at [442, 330] on div "QA - CONTROL DE CALIDAD Add Card... 3832 #GOLD - EV-UV - KRE-OBA-28-LP-[PERSON_…" at bounding box center [465, 271] width 138 height 445
click at [733, 330] on div "1 NOTAS 18 TARJETAS X CLIENTES 23 CISTECCA 11 TRABAJANDO ACTUALMENTE 4 [PERSON_…" at bounding box center [531, 265] width 999 height 467
